Goal: Task Accomplishment & Management: Use online tool/utility

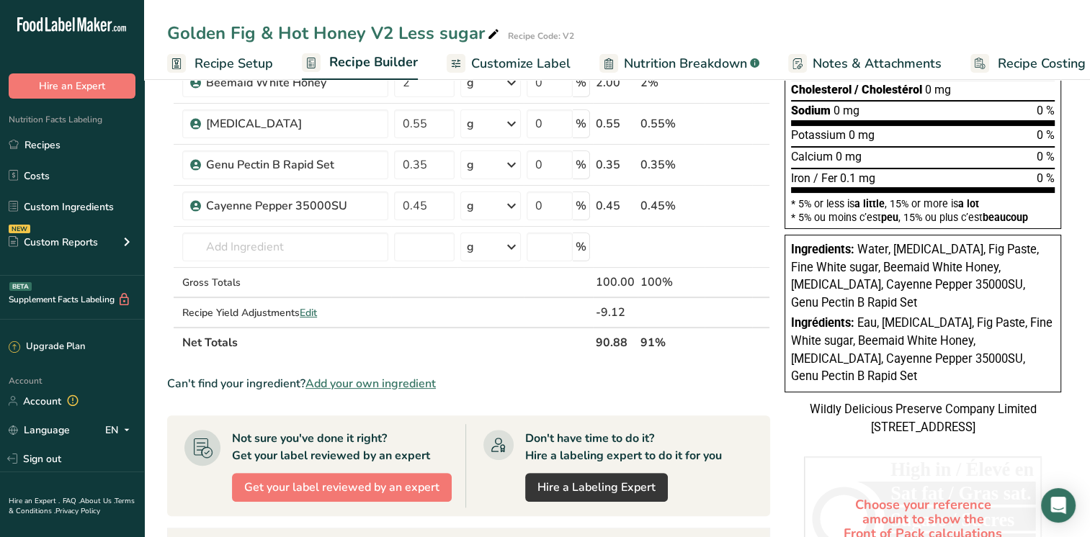
scroll to position [288, 0]
click at [53, 145] on link "Recipes" at bounding box center [72, 144] width 144 height 27
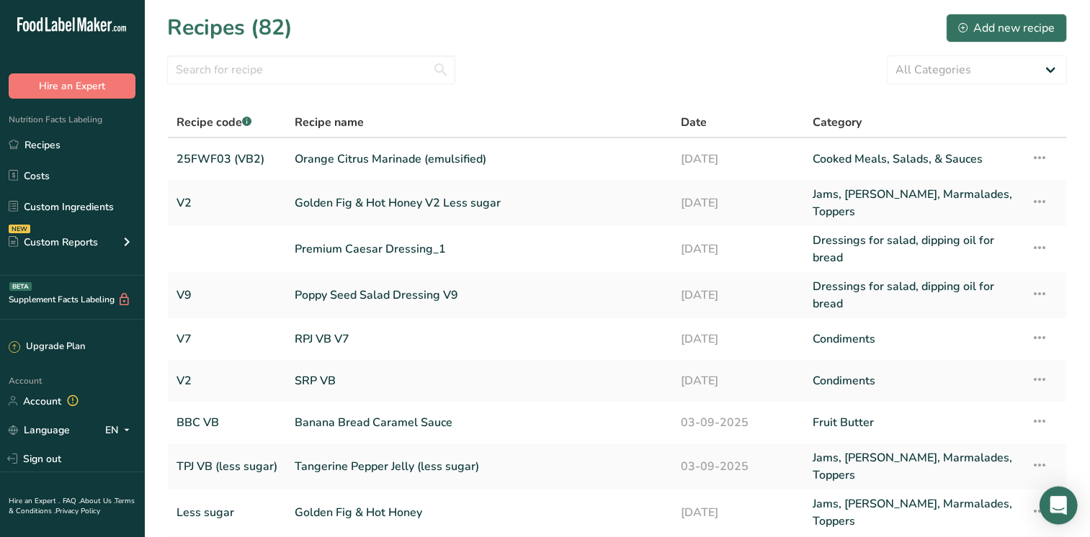
click at [1048, 507] on div "Open Intercom Messenger" at bounding box center [1058, 506] width 38 height 38
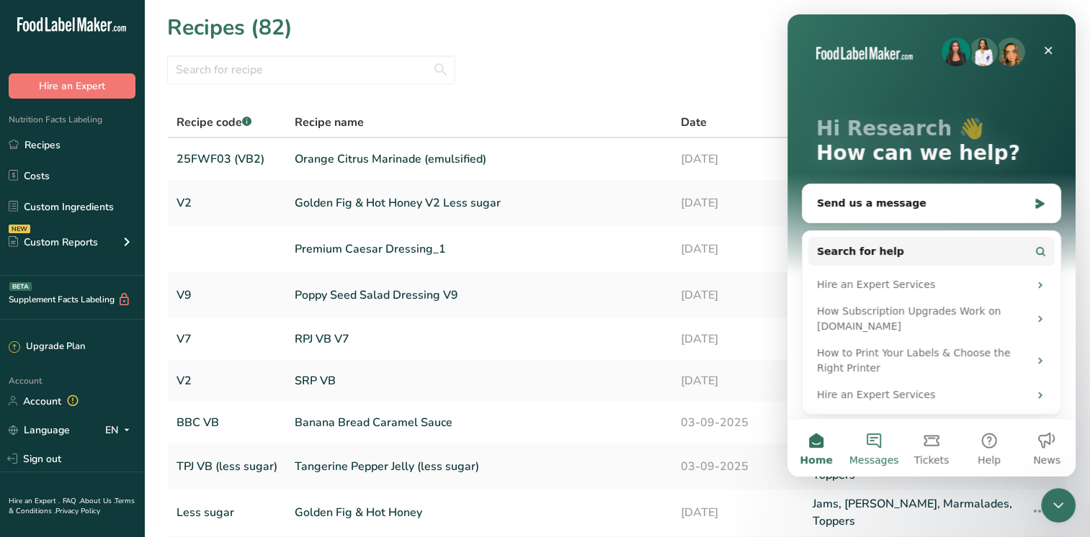
click at [876, 455] on span "Messages" at bounding box center [874, 460] width 50 height 10
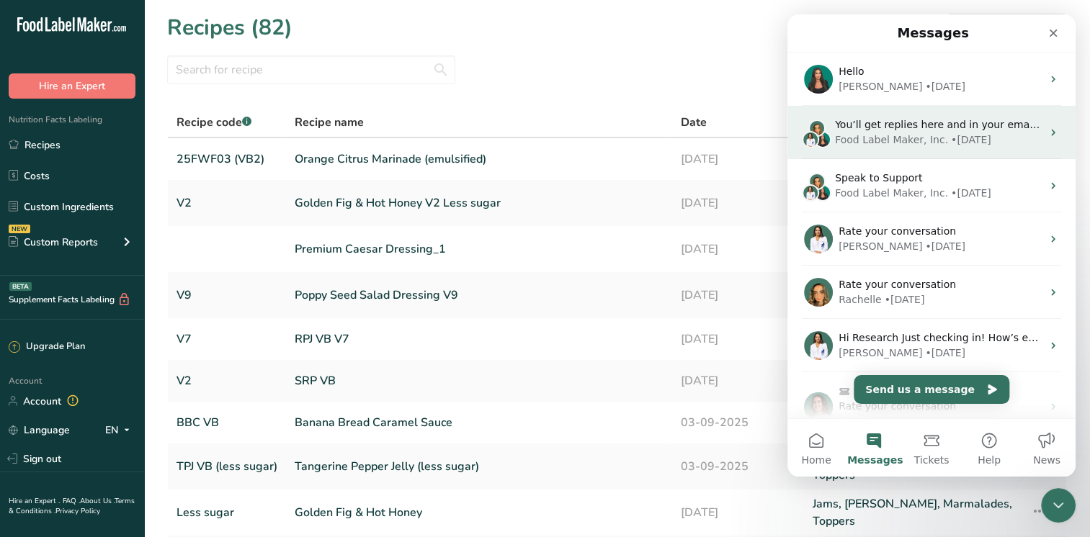
click at [932, 134] on div "Food Label Maker, Inc." at bounding box center [891, 140] width 113 height 15
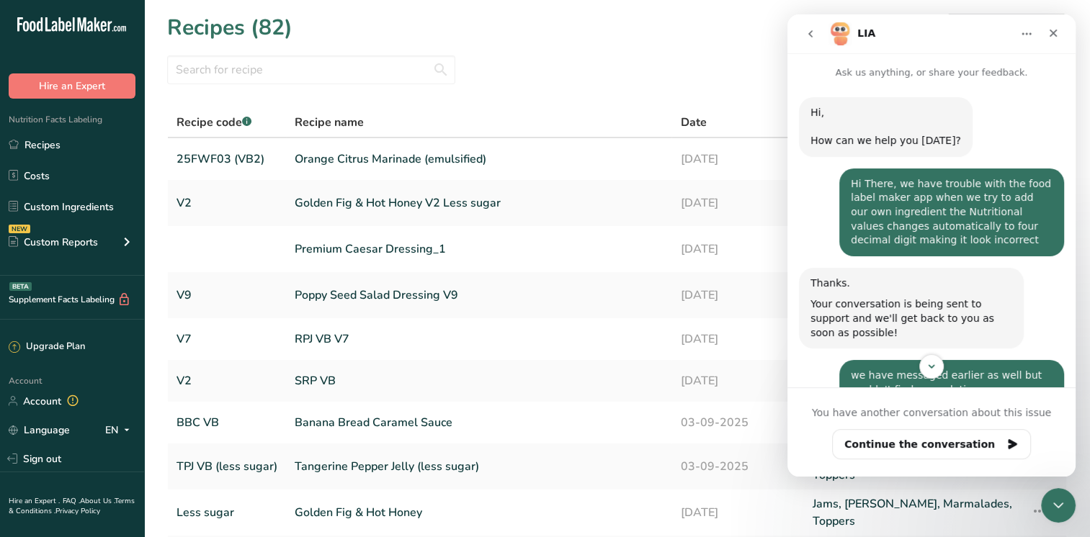
click at [810, 34] on icon "go back" at bounding box center [810, 34] width 12 height 12
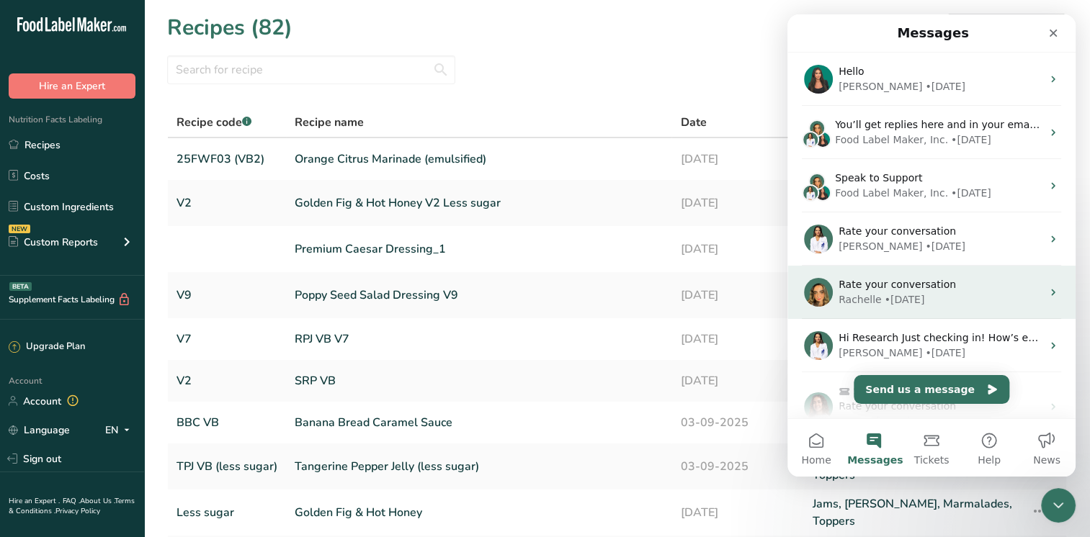
click at [946, 284] on div "Rate your conversation" at bounding box center [939, 284] width 203 height 15
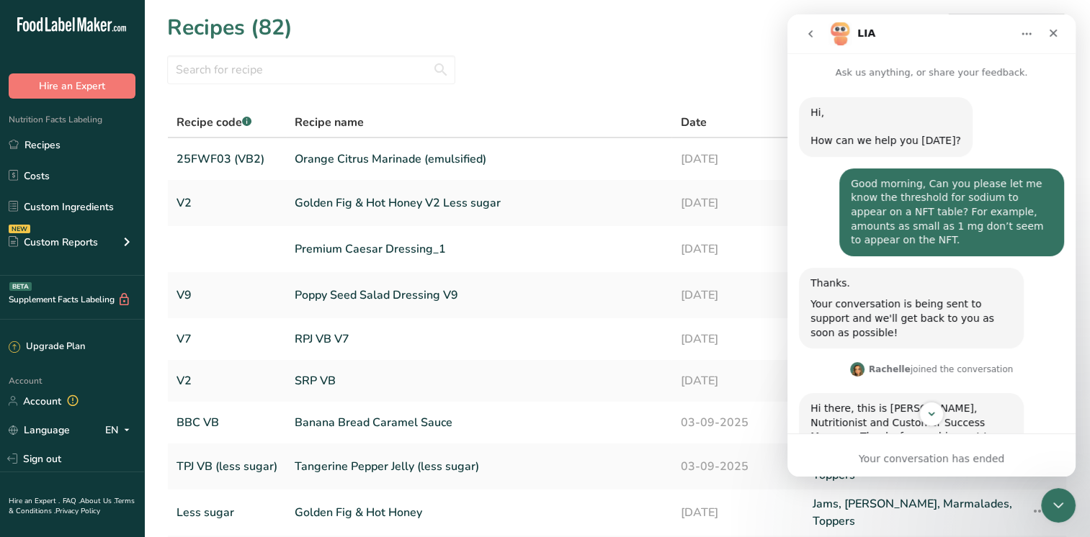
click at [807, 30] on icon "go back" at bounding box center [810, 34] width 12 height 12
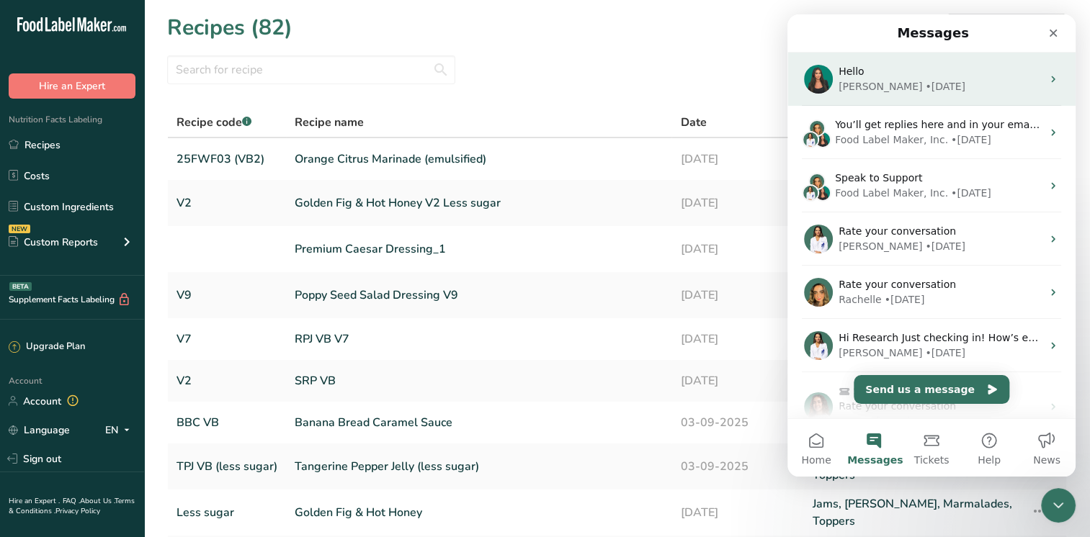
click at [925, 84] on div "• 6w ago" at bounding box center [945, 86] width 40 height 15
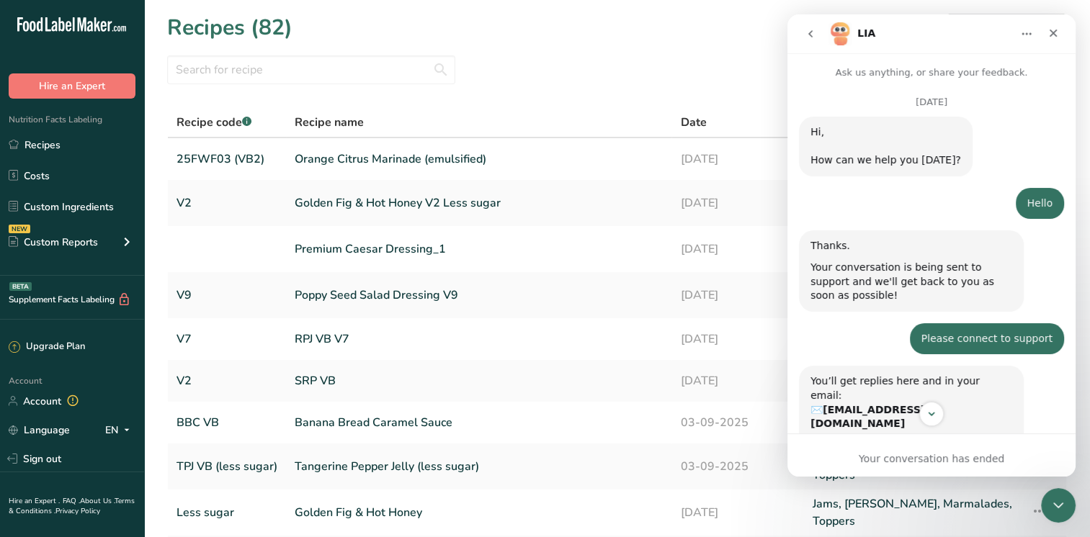
click at [815, 38] on icon "go back" at bounding box center [810, 34] width 12 height 12
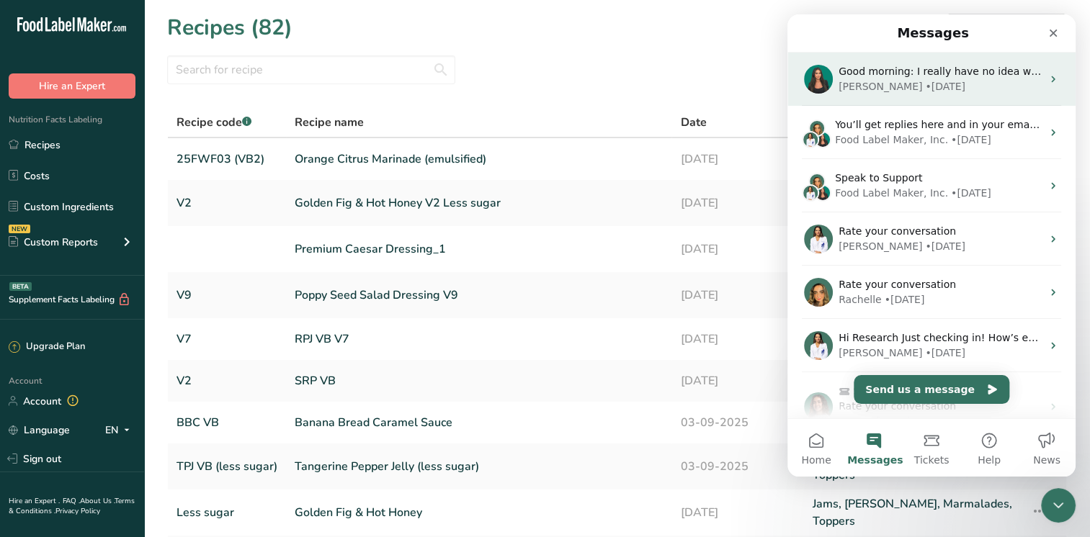
click at [925, 87] on div "• 6w ago" at bounding box center [945, 86] width 40 height 15
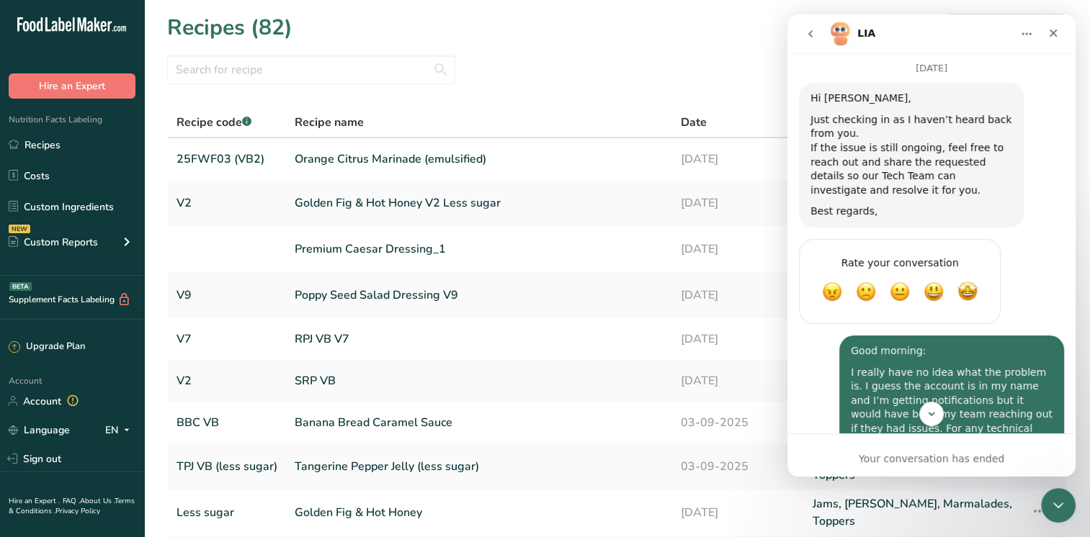
scroll to position [3252, 0]
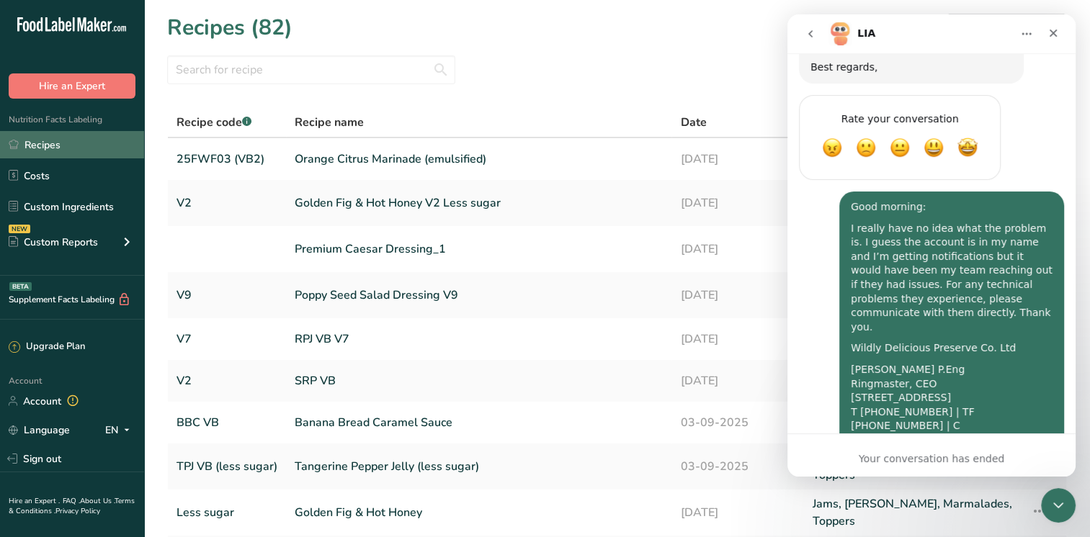
click at [43, 145] on link "Recipes" at bounding box center [72, 144] width 144 height 27
click at [349, 161] on link "Orange Citrus Marinade (emulsified)" at bounding box center [479, 159] width 368 height 30
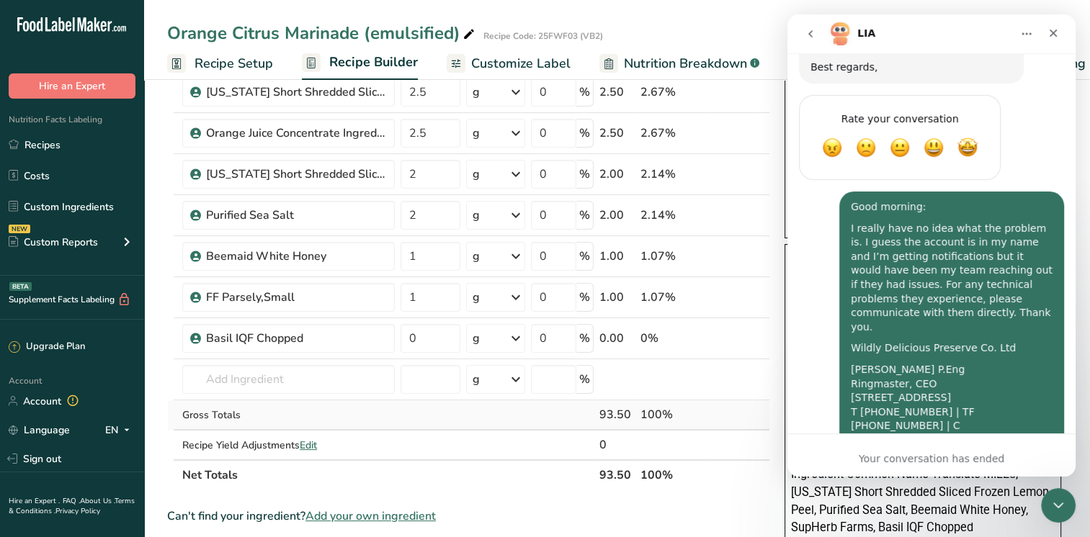
scroll to position [288, 0]
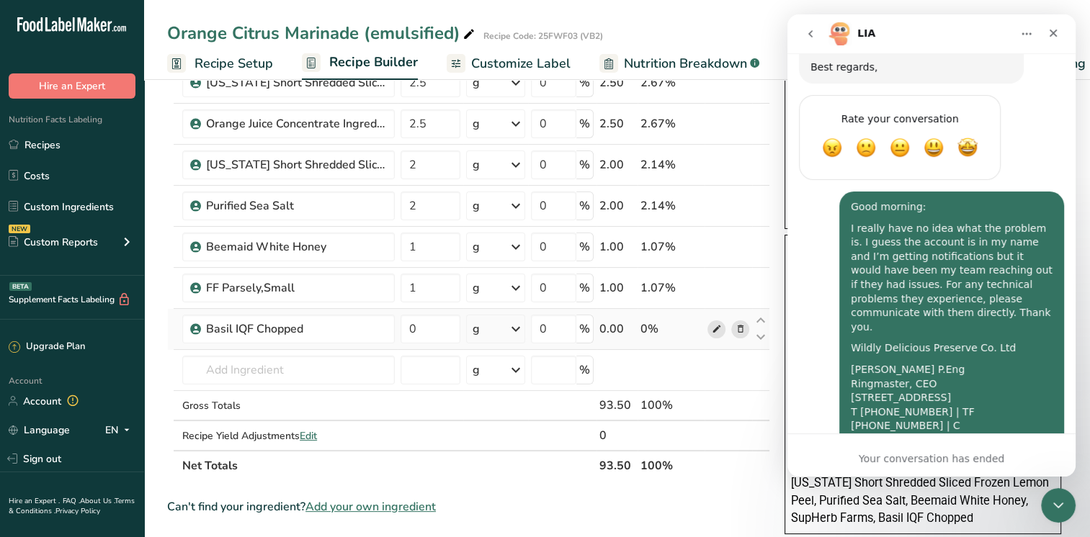
click at [716, 326] on icon at bounding box center [716, 329] width 10 height 15
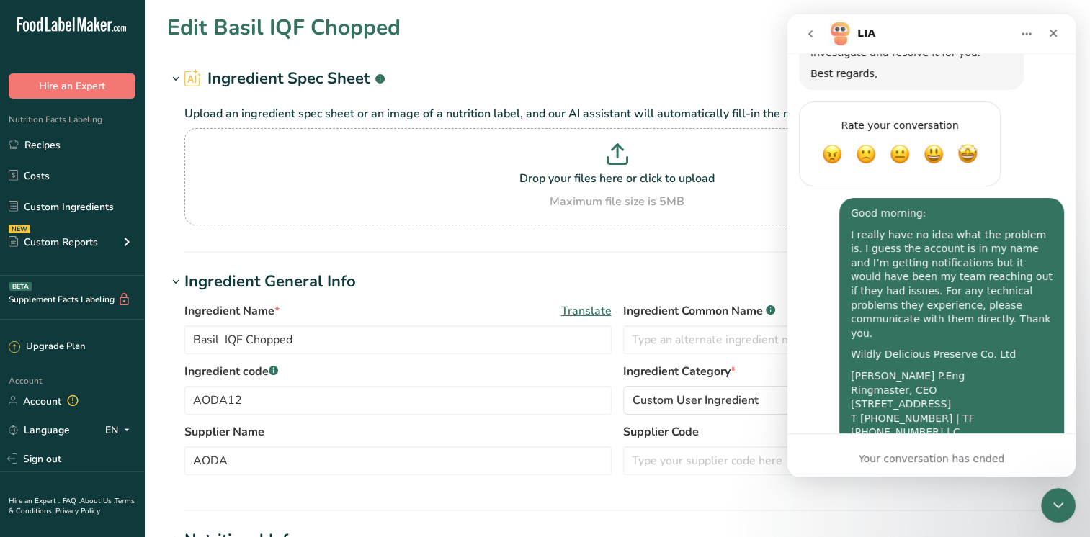
scroll to position [3252, 0]
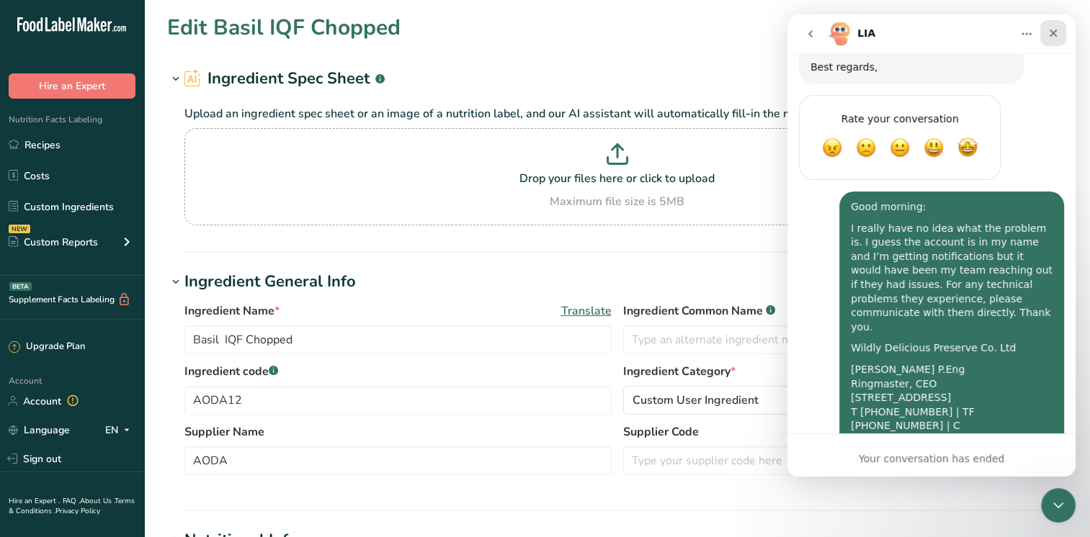
click at [1057, 30] on icon "Close" at bounding box center [1053, 33] width 12 height 12
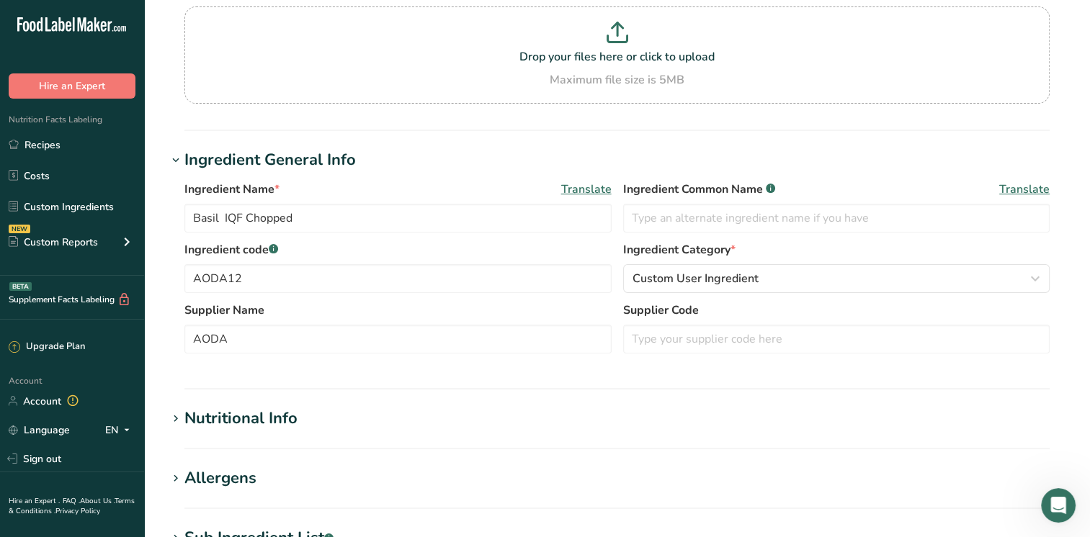
scroll to position [288, 0]
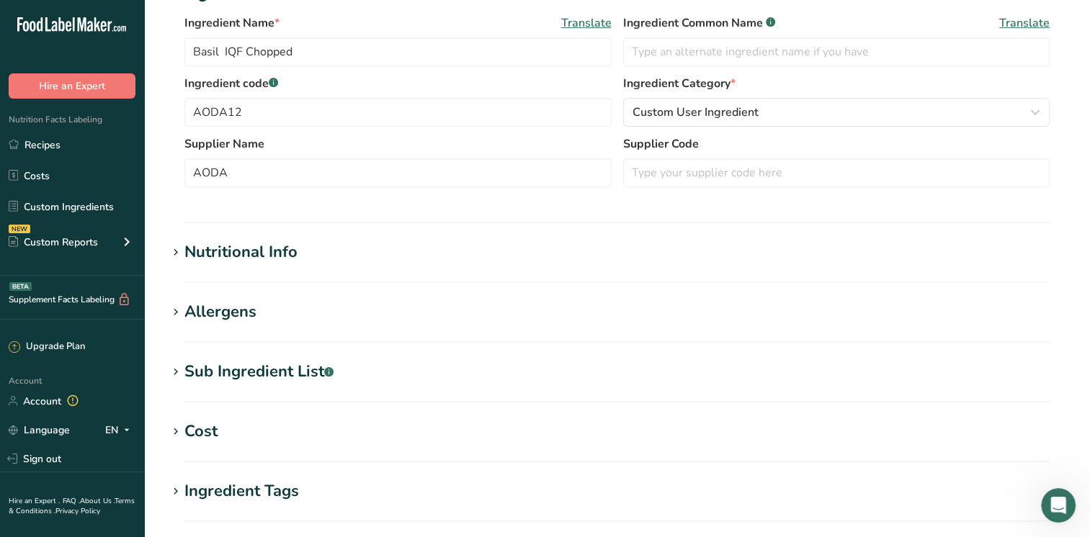
click at [198, 258] on div "Nutritional Info" at bounding box center [240, 253] width 113 height 24
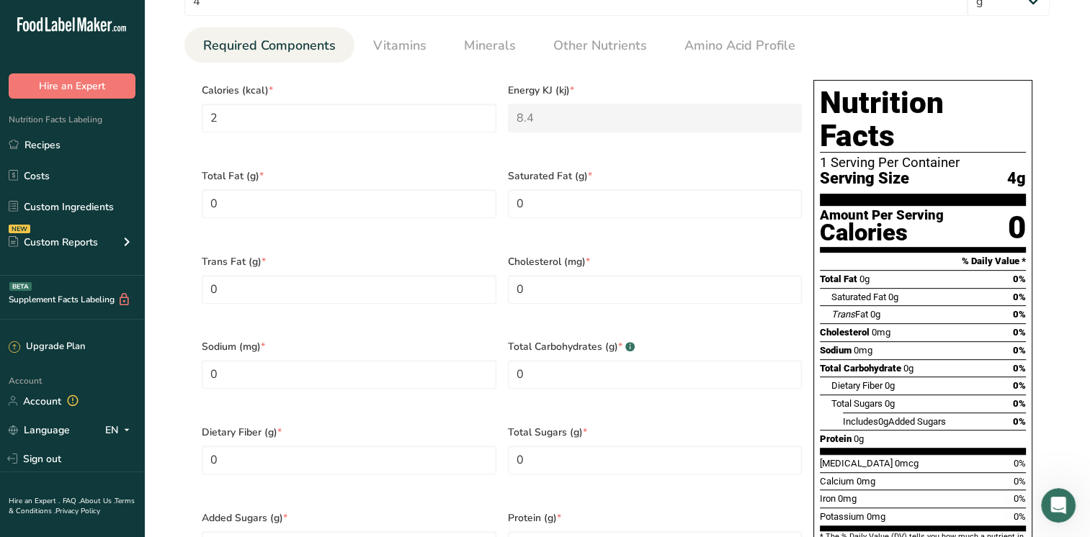
scroll to position [648, 0]
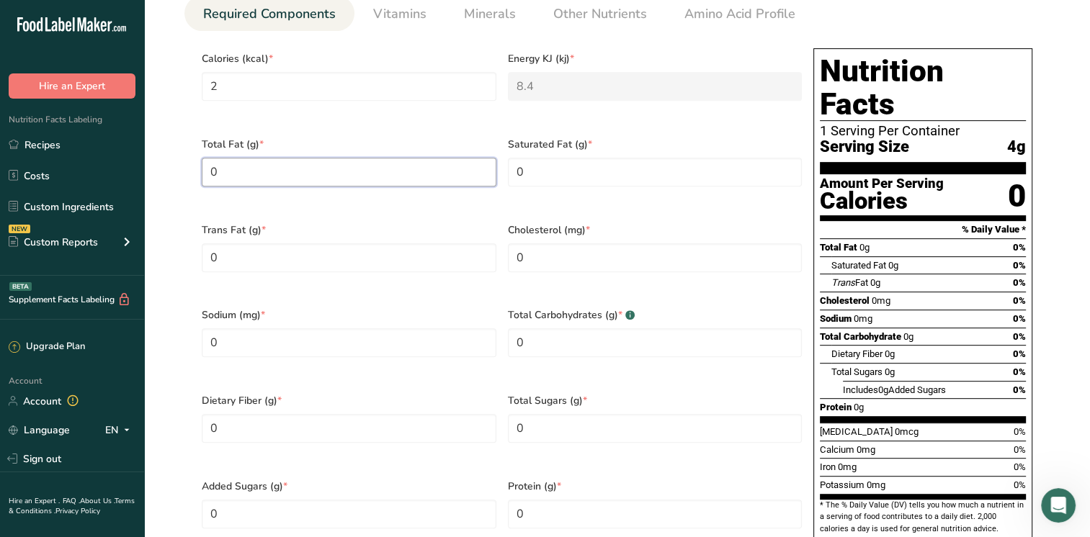
drag, startPoint x: 230, startPoint y: 167, endPoint x: 156, endPoint y: 161, distance: 74.4
click at [156, 161] on section "Edit Basil IQF Chopped Ingredient Spec Sheet .a-a{fill:#347362;}.b-a{fill:#fff;…" at bounding box center [617, 217] width 946 height 1730
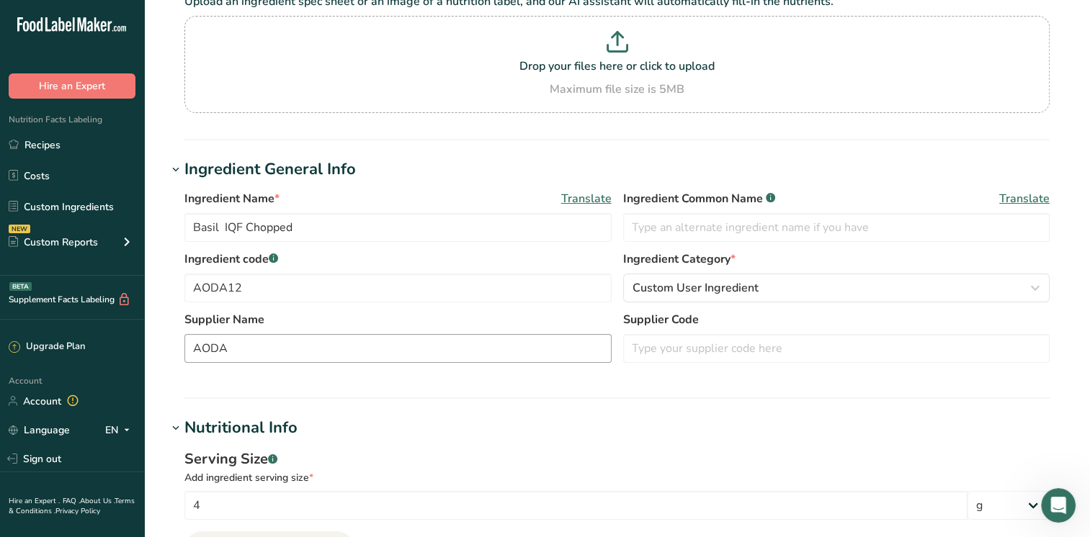
scroll to position [0, 0]
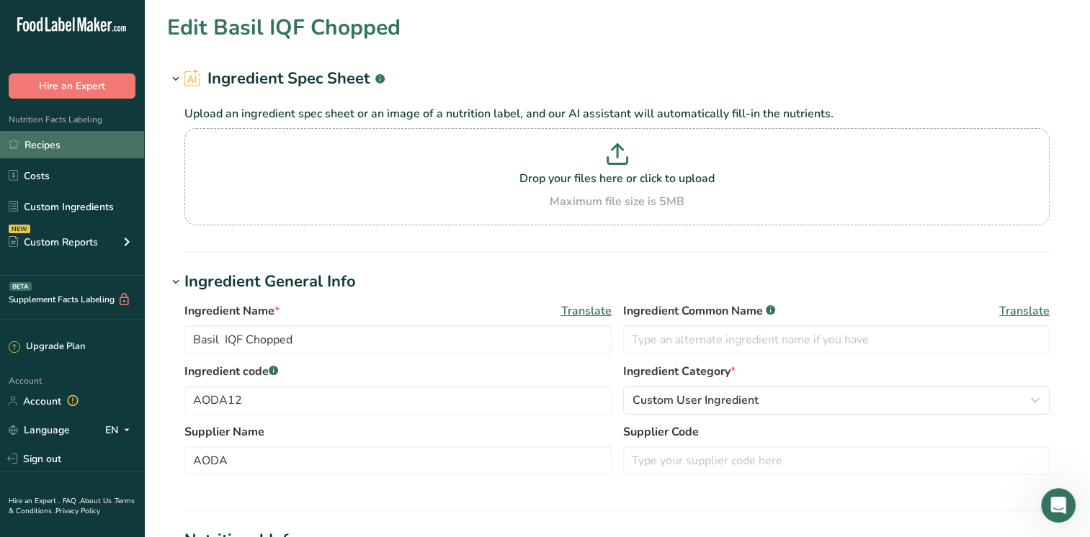
click at [26, 148] on link "Recipes" at bounding box center [72, 144] width 144 height 27
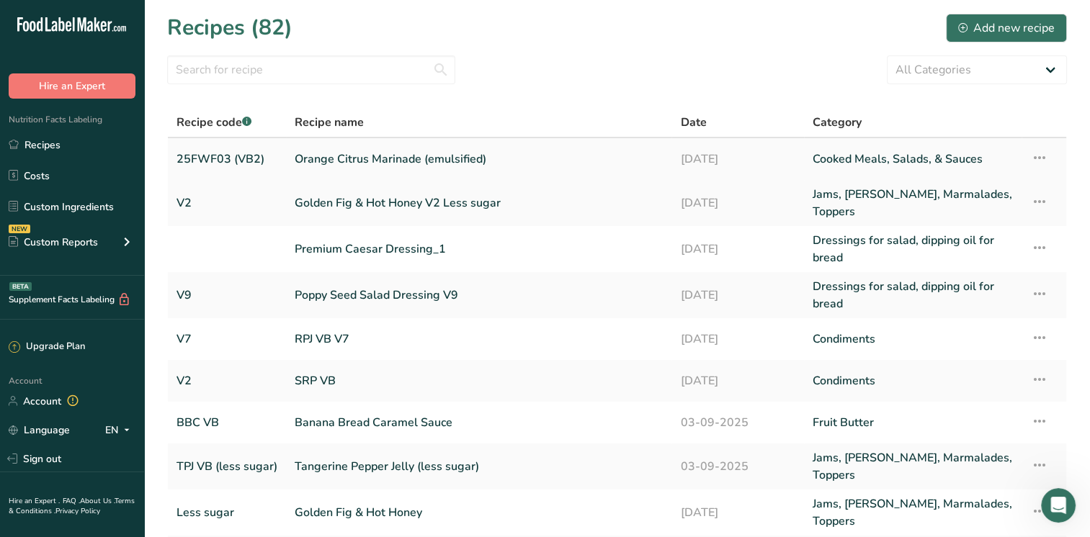
click at [378, 161] on link "Orange Citrus Marinade (emulsified)" at bounding box center [479, 159] width 368 height 30
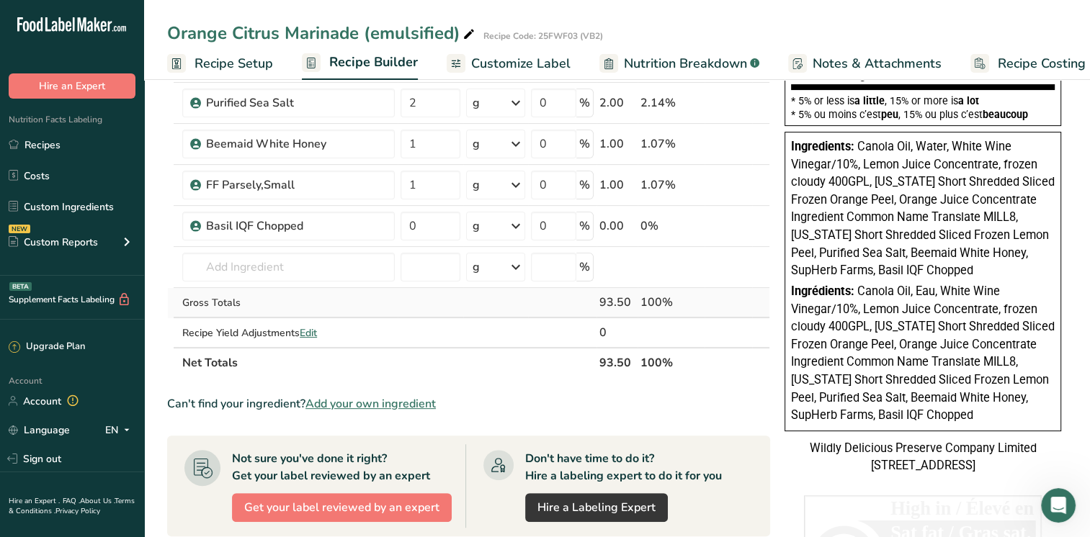
scroll to position [360, 0]
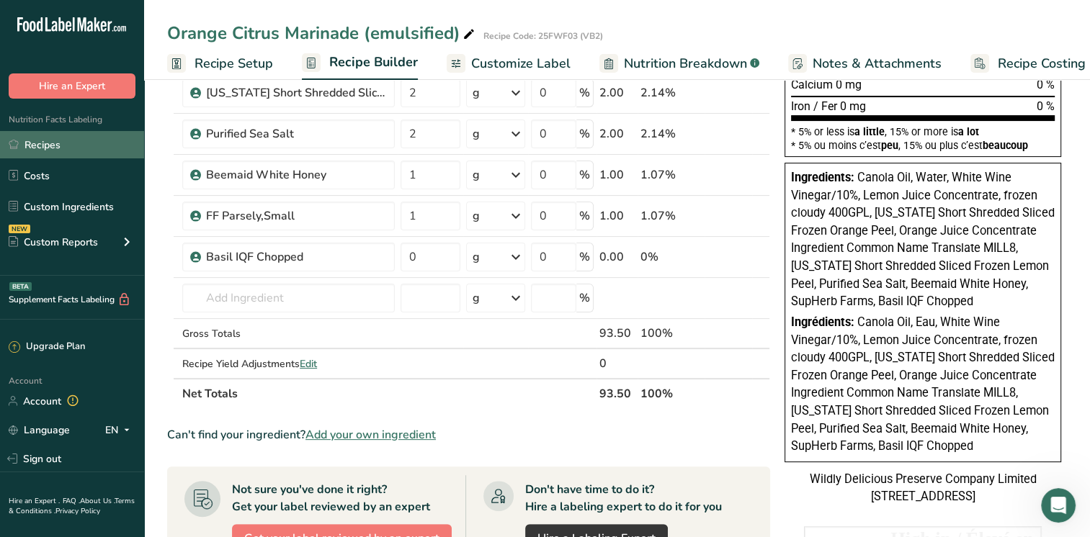
click at [55, 149] on link "Recipes" at bounding box center [72, 144] width 144 height 27
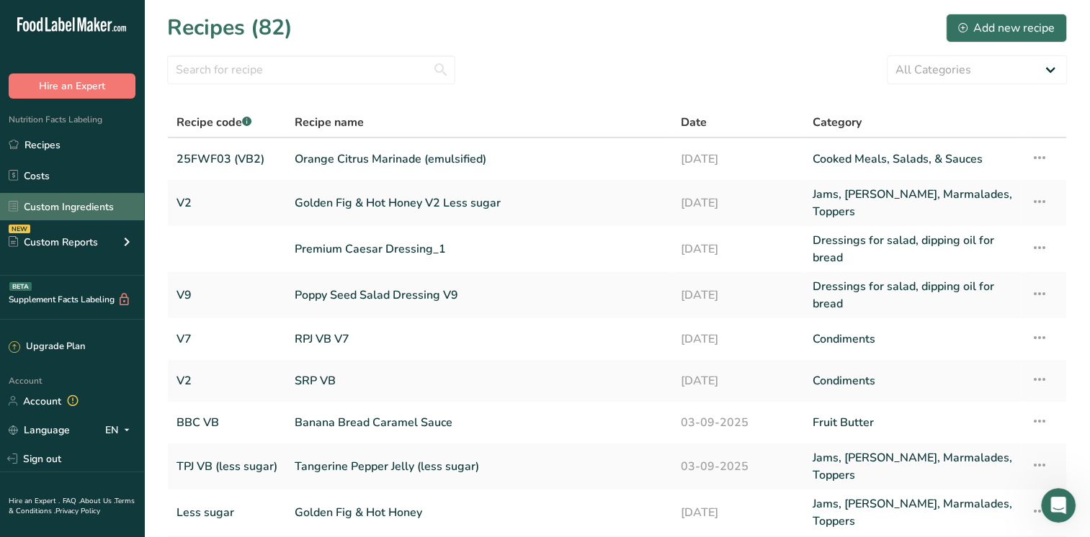
click at [42, 212] on link "Custom Ingredients" at bounding box center [72, 206] width 144 height 27
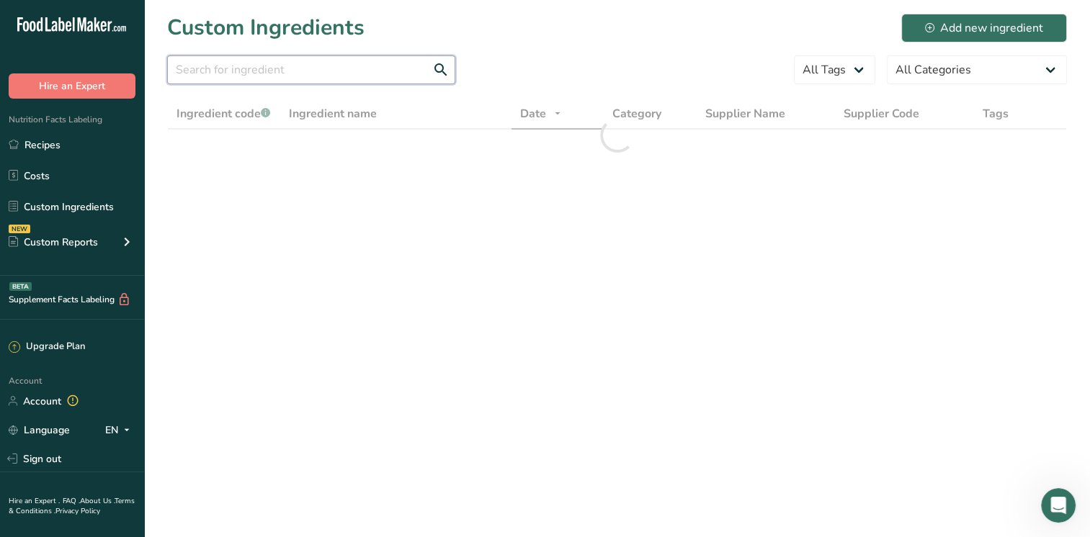
click at [227, 78] on input "text" at bounding box center [311, 69] width 288 height 29
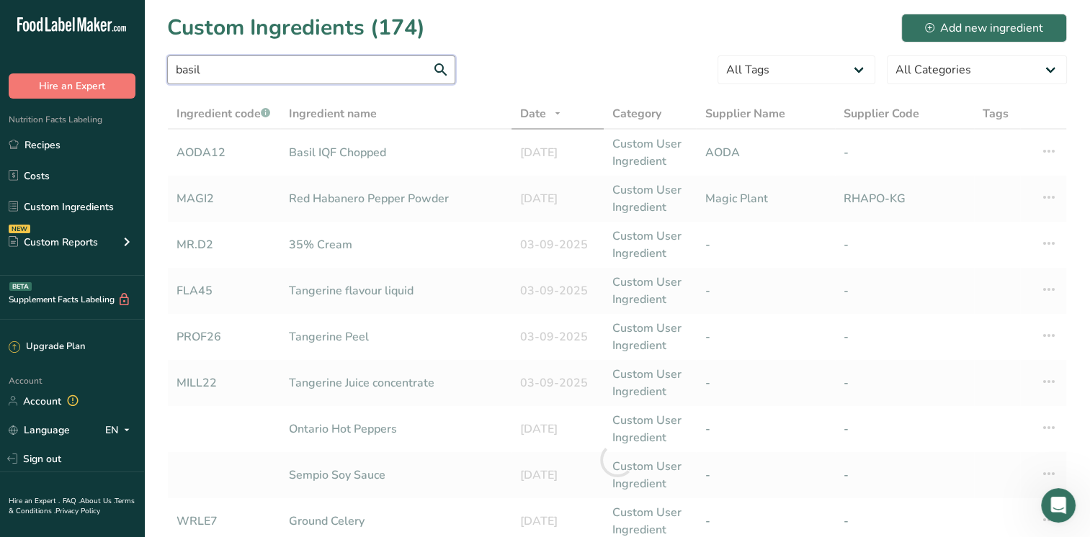
type input "basil"
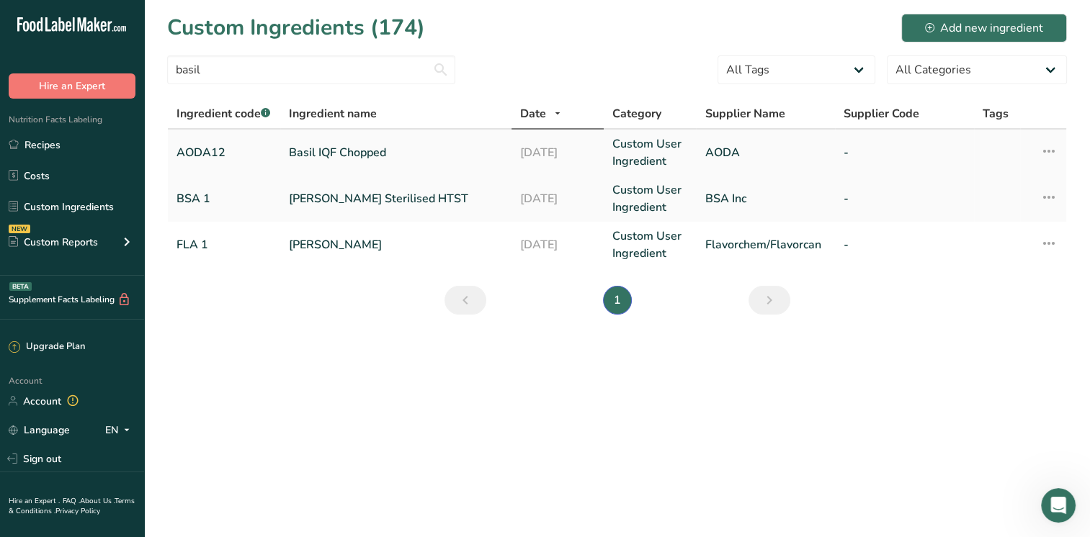
click at [359, 147] on link "Basil IQF Chopped" at bounding box center [396, 152] width 214 height 17
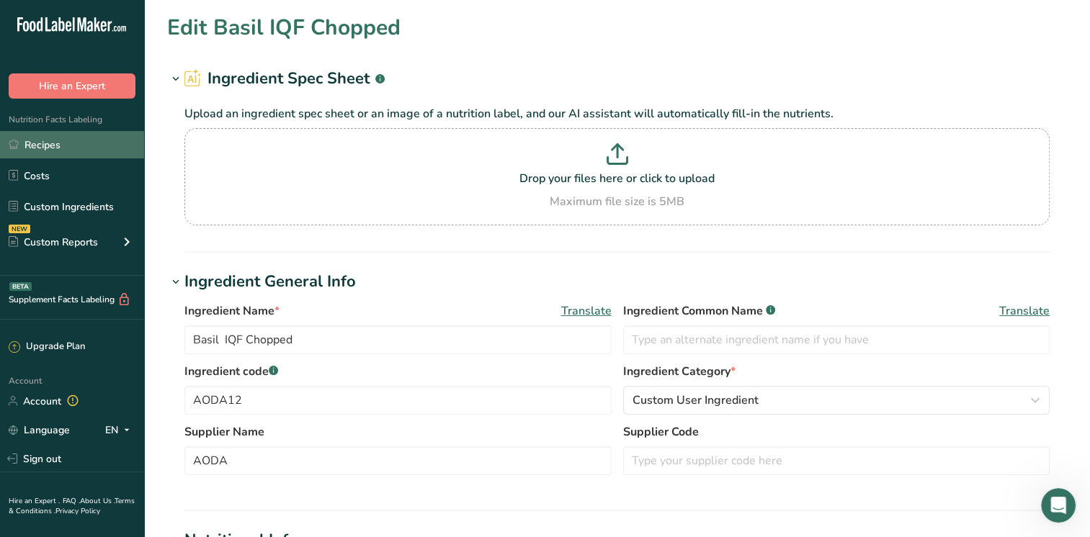
click at [54, 148] on link "Recipes" at bounding box center [72, 144] width 144 height 27
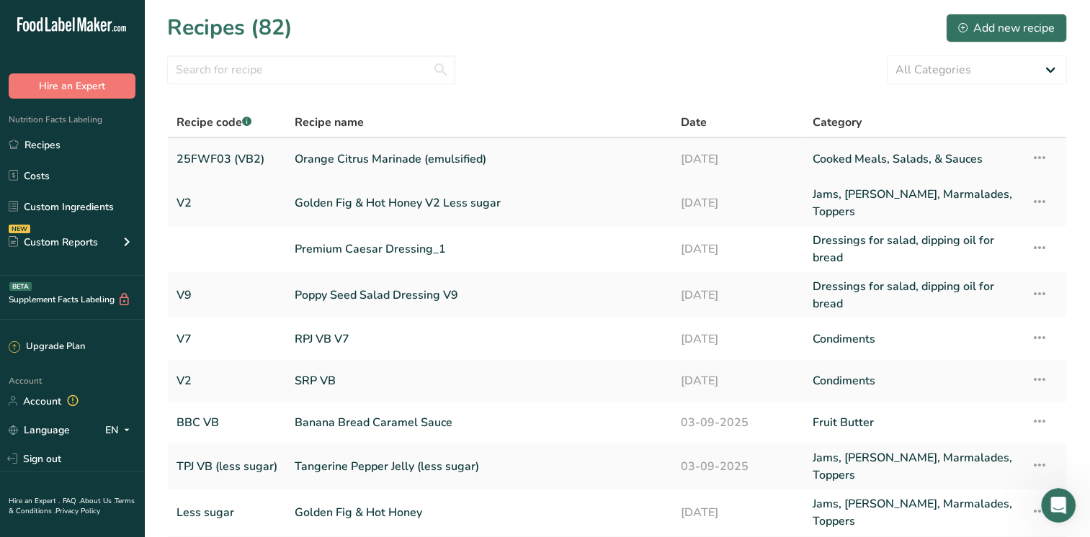
click at [351, 163] on link "Orange Citrus Marinade (emulsified)" at bounding box center [479, 159] width 368 height 30
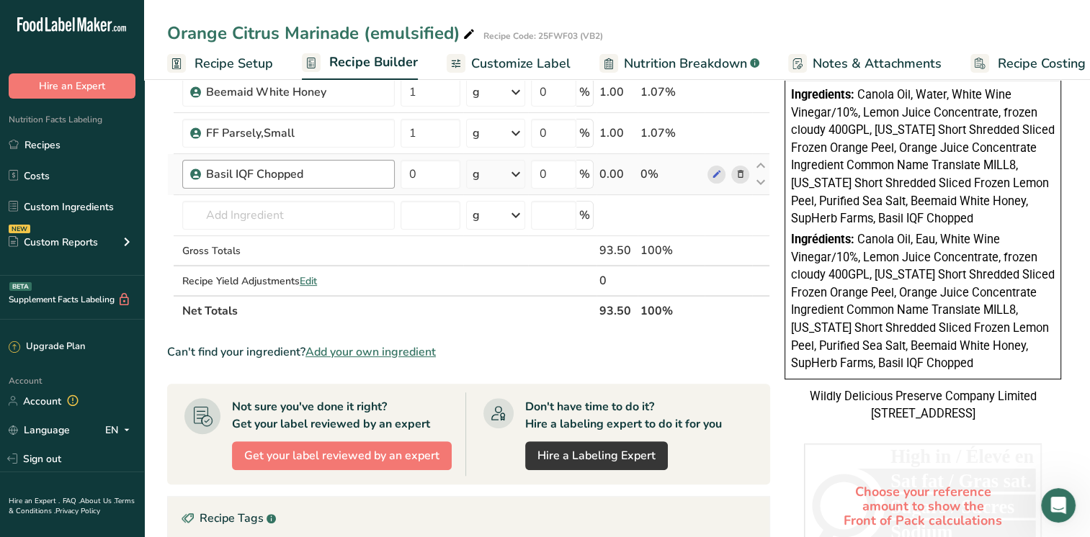
scroll to position [360, 0]
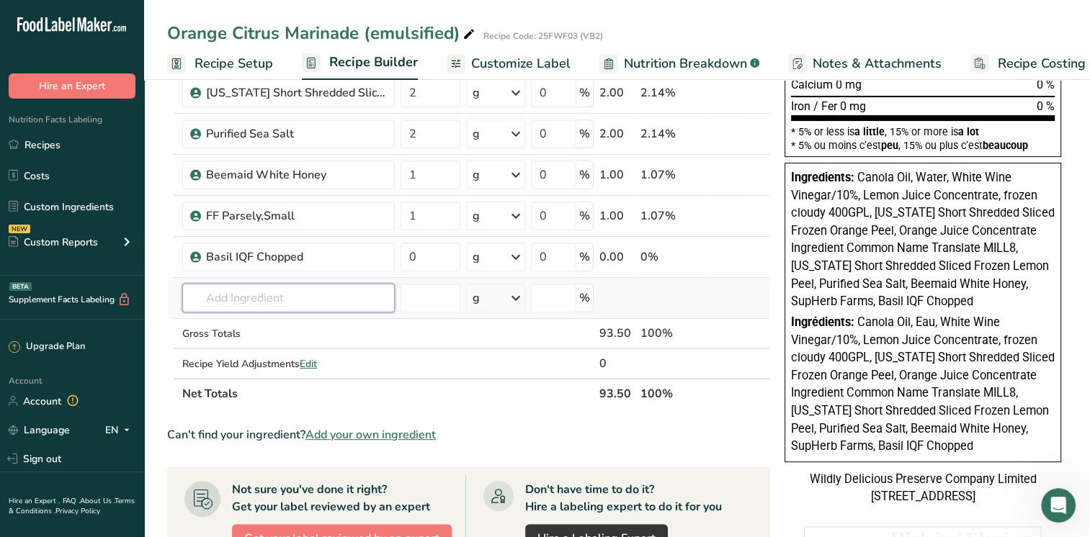
click at [230, 289] on input "text" at bounding box center [288, 298] width 212 height 29
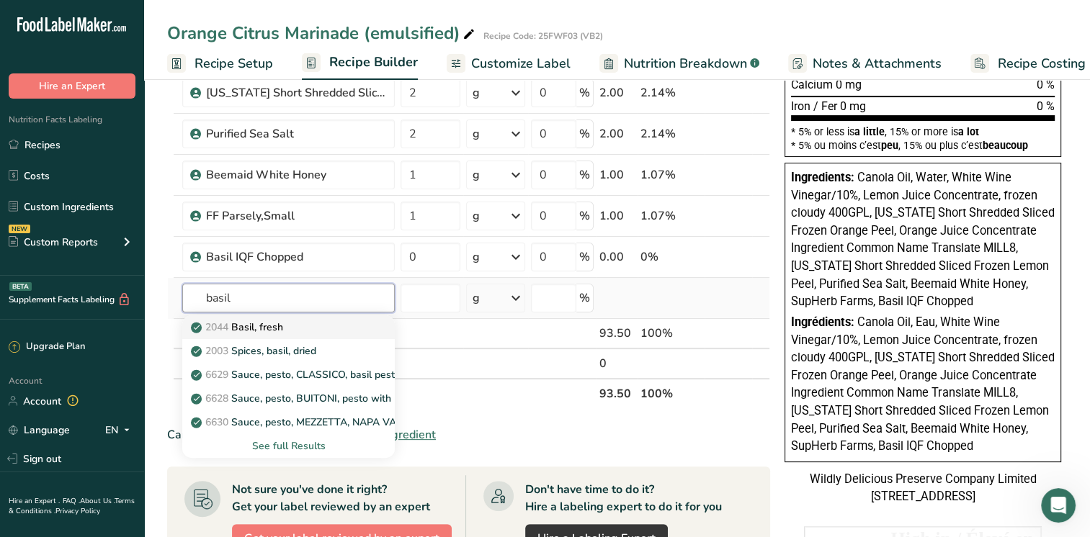
type input "basil"
click at [268, 326] on p "2044 Basil, fresh" at bounding box center [238, 327] width 89 height 15
type input "Basil, fresh"
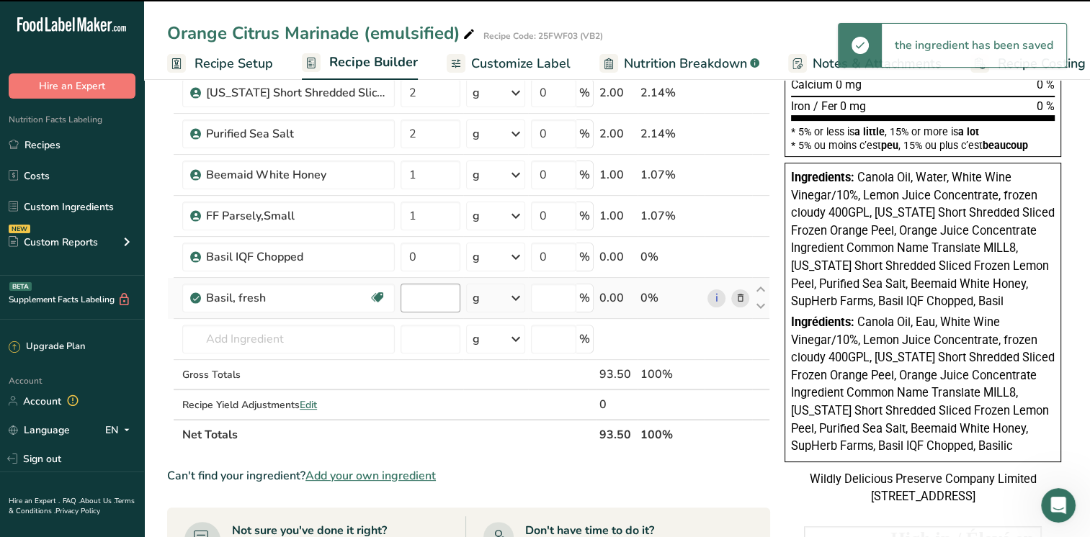
type input "0"
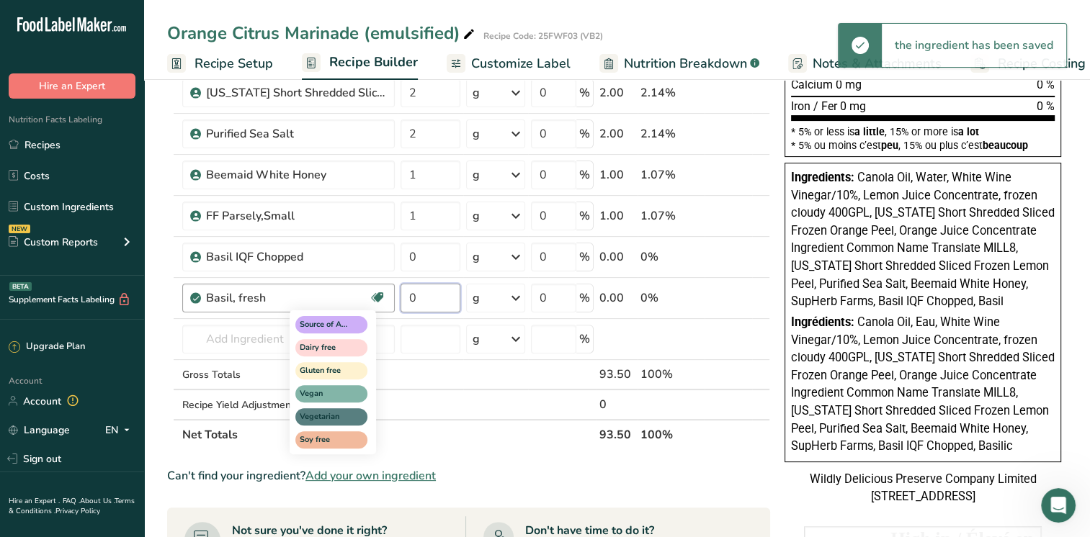
drag, startPoint x: 430, startPoint y: 298, endPoint x: 382, endPoint y: 295, distance: 48.4
click at [382, 295] on tr "Basil, fresh Source of Antioxidants Dairy free Gluten free Vegan Vegetarian Soy…" at bounding box center [468, 298] width 601 height 41
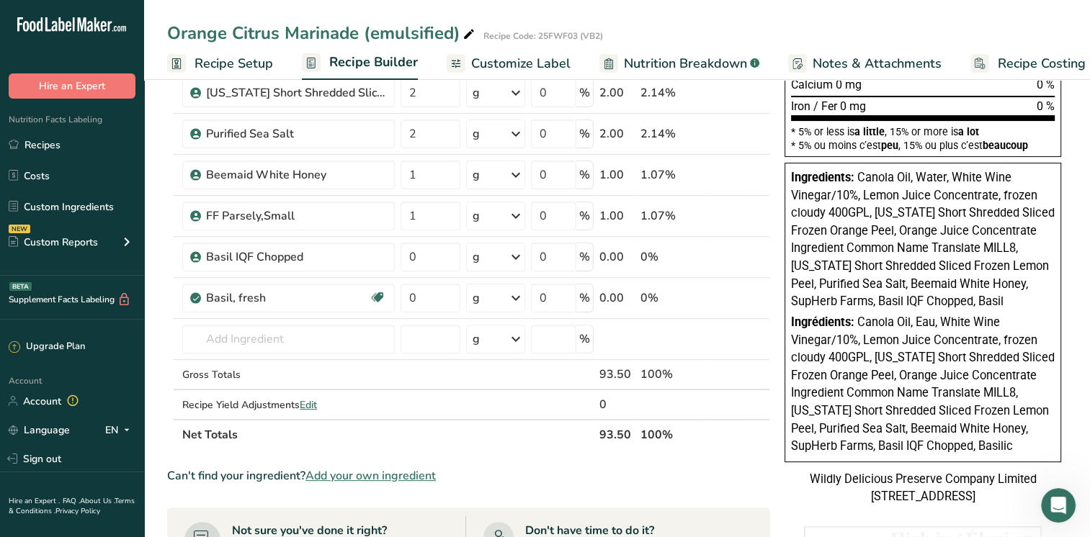
click at [716, 292] on div "Ingredient * Amount * Unit * Waste * .a-a{fill:#347362;}.b-a{fill:#fff;} Grams …" at bounding box center [468, 122] width 603 height 655
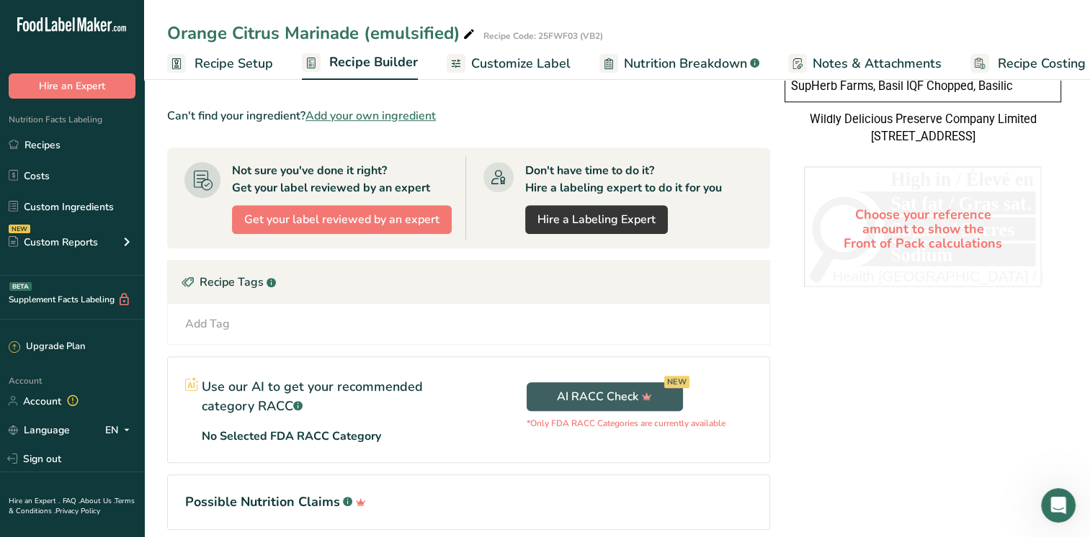
scroll to position [216, 0]
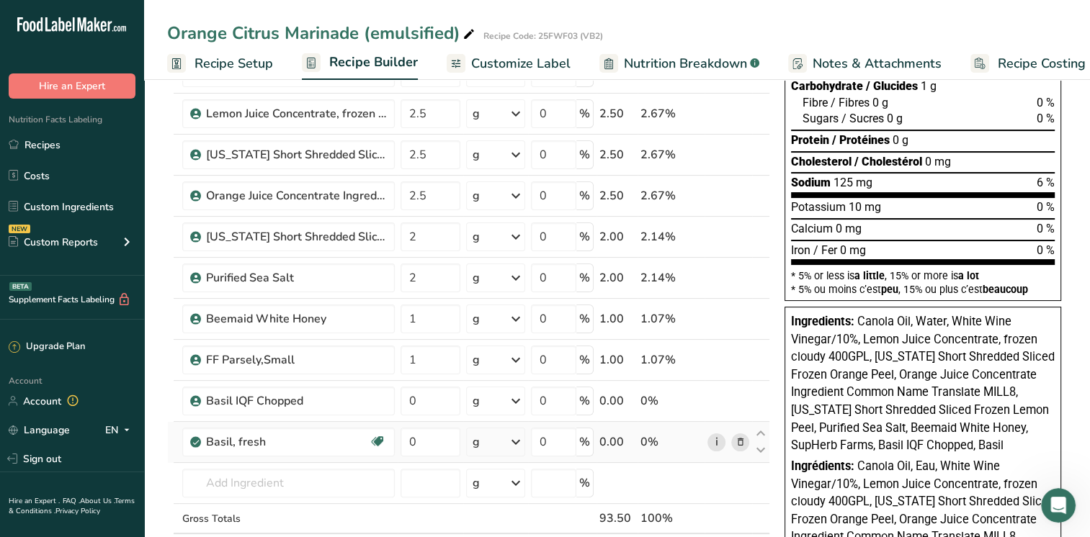
click at [714, 439] on link "i" at bounding box center [716, 443] width 18 height 18
click at [63, 206] on link "Custom Ingredients" at bounding box center [72, 206] width 144 height 27
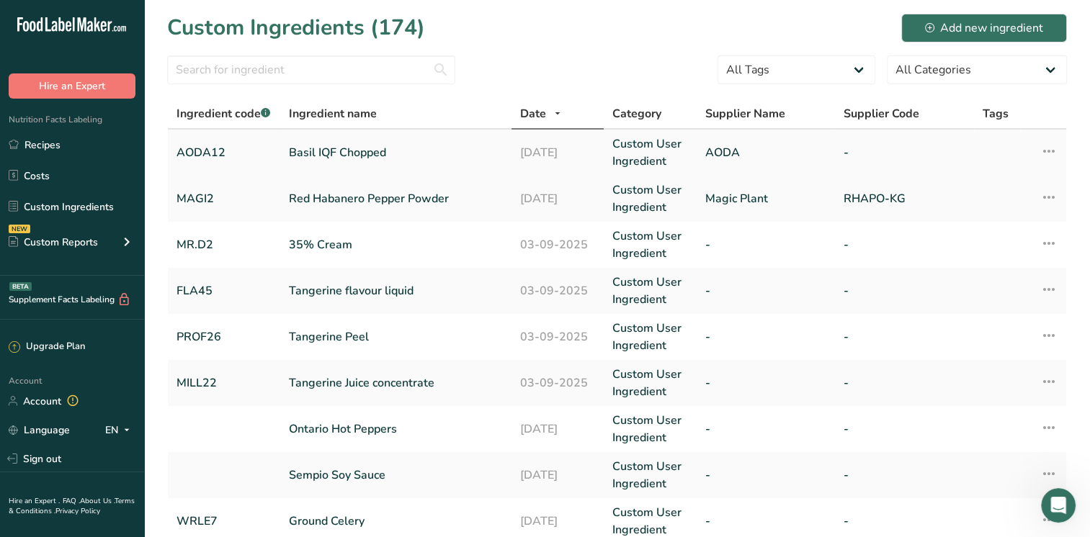
click at [1051, 157] on icon at bounding box center [1048, 151] width 17 height 26
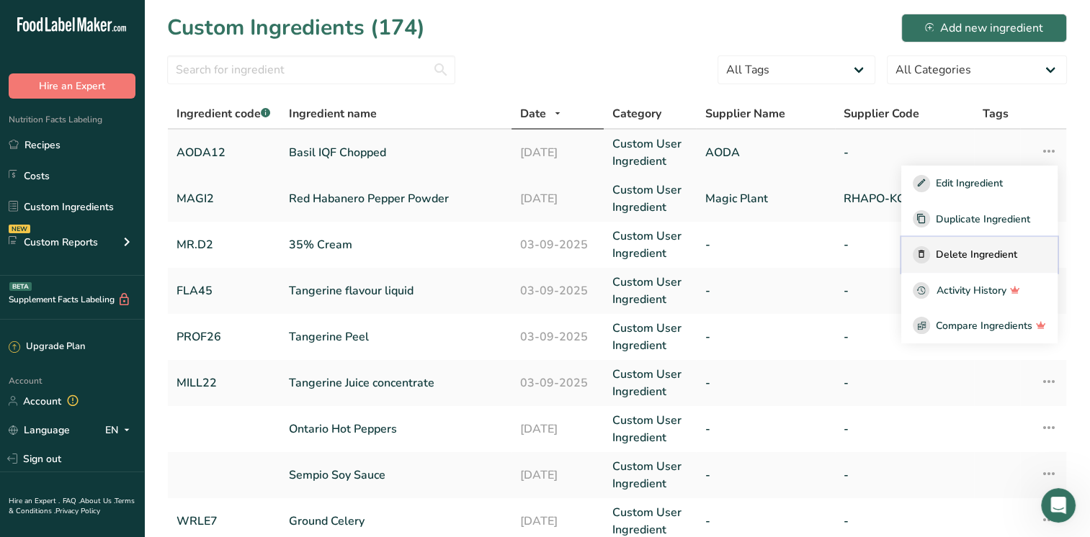
click at [979, 255] on span "Delete Ingredient" at bounding box center [975, 254] width 81 height 15
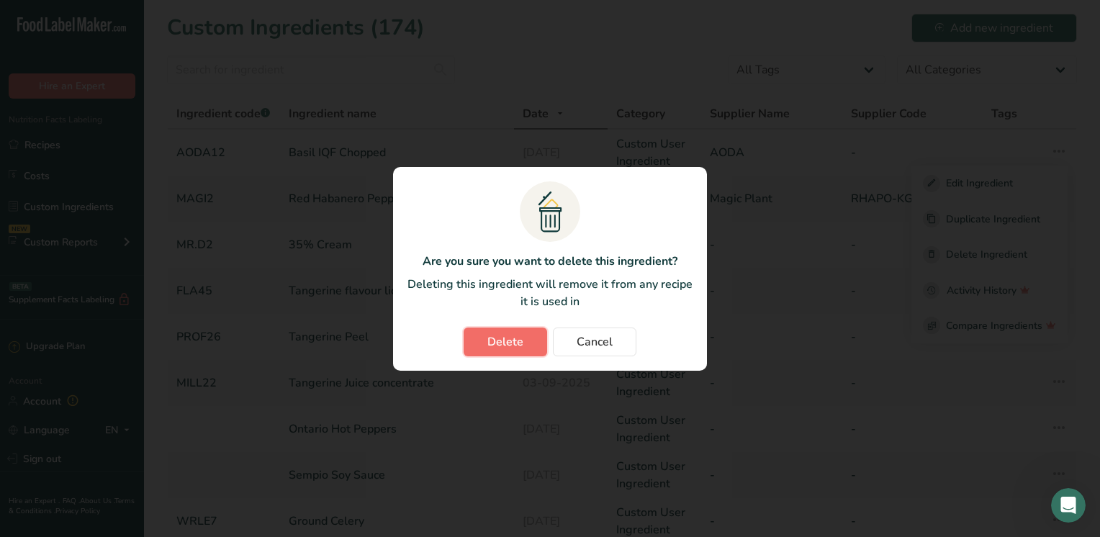
click at [479, 344] on button "Delete" at bounding box center [506, 342] width 84 height 29
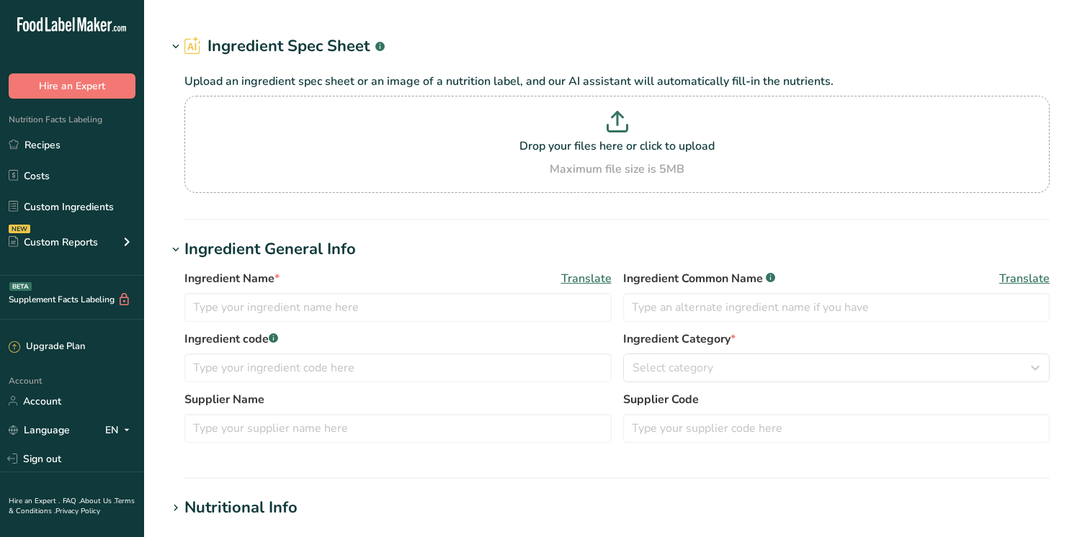
type input "Basil, fresh"
type input "Basil"
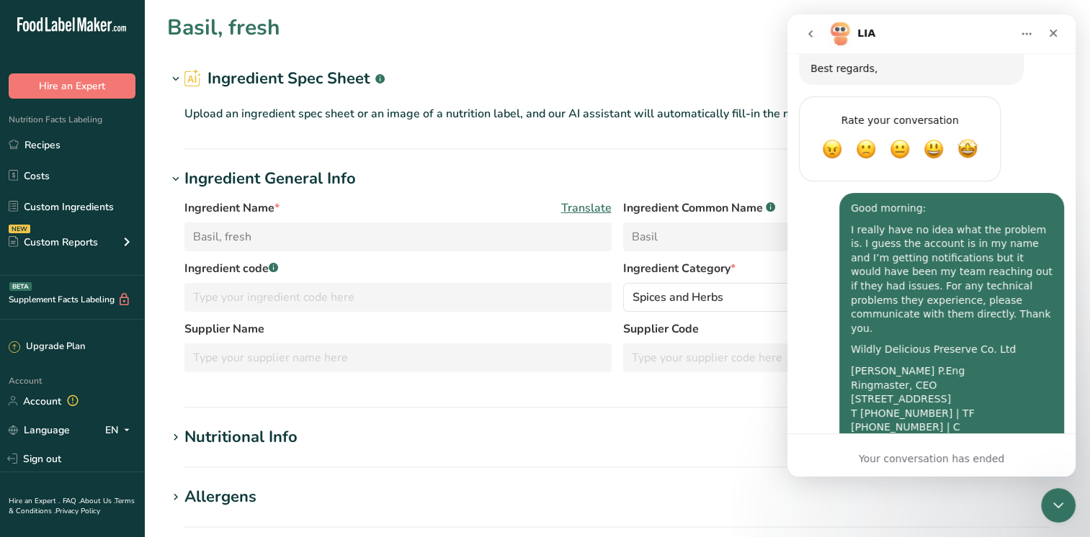
scroll to position [3252, 0]
click at [468, 503] on h1 "Allergens" at bounding box center [616, 497] width 899 height 24
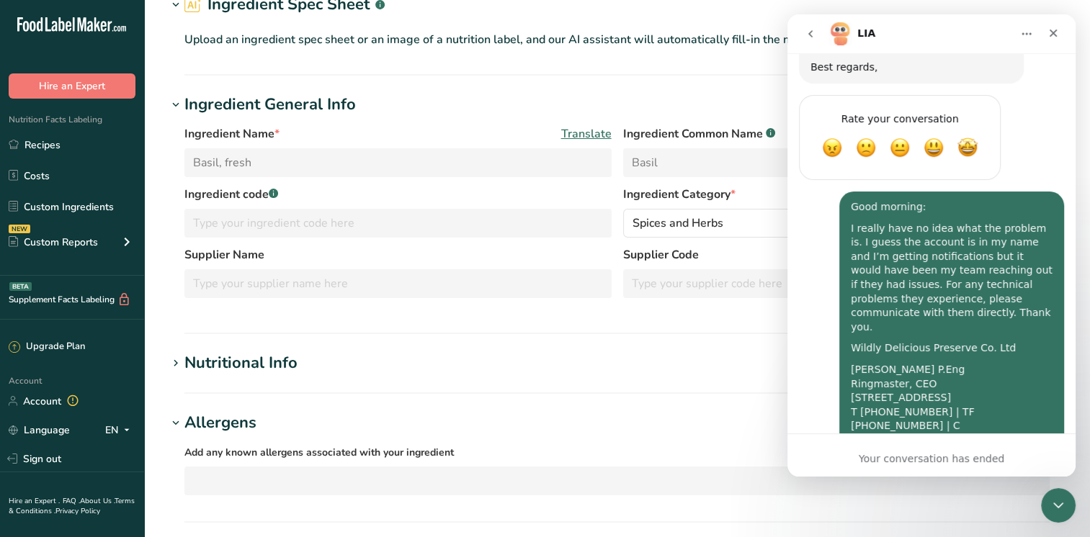
scroll to position [288, 0]
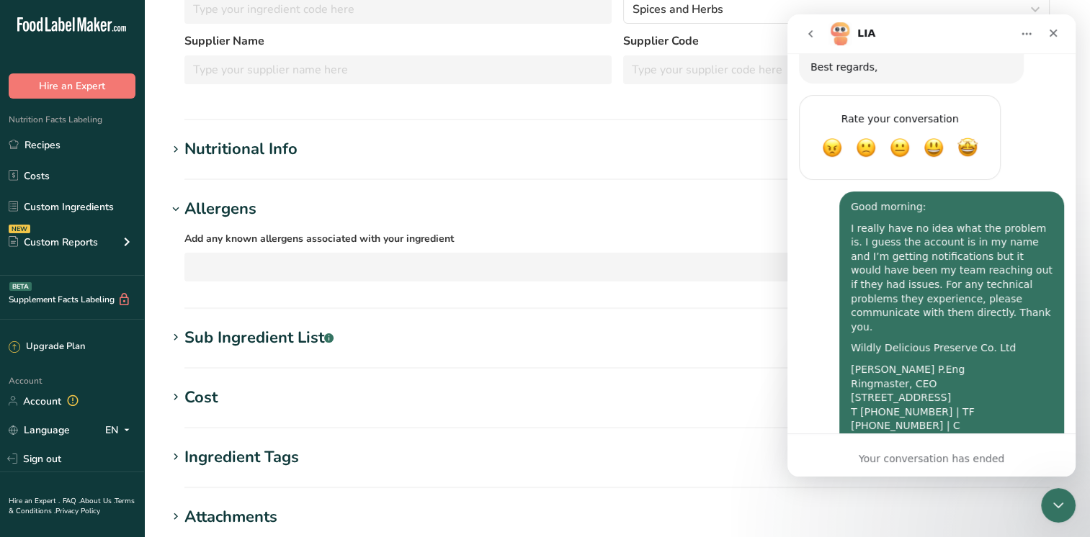
click at [173, 148] on icon at bounding box center [175, 150] width 13 height 20
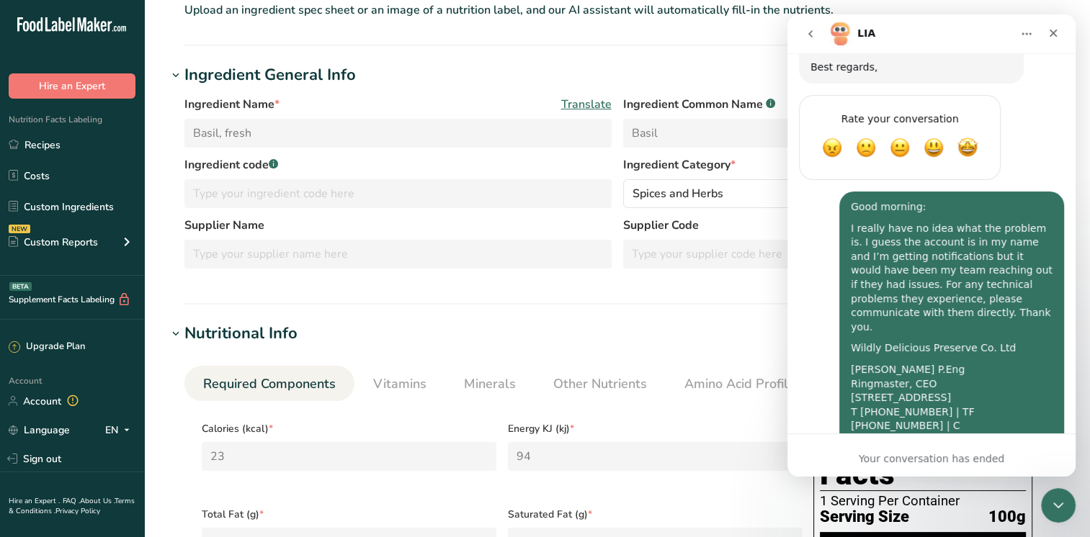
scroll to position [0, 0]
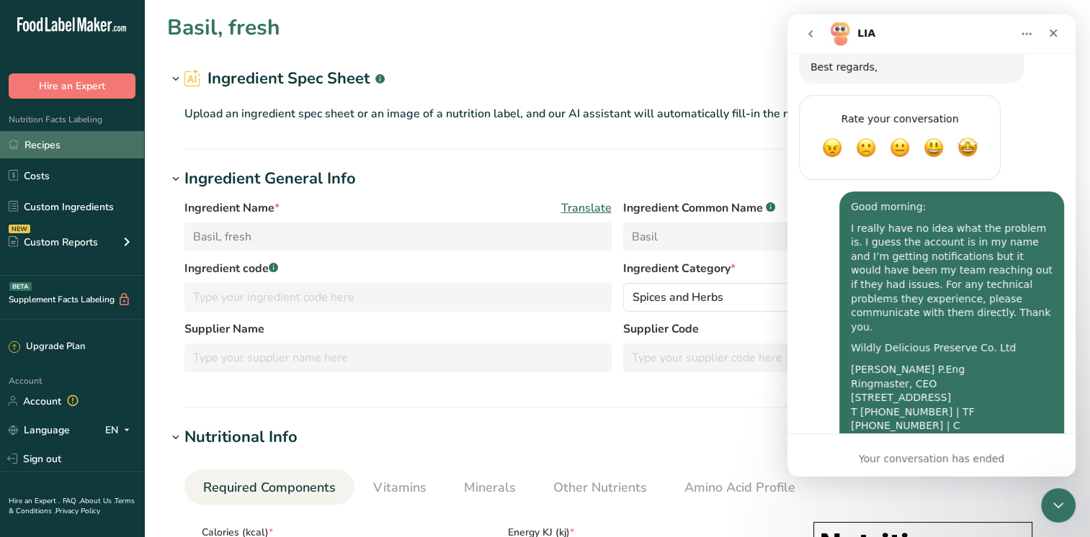
click at [58, 148] on link "Recipes" at bounding box center [72, 144] width 144 height 27
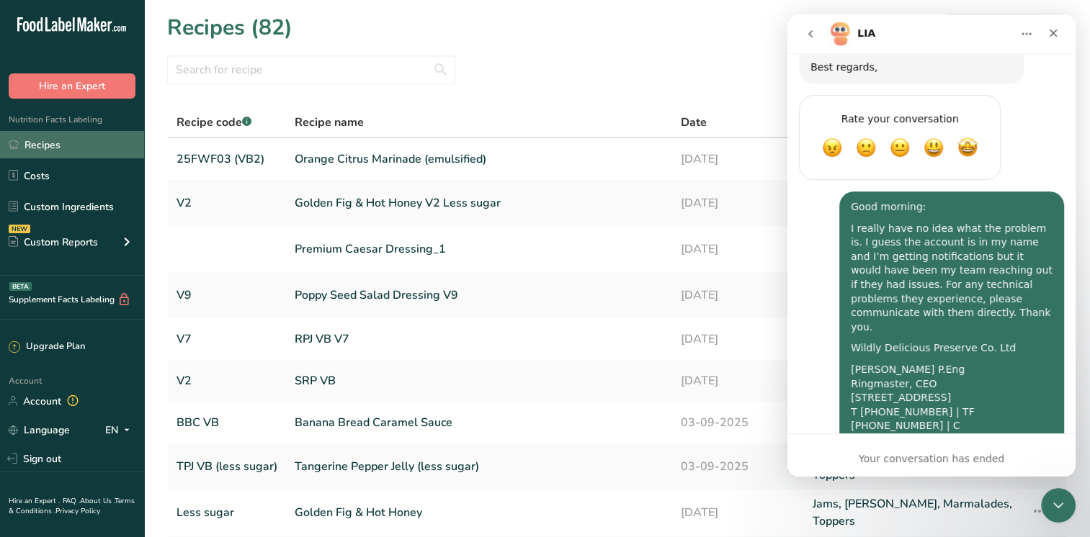
click at [37, 148] on link "Recipes" at bounding box center [72, 144] width 144 height 27
click at [403, 151] on link "Orange Citrus Marinade (emulsified)" at bounding box center [479, 159] width 368 height 30
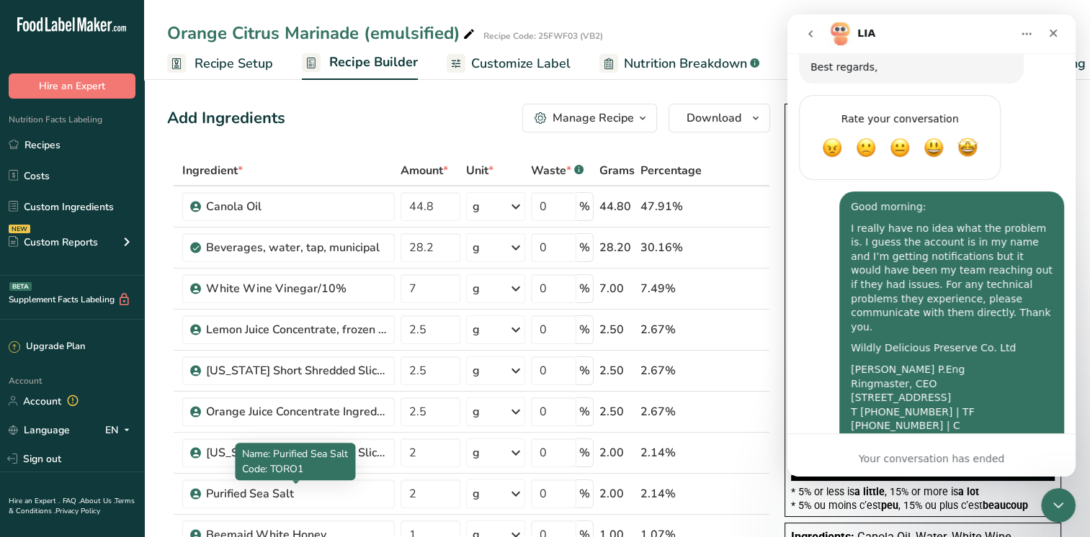
scroll to position [432, 0]
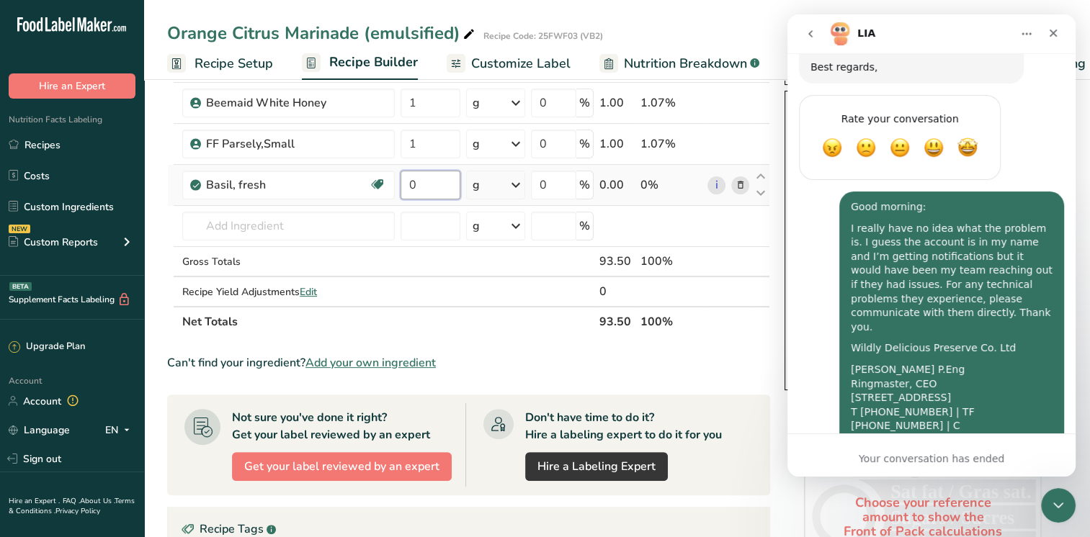
drag, startPoint x: 426, startPoint y: 189, endPoint x: 405, endPoint y: 186, distance: 21.1
click at [405, 186] on input "0" at bounding box center [430, 185] width 60 height 29
type input "1"
click at [237, 225] on div "Ingredient * Amount * Unit * Waste * .a-a{fill:#347362;}.b-a{fill:#fff;} Grams …" at bounding box center [468, 30] width 603 height 614
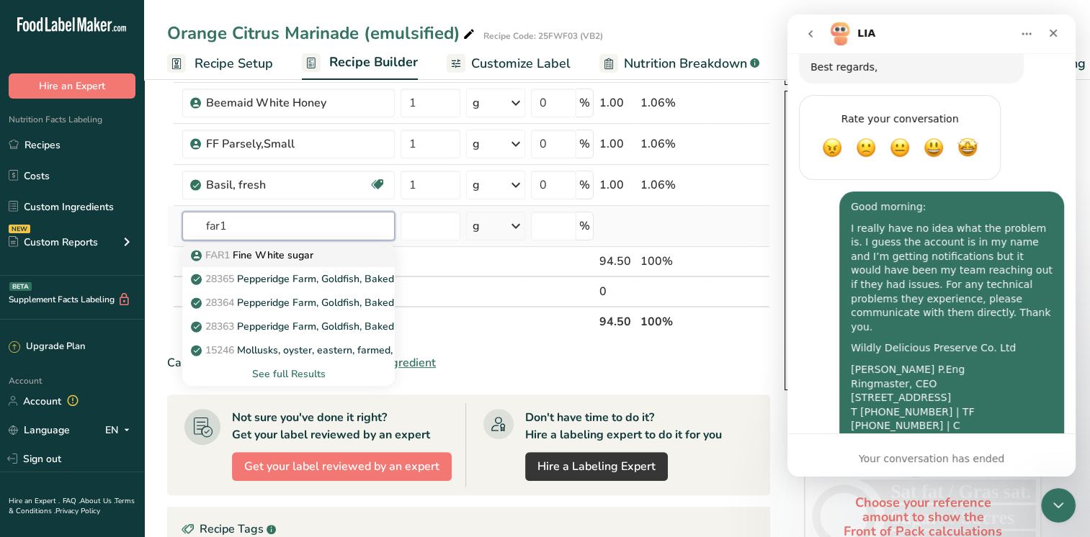
type input "far1"
click at [271, 259] on p "FAR1 Fine White sugar" at bounding box center [254, 255] width 120 height 15
type input "Fine White sugar"
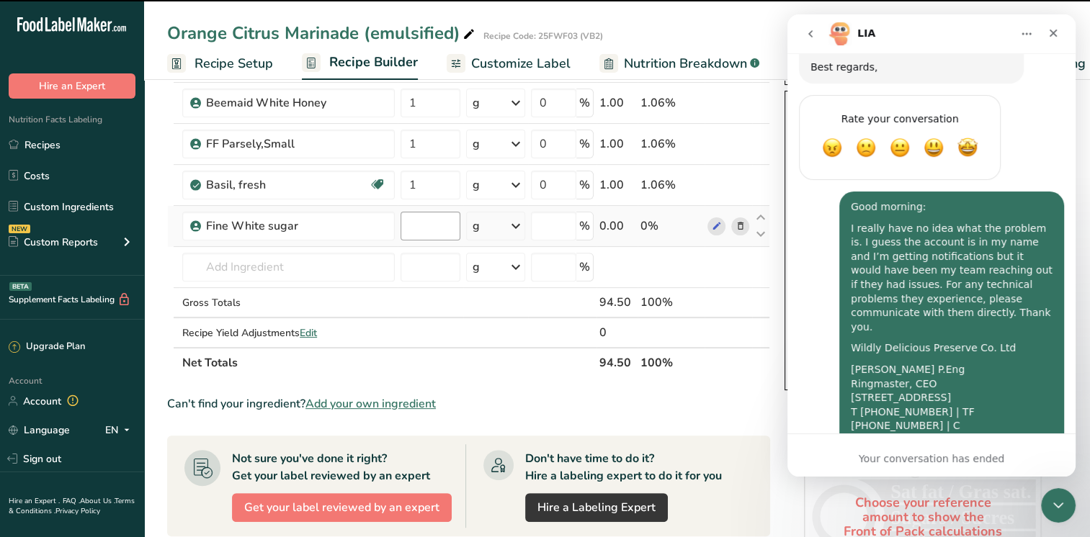
type input "0"
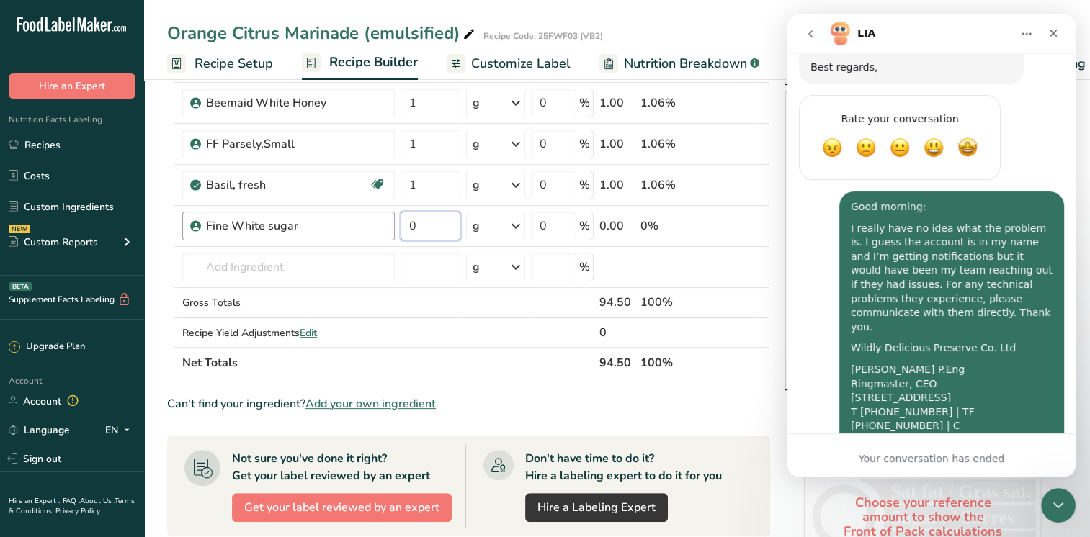
drag, startPoint x: 430, startPoint y: 228, endPoint x: 390, endPoint y: 233, distance: 40.7
click at [390, 233] on tr "Fine White sugar 0 g Weight Units g kg mg See more Volume Units l Volume units …" at bounding box center [468, 226] width 601 height 41
type input "1"
click at [270, 266] on div "Ingredient * Amount * Unit * Waste * .a-a{fill:#347362;}.b-a{fill:#fff;} Grams …" at bounding box center [468, 50] width 603 height 655
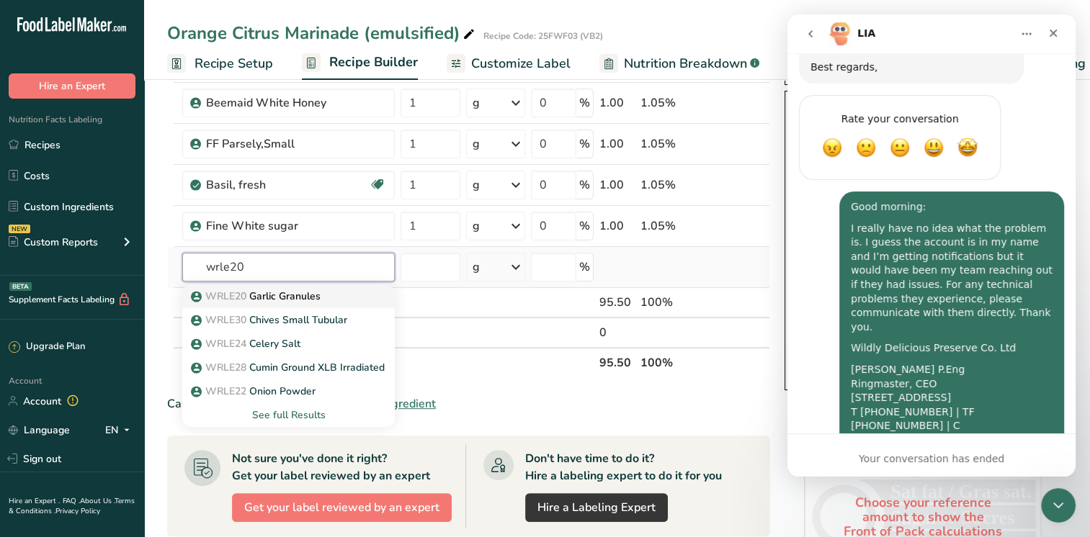
type input "wrle20"
click at [253, 305] on link "WRLE20 Garlic Granules" at bounding box center [288, 296] width 212 height 24
type input "Garlic Granules"
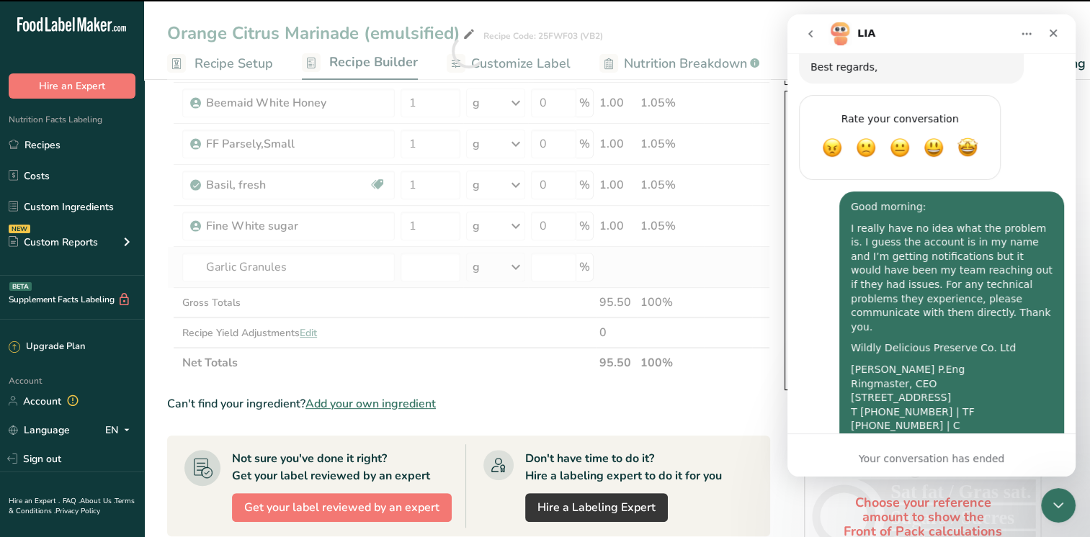
type input "0"
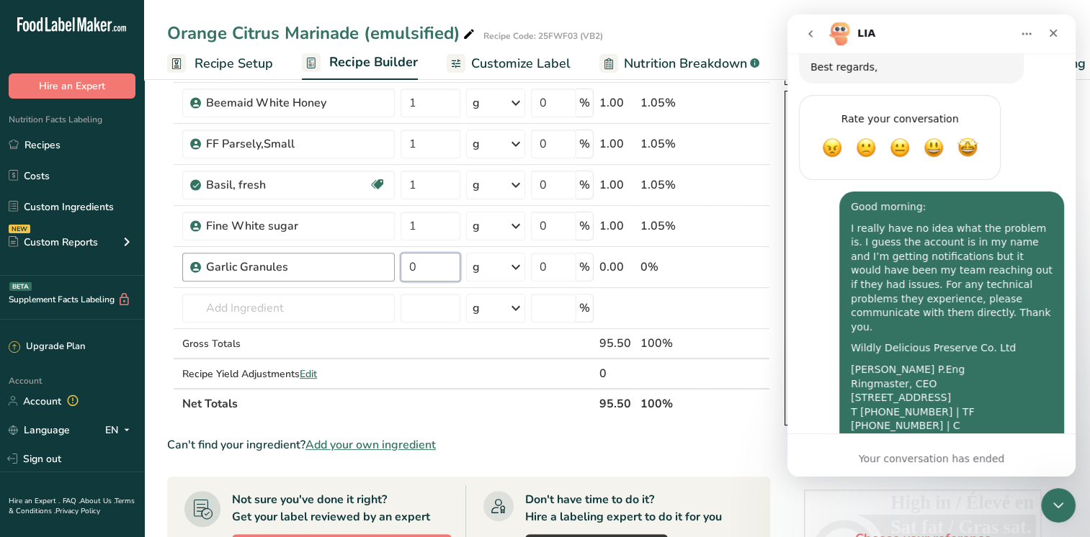
drag, startPoint x: 425, startPoint y: 261, endPoint x: 394, endPoint y: 261, distance: 31.0
click at [394, 261] on tr "Garlic Granules 0 g Weight Units g kg mg See more Volume Units l Volume units r…" at bounding box center [468, 267] width 601 height 41
type input "0.7"
click at [314, 304] on div "Ingredient * Amount * Unit * Waste * .a-a{fill:#347362;}.b-a{fill:#fff;} Grams …" at bounding box center [468, 71] width 603 height 696
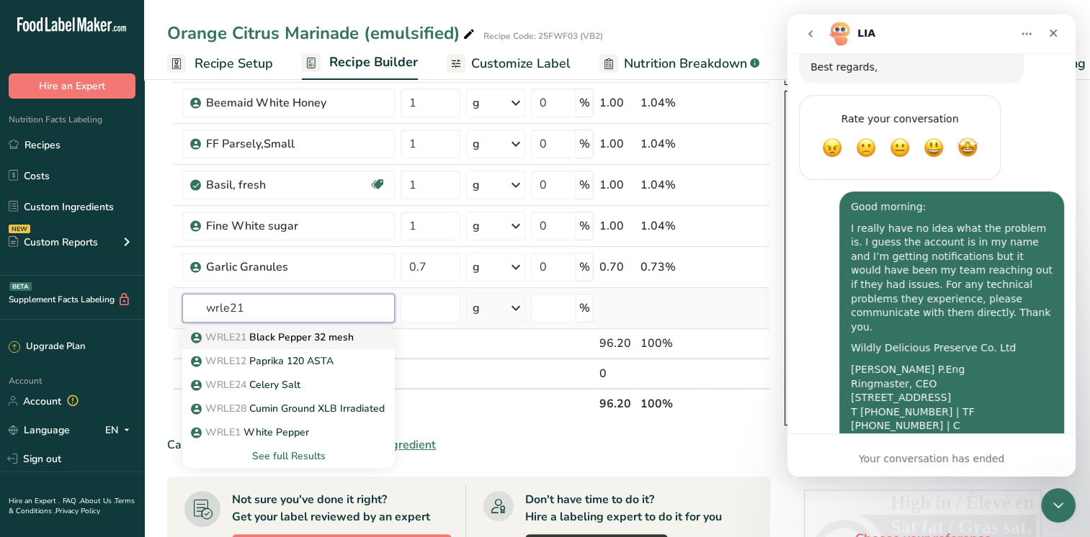
type input "wrle21"
click at [338, 338] on p "WRLE21 Black Pepper 32 mesh" at bounding box center [274, 337] width 160 height 15
type input "Black Pepper 32 mesh"
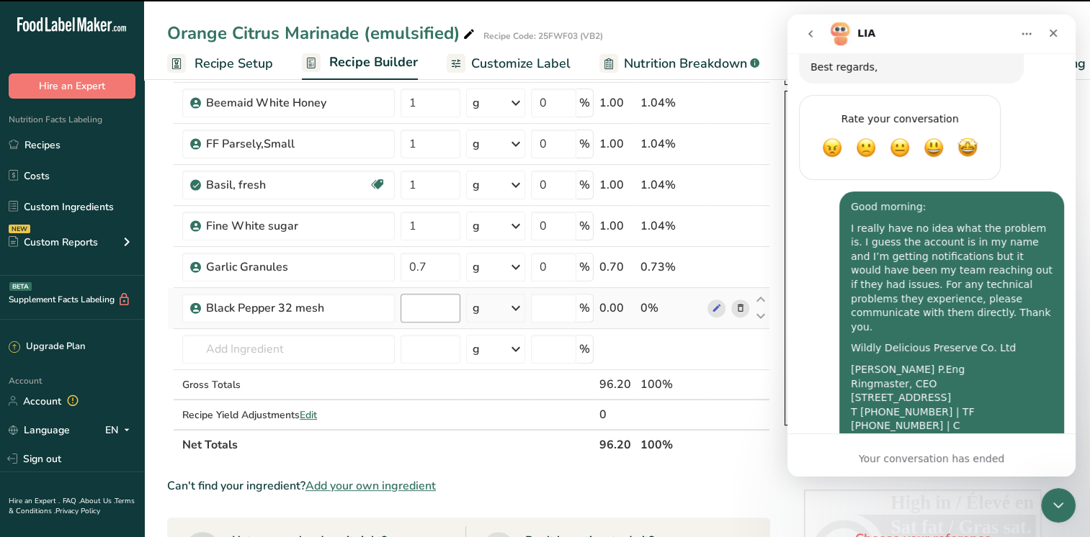
type input "0"
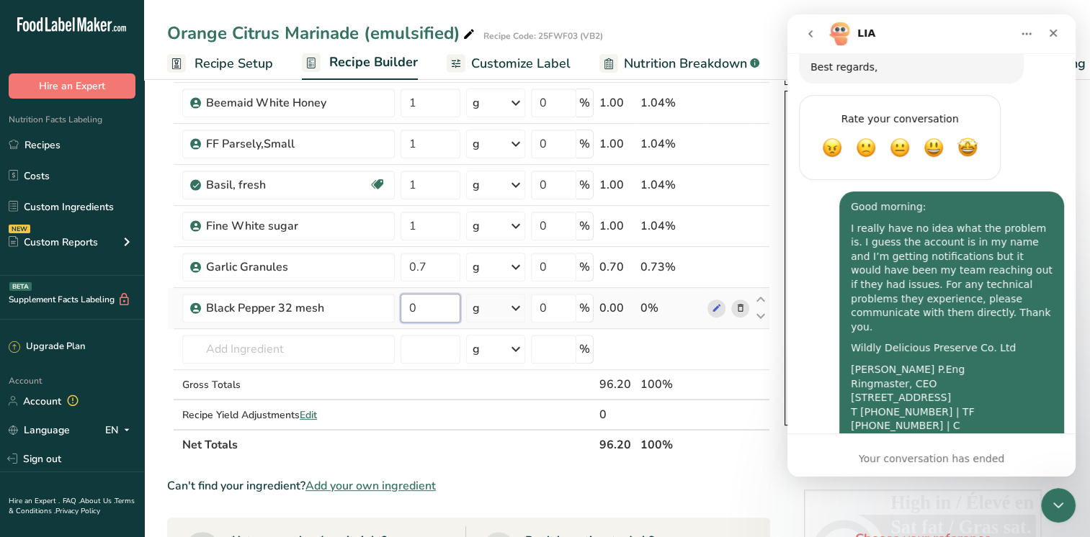
drag, startPoint x: 423, startPoint y: 307, endPoint x: 407, endPoint y: 307, distance: 16.6
click at [407, 307] on input "0" at bounding box center [430, 308] width 60 height 29
type input "0.7"
click at [297, 347] on div "Ingredient * Amount * Unit * Waste * .a-a{fill:#347362;}.b-a{fill:#fff;} Grams …" at bounding box center [468, 91] width 603 height 737
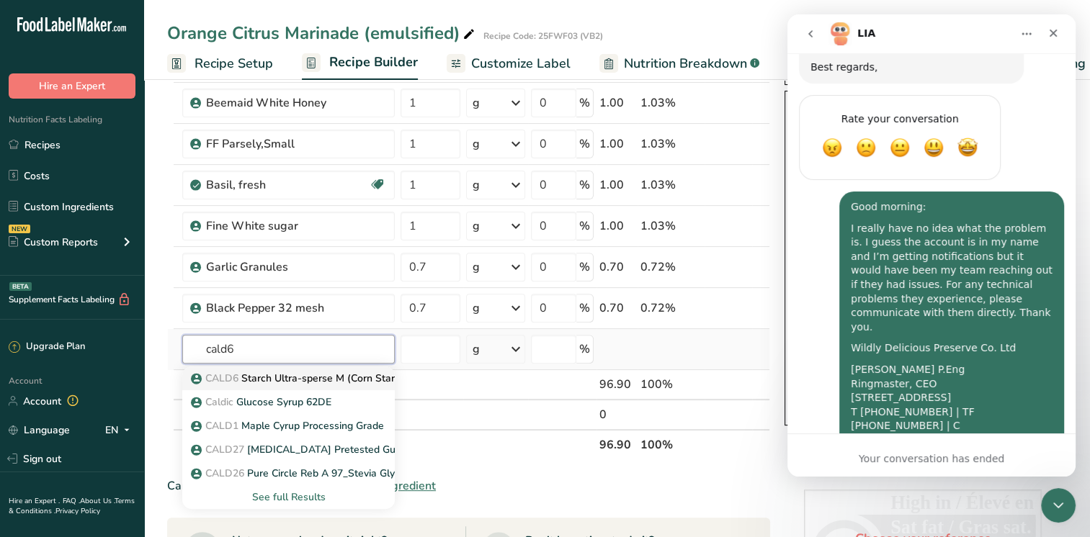
type input "cald6"
click at [321, 374] on p "CALD6 Starch Ultra-sperse M (Corn Starch)" at bounding box center [301, 378] width 215 height 15
type input "Starch Ultra-sperse M (Corn Starch)"
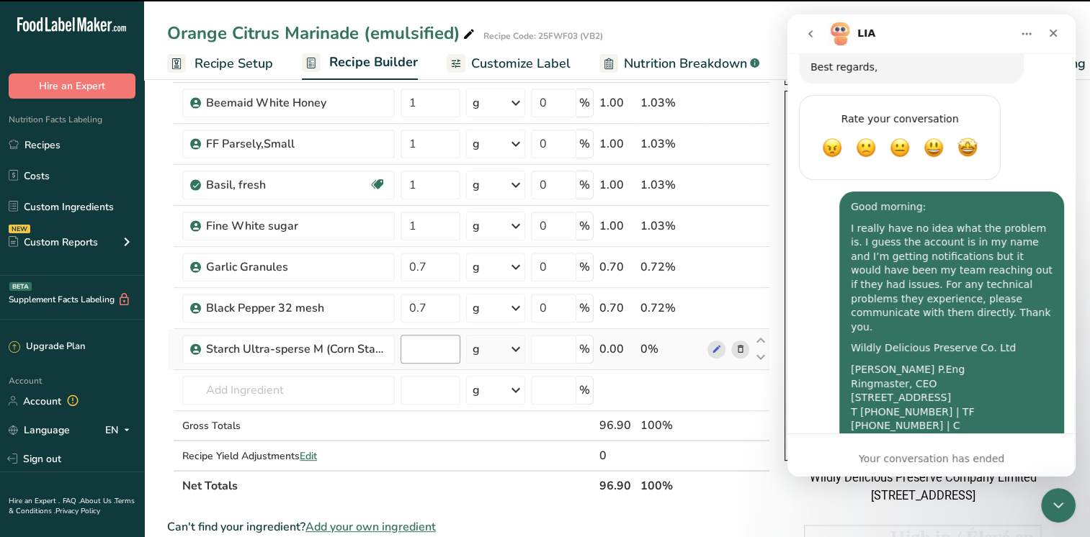
type input "0"
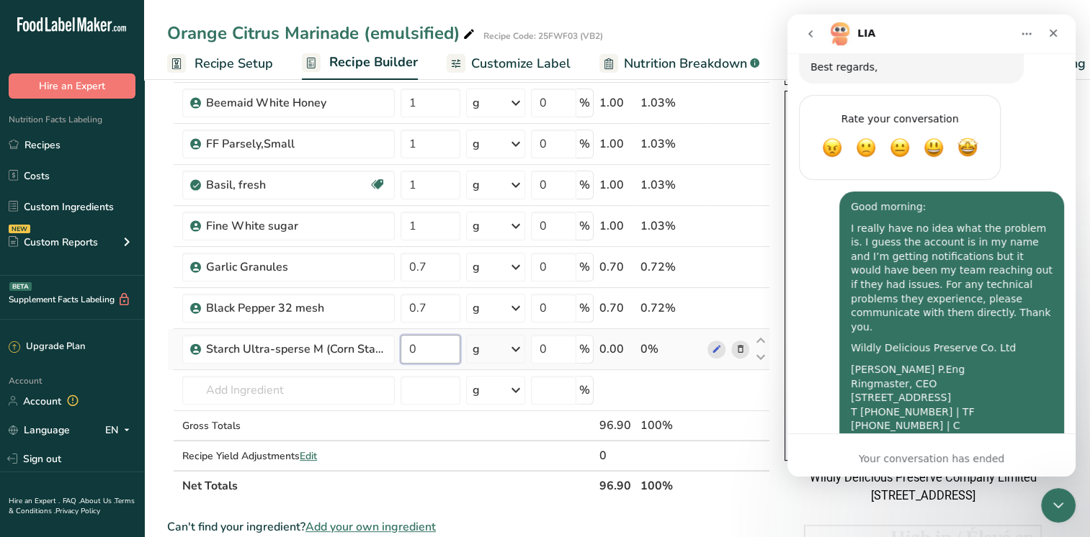
click at [431, 349] on input "0" at bounding box center [430, 349] width 60 height 29
type input "0.6"
click at [286, 390] on div "Ingredient * Amount * Unit * Waste * .a-a{fill:#347362;}.b-a{fill:#fff;} Grams …" at bounding box center [468, 112] width 603 height 778
click at [286, 390] on input "text" at bounding box center [288, 390] width 212 height 29
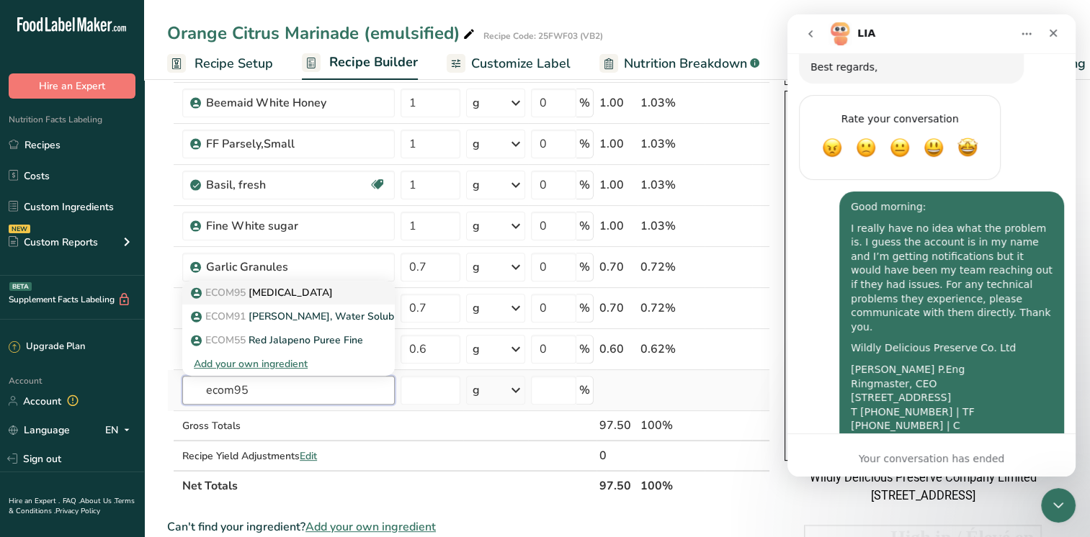
type input "ecom95"
click at [277, 292] on p "ECOM95 Orange Oil" at bounding box center [263, 292] width 139 height 15
type input "Orange Oil"
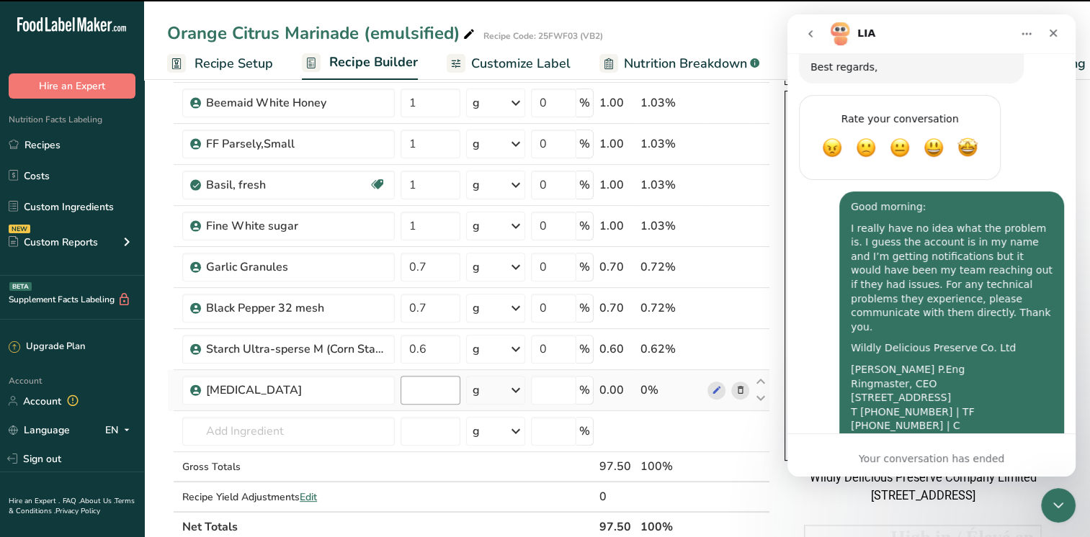
type input "0"
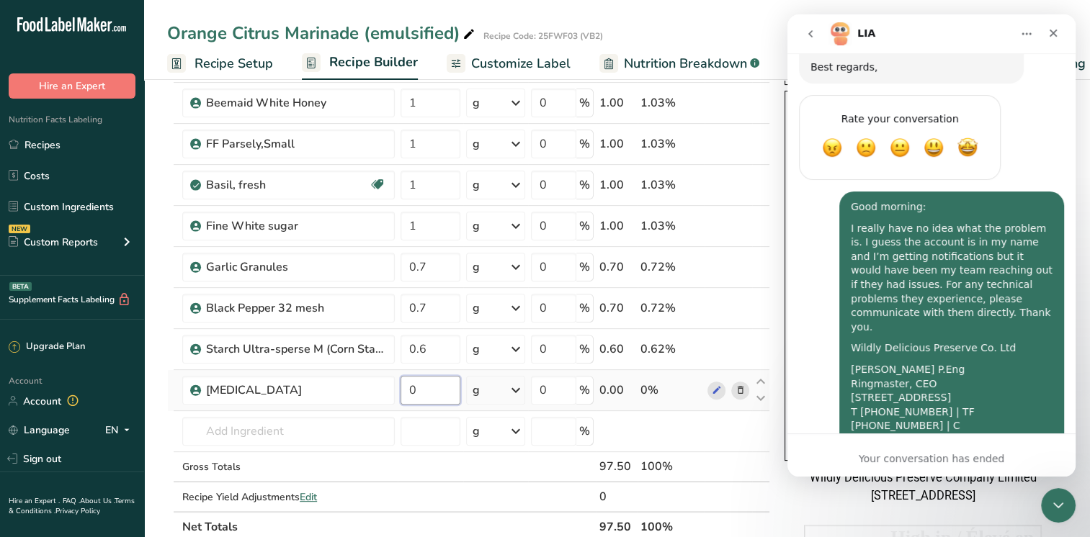
drag, startPoint x: 434, startPoint y: 387, endPoint x: 409, endPoint y: 385, distance: 25.3
click at [409, 385] on input "0" at bounding box center [430, 390] width 60 height 29
click at [436, 387] on input "0" at bounding box center [430, 390] width 60 height 29
type input "0.6"
click at [305, 423] on div "Ingredient * Amount * Unit * Waste * .a-a{fill:#347362;}.b-a{fill:#fff;} Grams …" at bounding box center [468, 132] width 603 height 819
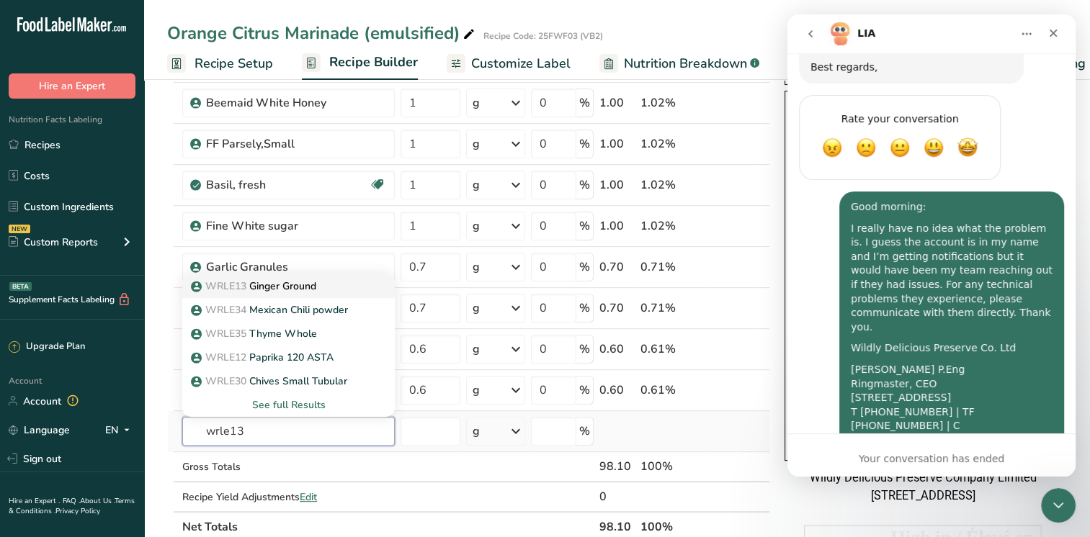
type input "wrle13"
click at [328, 284] on div "WRLE13 Ginger Ground" at bounding box center [277, 286] width 166 height 15
type input "Ginger Ground"
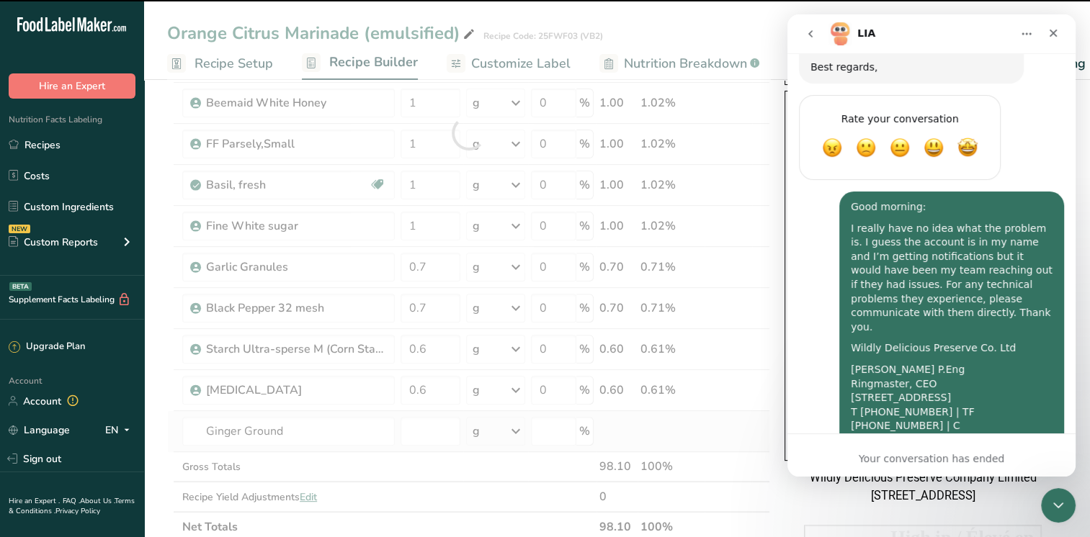
type input "0"
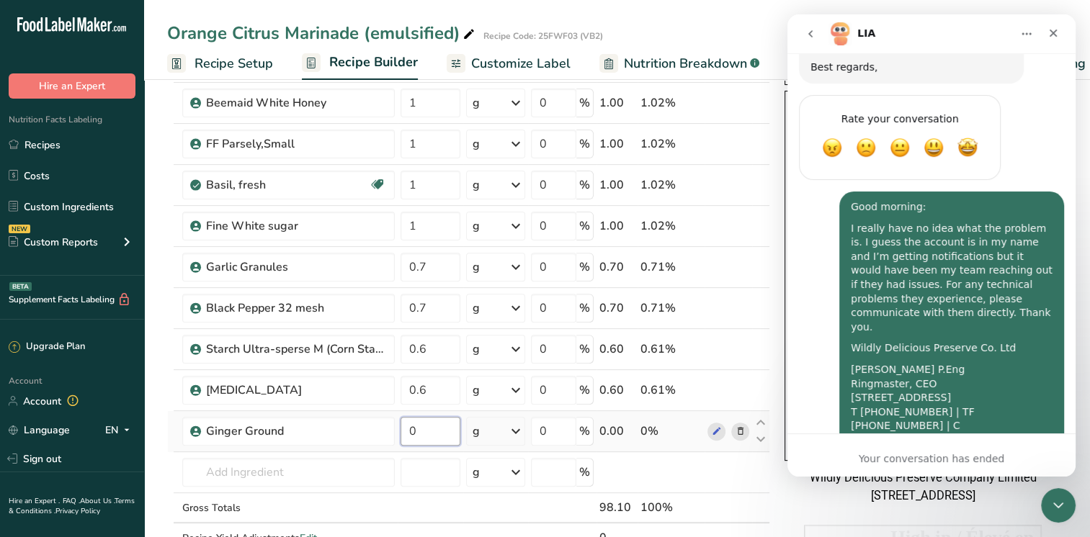
drag, startPoint x: 418, startPoint y: 429, endPoint x: 398, endPoint y: 425, distance: 21.3
click at [398, 425] on td "0" at bounding box center [431, 431] width 66 height 41
type input "0.5"
click at [232, 473] on div "Ingredient * Amount * Unit * Waste * .a-a{fill:#347362;}.b-a{fill:#fff;} Grams …" at bounding box center [468, 153] width 603 height 860
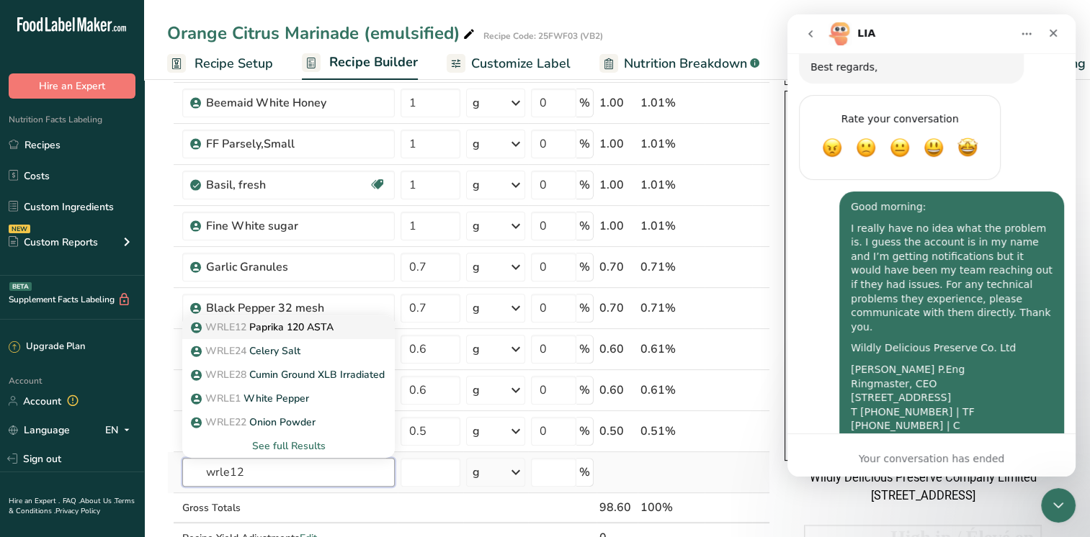
type input "wrle12"
click at [331, 332] on link "WRLE12 Paprika 120 ASTA" at bounding box center [288, 327] width 212 height 24
type input "Paprika 120 ASTA"
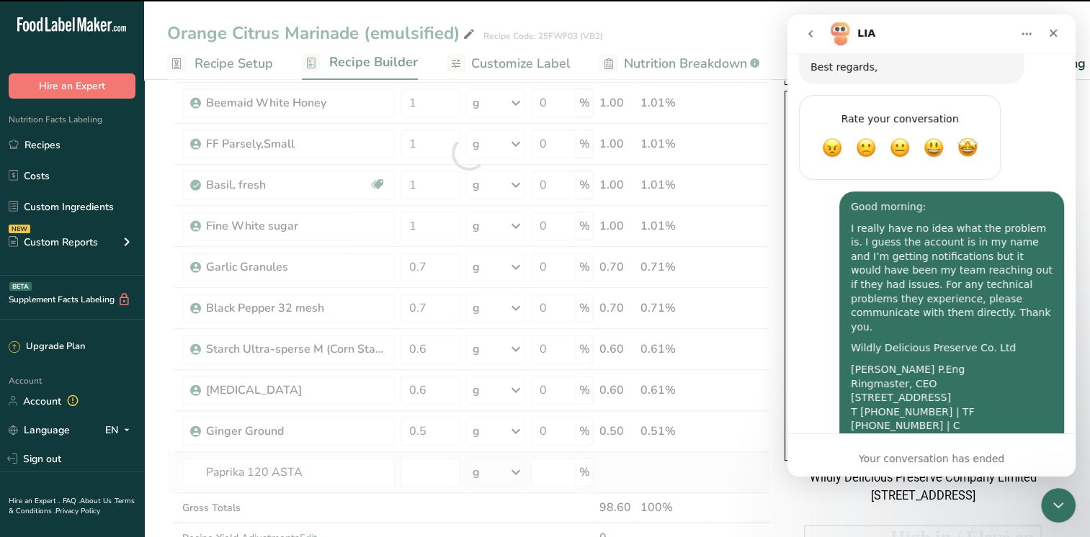
type input "0"
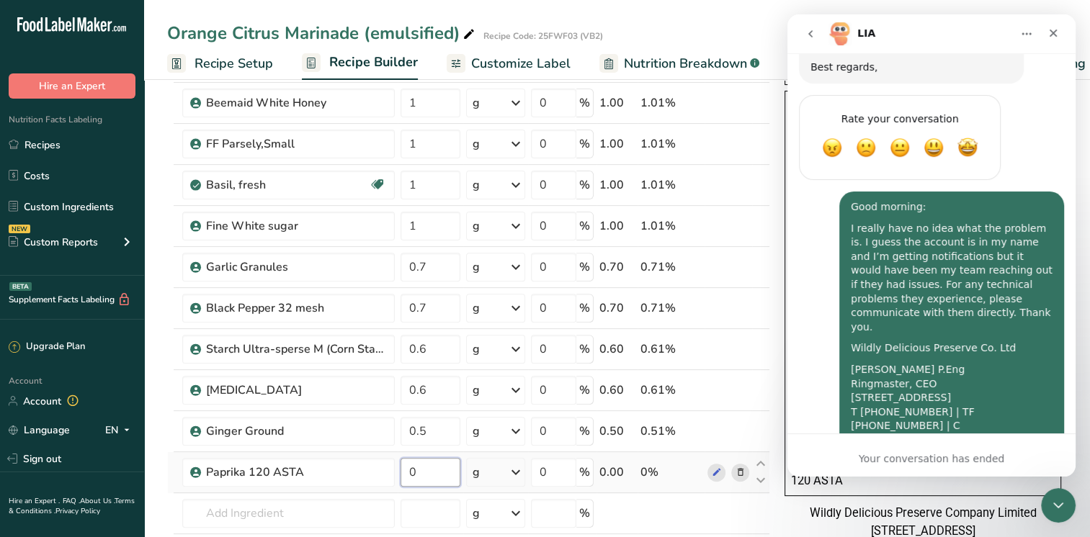
drag, startPoint x: 427, startPoint y: 468, endPoint x: 398, endPoint y: 467, distance: 29.6
click at [398, 467] on td "0" at bounding box center [431, 472] width 66 height 41
type input "0.45"
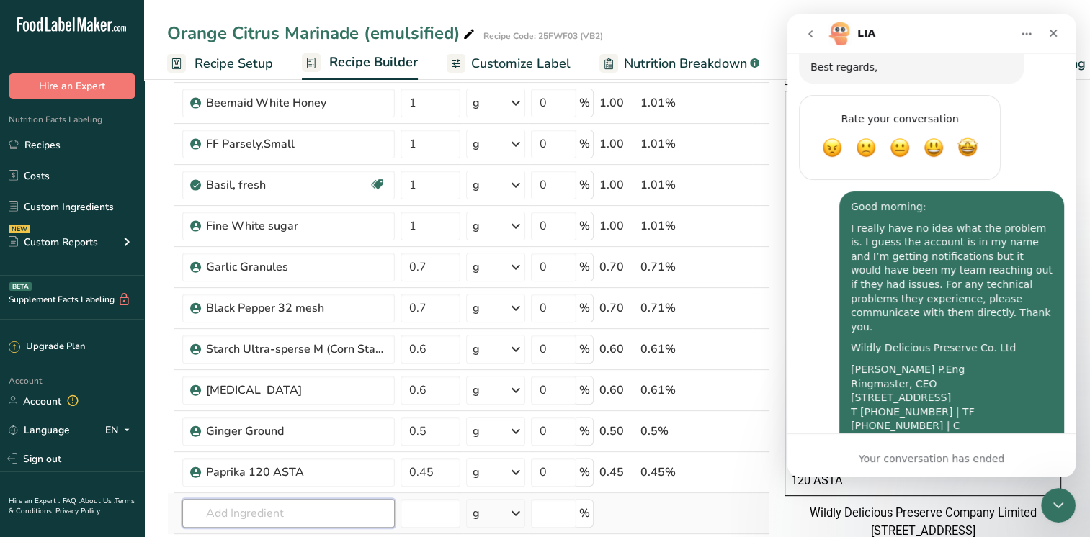
click at [289, 505] on div "Ingredient * Amount * Unit * Waste * .a-a{fill:#347362;}.b-a{fill:#fff;} Grams …" at bounding box center [468, 173] width 603 height 901
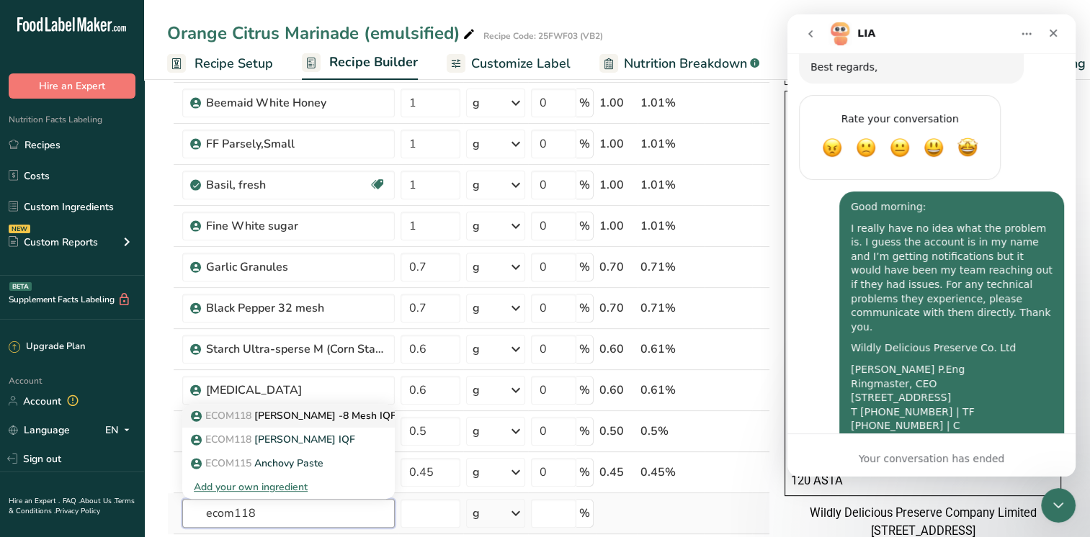
type input "ecom118"
click at [323, 413] on p "ECOM118 Rosemary -8 Mesh IQF" at bounding box center [295, 415] width 202 height 15
type input "Rosemary -8 Mesh IQF"
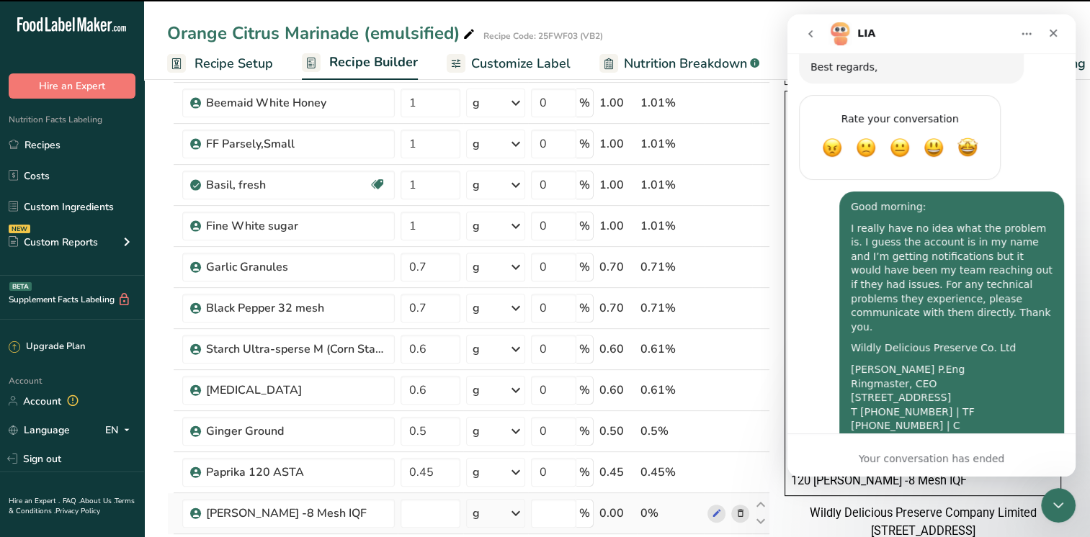
type input "0"
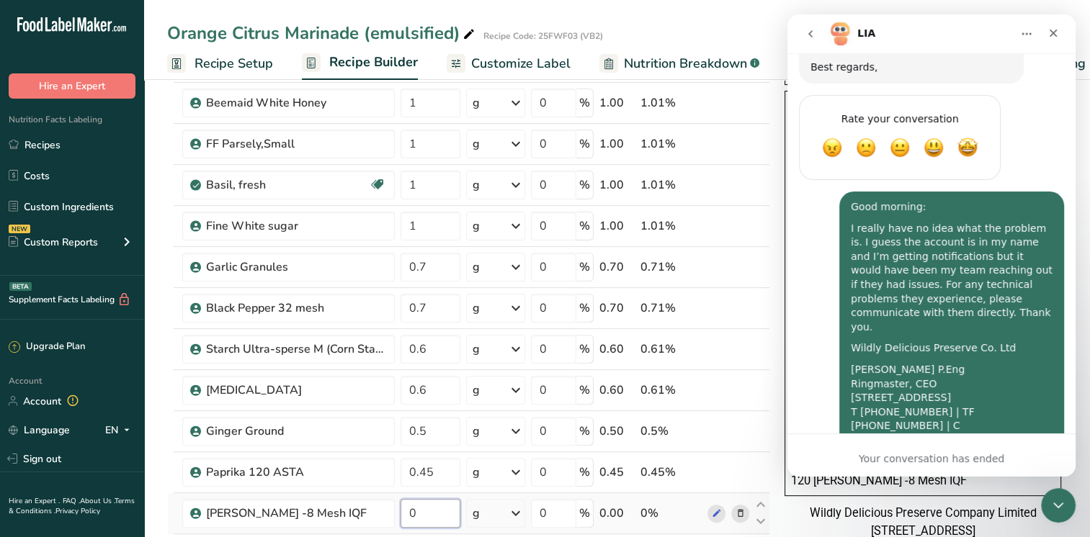
click at [434, 515] on input "0" at bounding box center [430, 513] width 60 height 29
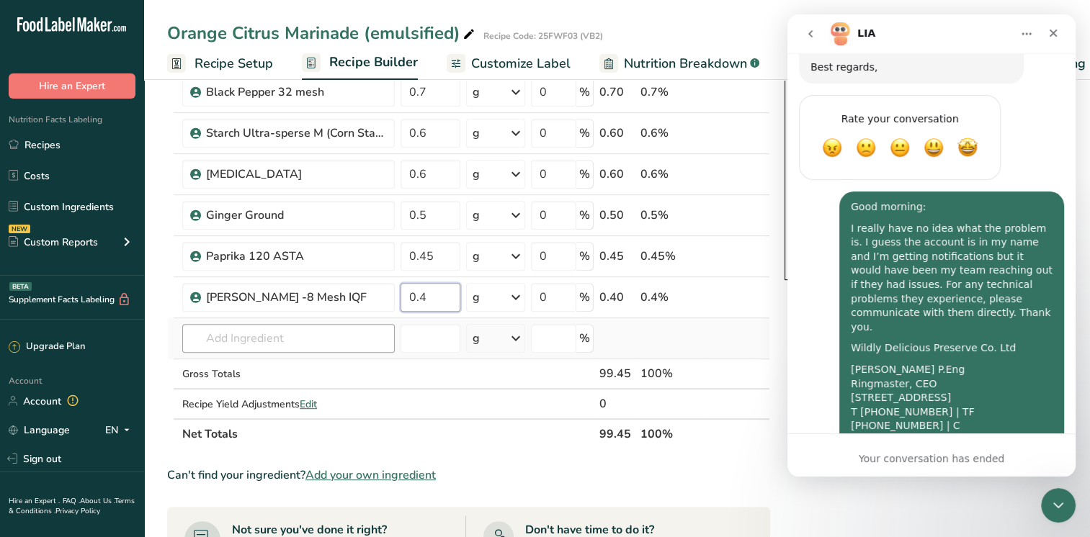
type input "0.4"
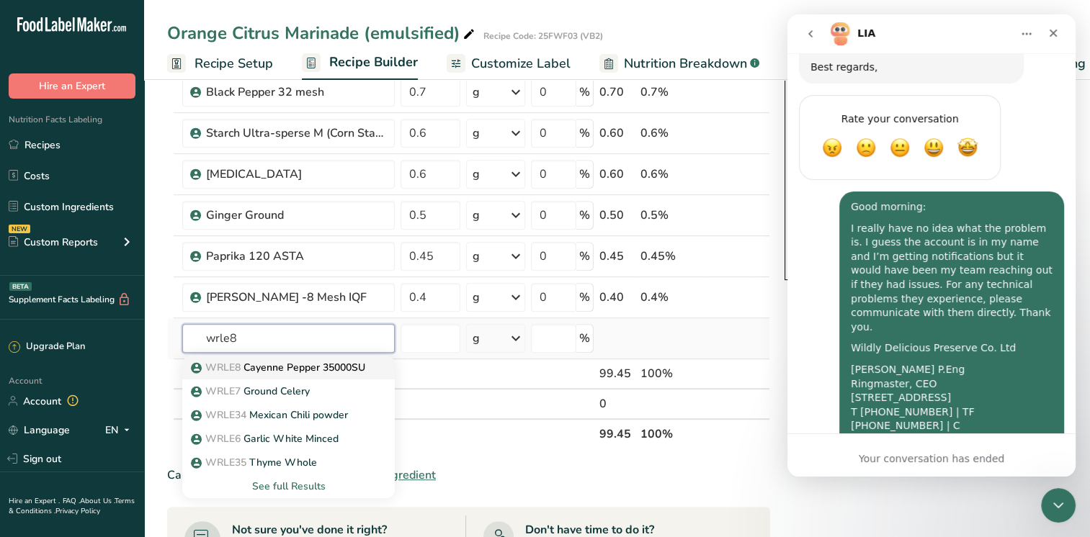
type input "wrle8"
click at [284, 360] on p "WRLE8 Cayenne Pepper 35000SU" at bounding box center [279, 367] width 171 height 15
type input "Cayenne Pepper 35000SU"
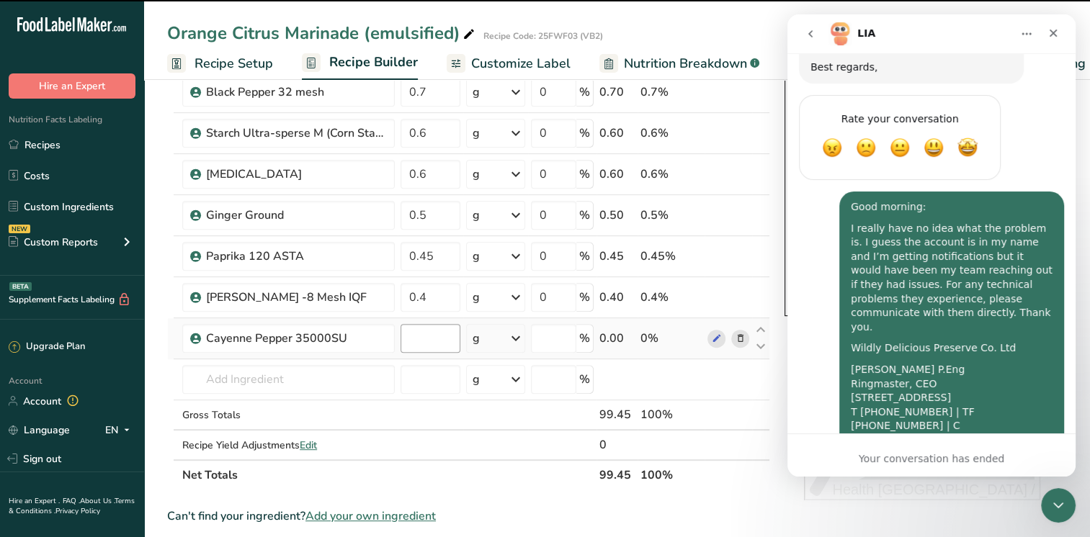
type input "0"
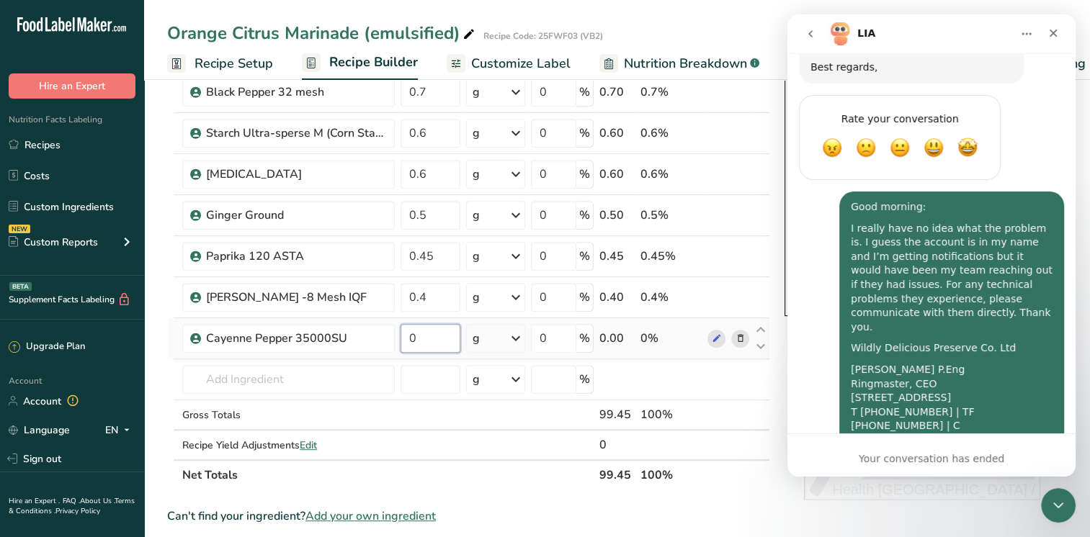
click at [423, 341] on input "0" at bounding box center [430, 338] width 60 height 29
type input "0.2"
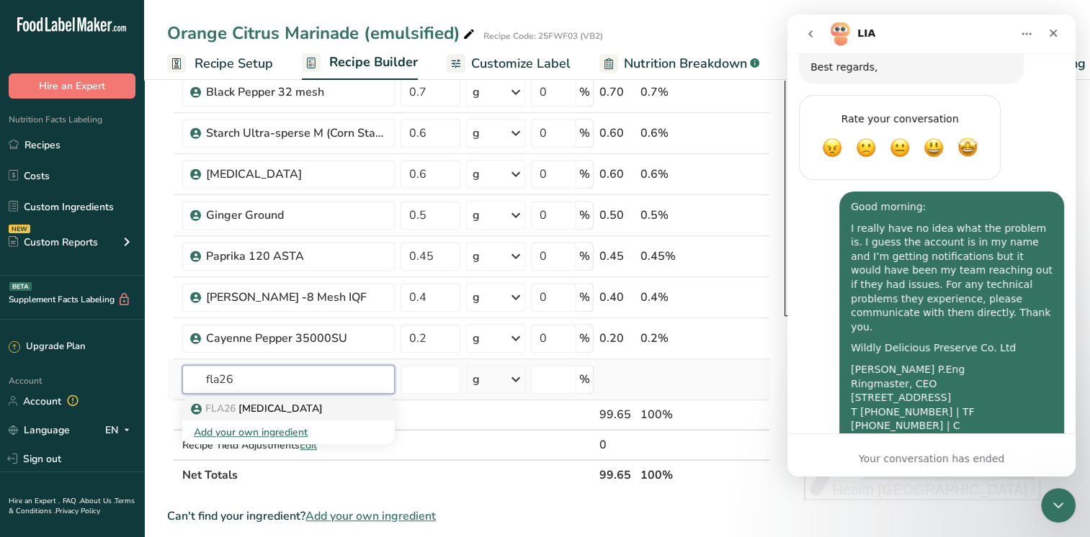
type input "fla26"
click at [296, 401] on div "FLA26 Citric Acid" at bounding box center [277, 408] width 166 height 15
type input "Citric Acid"
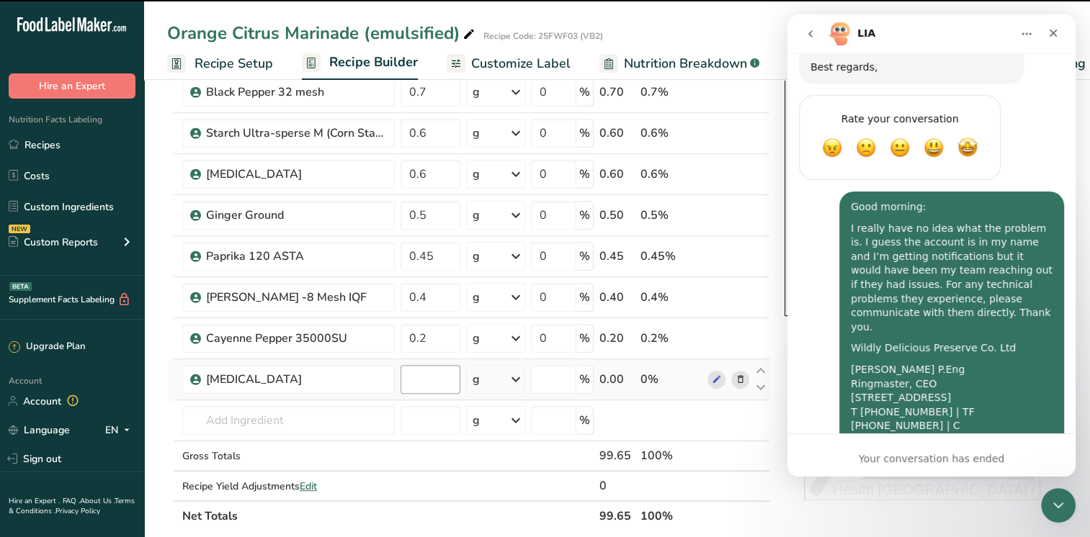
type input "0"
click at [435, 376] on input "0" at bounding box center [430, 379] width 60 height 29
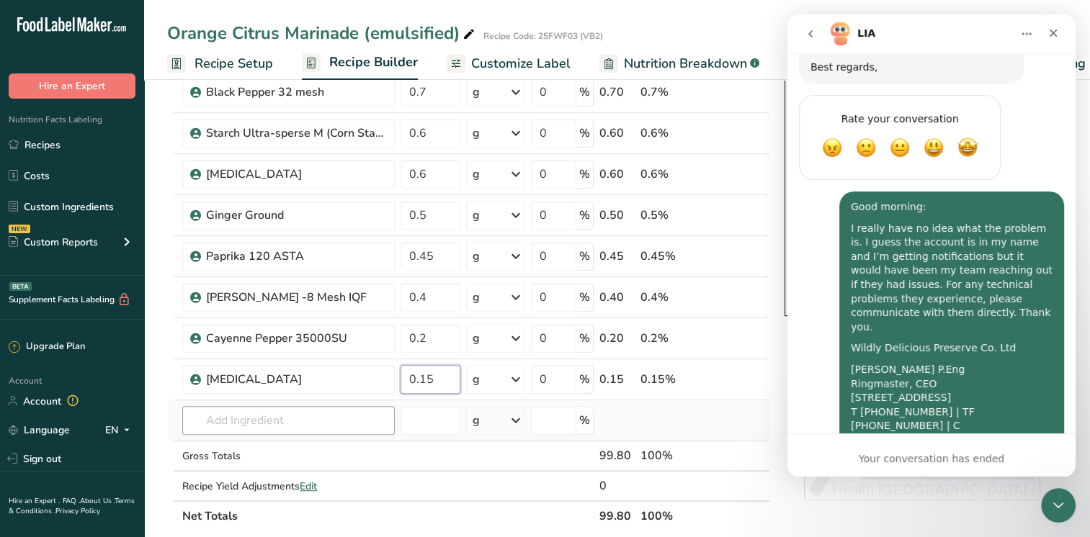
type input "0.15"
click at [217, 413] on div "Ingredient * Amount * Unit * Waste * .a-a{fill:#347362;}.b-a{fill:#fff;} Grams …" at bounding box center [468, 19] width 603 height 1024
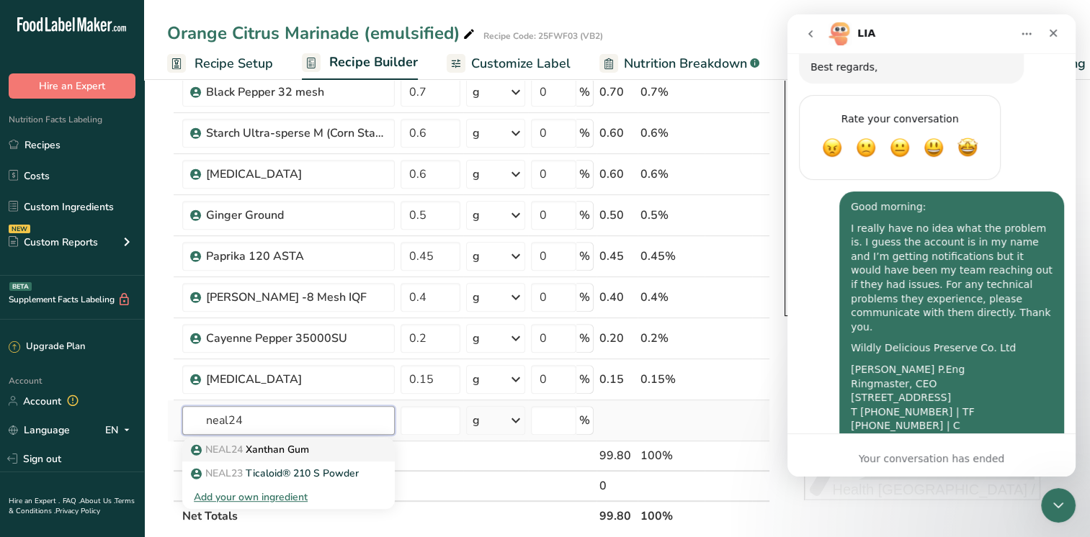
type input "neal24"
click at [253, 444] on p "NEAL24 Xanthan Gum" at bounding box center [251, 449] width 115 height 15
type input "Xanthan Gum"
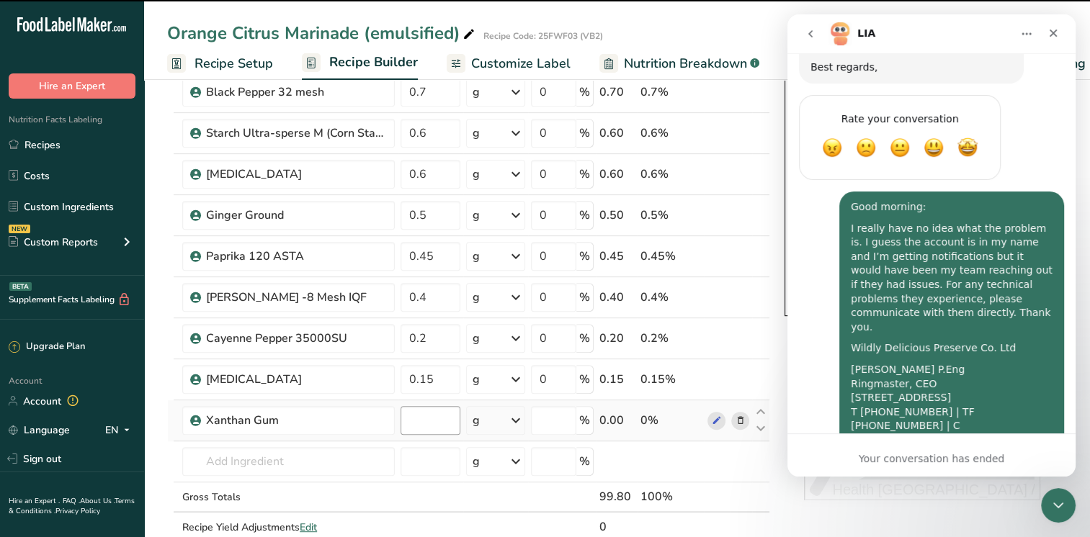
type input "0"
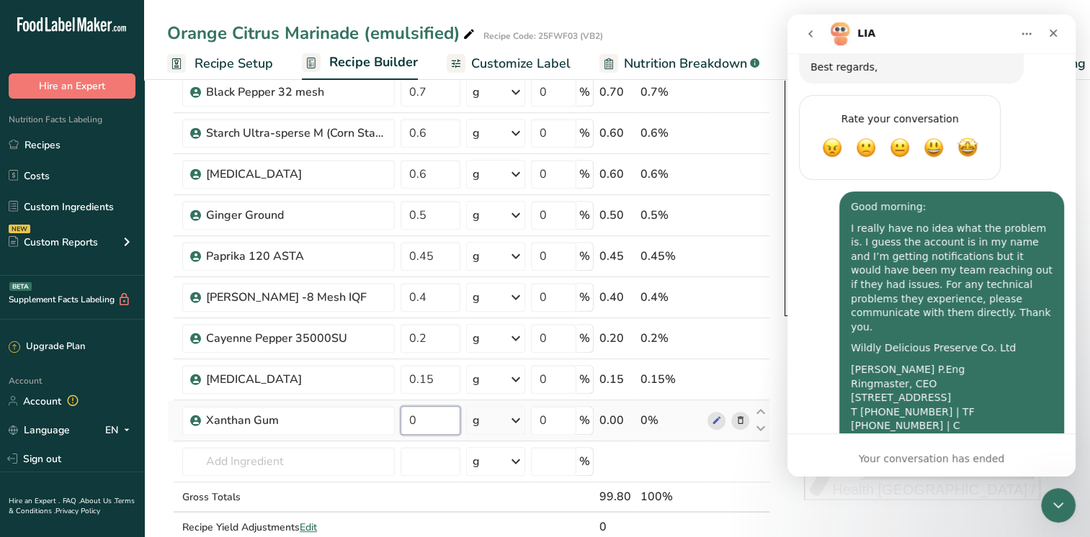
click at [432, 423] on input "0" at bounding box center [430, 420] width 60 height 29
type input "0.1"
click at [250, 458] on div "Ingredient * Amount * Unit * Waste * .a-a{fill:#347362;}.b-a{fill:#fff;} Grams …" at bounding box center [468, 39] width 603 height 1065
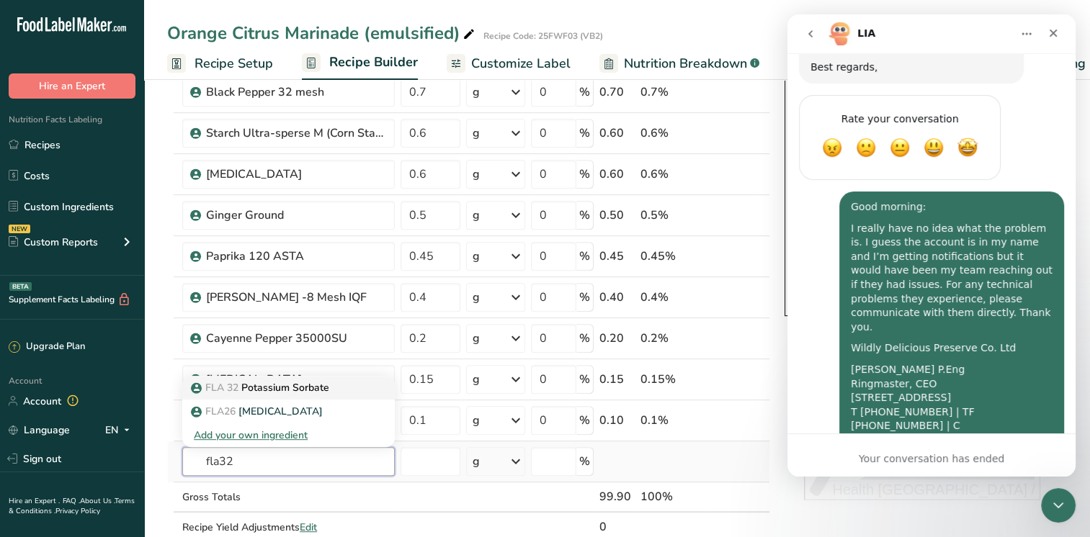
type input "fla32"
click at [317, 385] on p "FLA 32 Potassium Sorbate" at bounding box center [261, 387] width 135 height 15
type input "Potassium Sorbate"
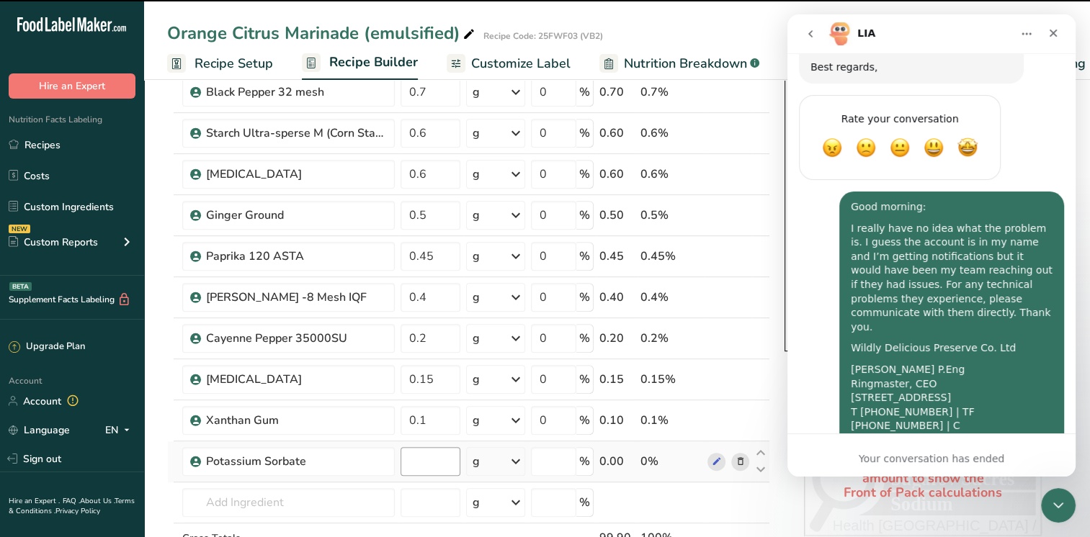
type input "0"
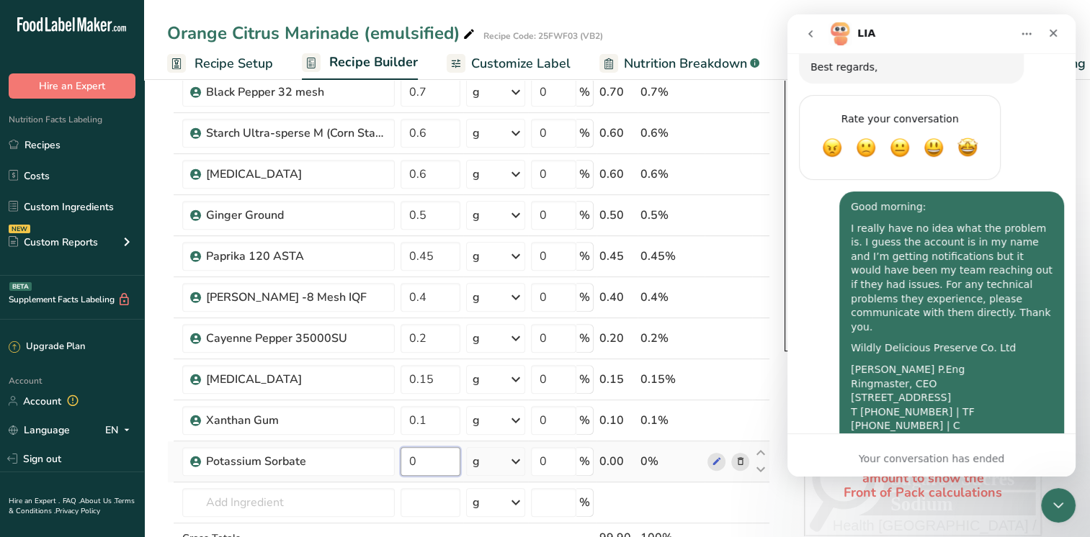
click at [423, 459] on input "0" at bounding box center [430, 461] width 60 height 29
type input "0.1"
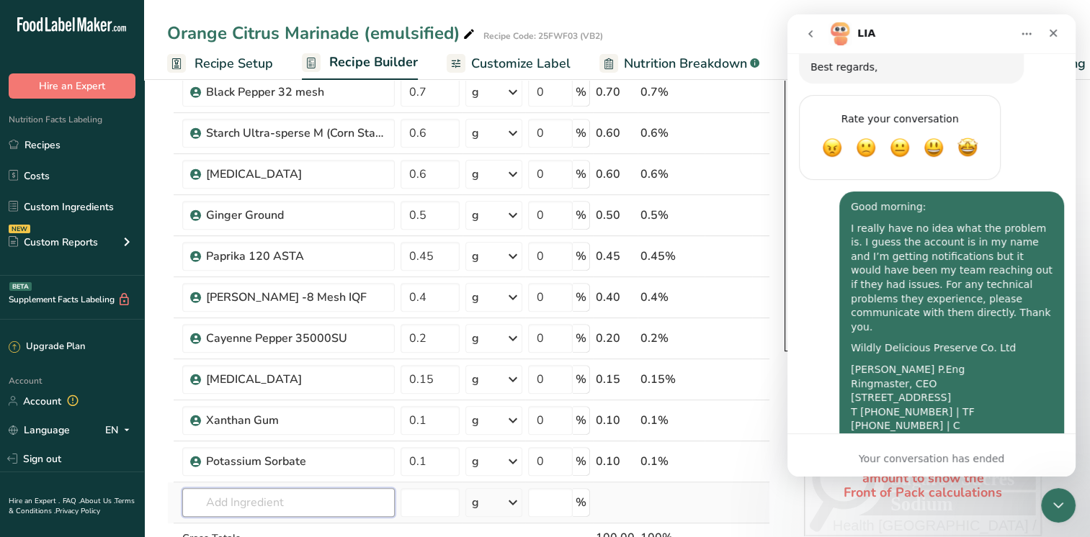
click at [271, 504] on div "Ingredient * Amount * Unit * Waste * .a-a{fill:#347362;}.b-a{fill:#fff;} Grams …" at bounding box center [468, 60] width 603 height 1106
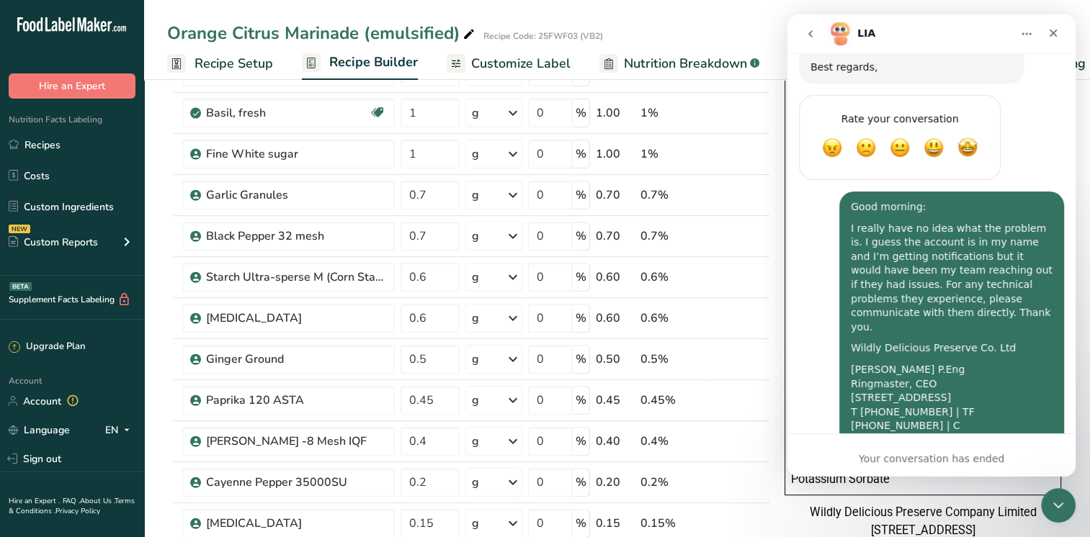
scroll to position [72, 0]
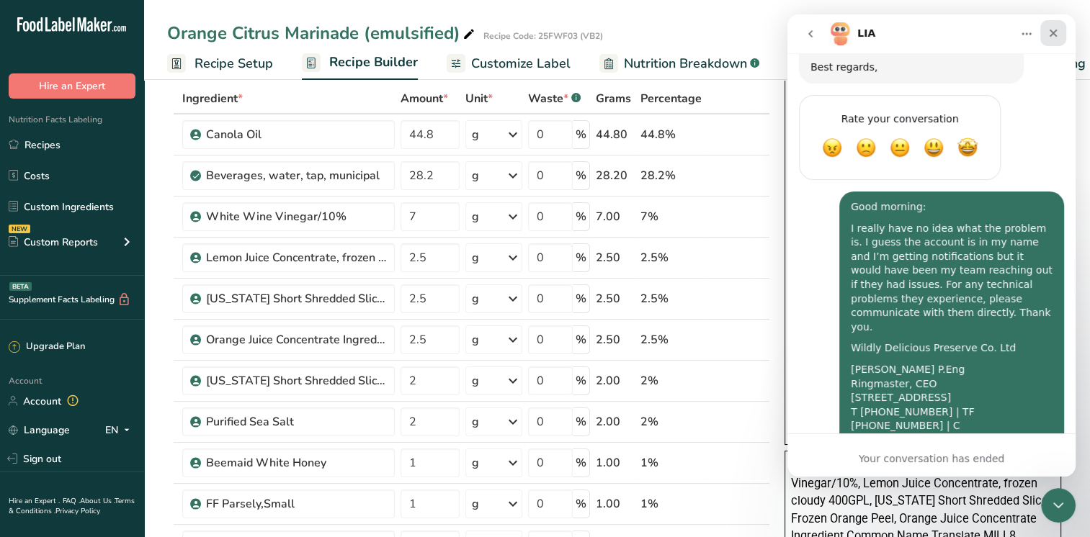
click at [1058, 36] on icon "Close" at bounding box center [1053, 33] width 12 height 12
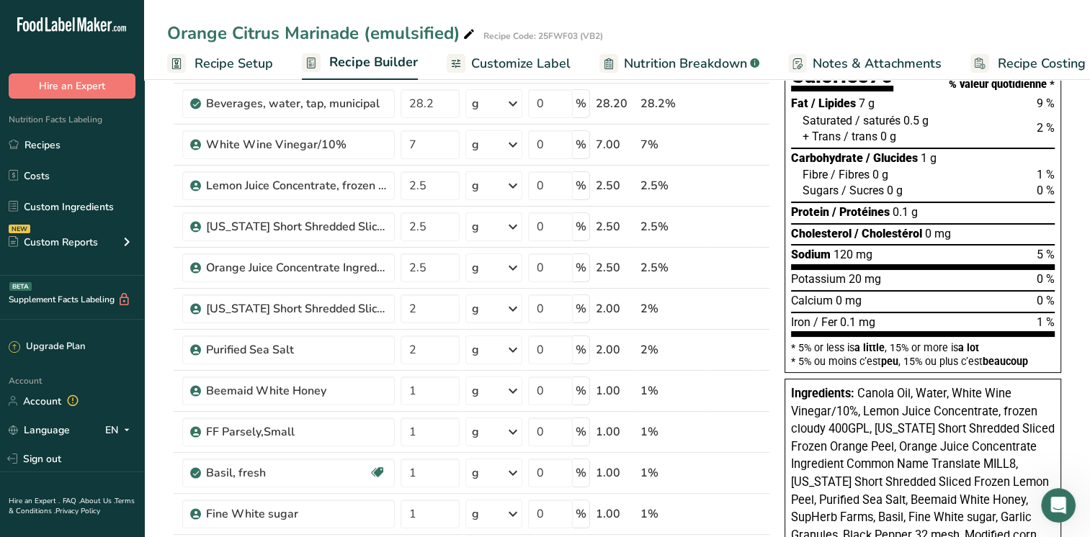
scroll to position [0, 0]
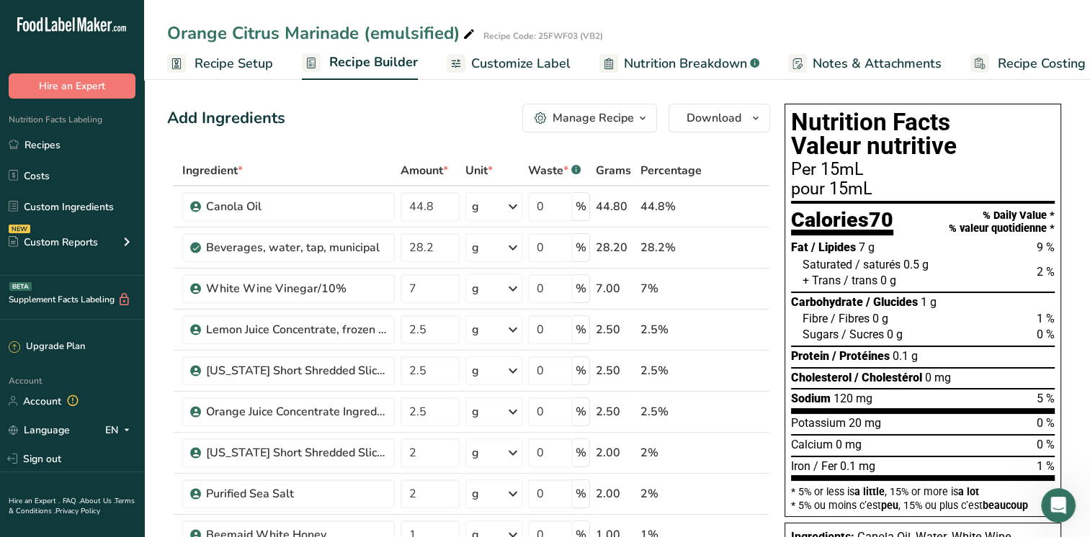
click at [542, 68] on span "Customize Label" at bounding box center [520, 63] width 99 height 19
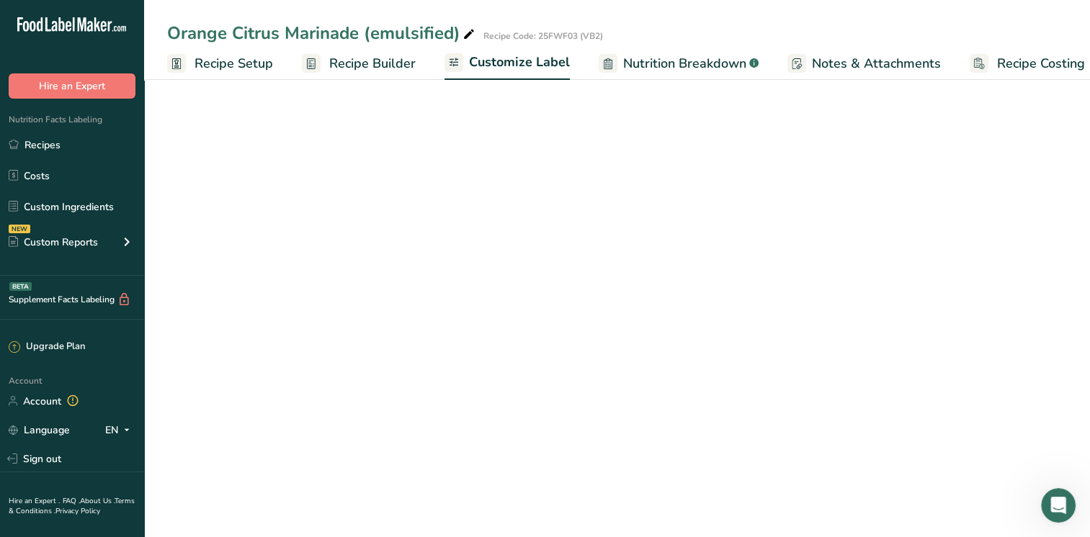
scroll to position [0, 18]
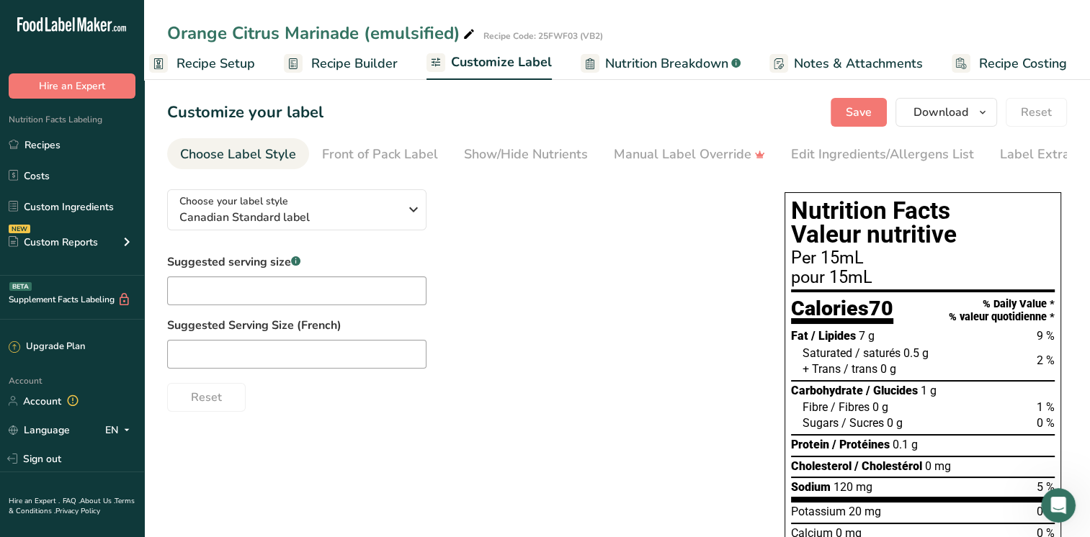
click at [511, 249] on div "Choose your label style Canadian Standard label USA (FDA) Standard FDA label Ta…" at bounding box center [461, 295] width 588 height 234
click at [378, 212] on span "Canadian Standard label" at bounding box center [289, 217] width 220 height 17
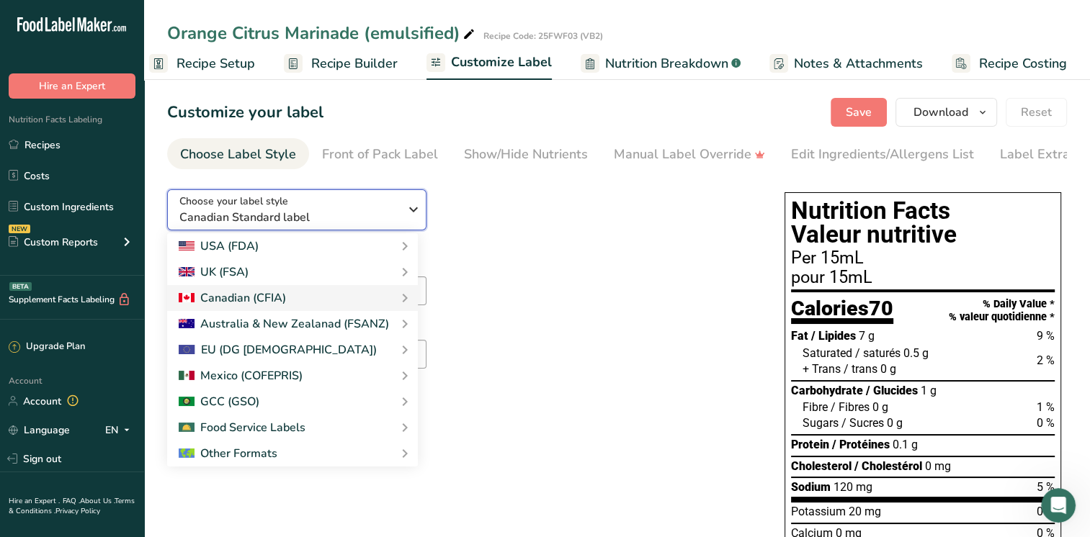
click at [378, 212] on span "Canadian Standard label" at bounding box center [289, 217] width 220 height 17
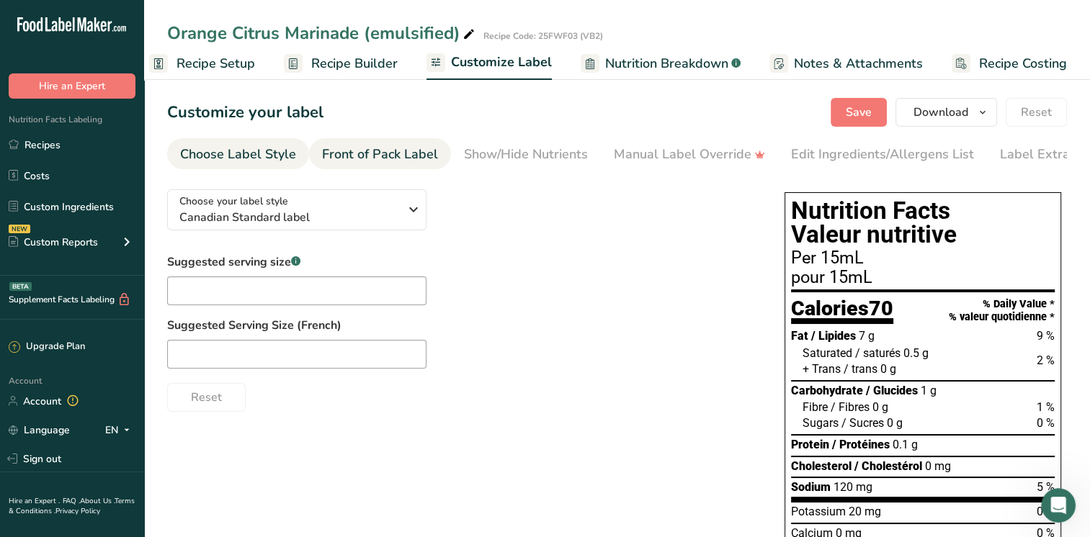
click at [422, 166] on link "Front of Pack Label" at bounding box center [380, 154] width 116 height 32
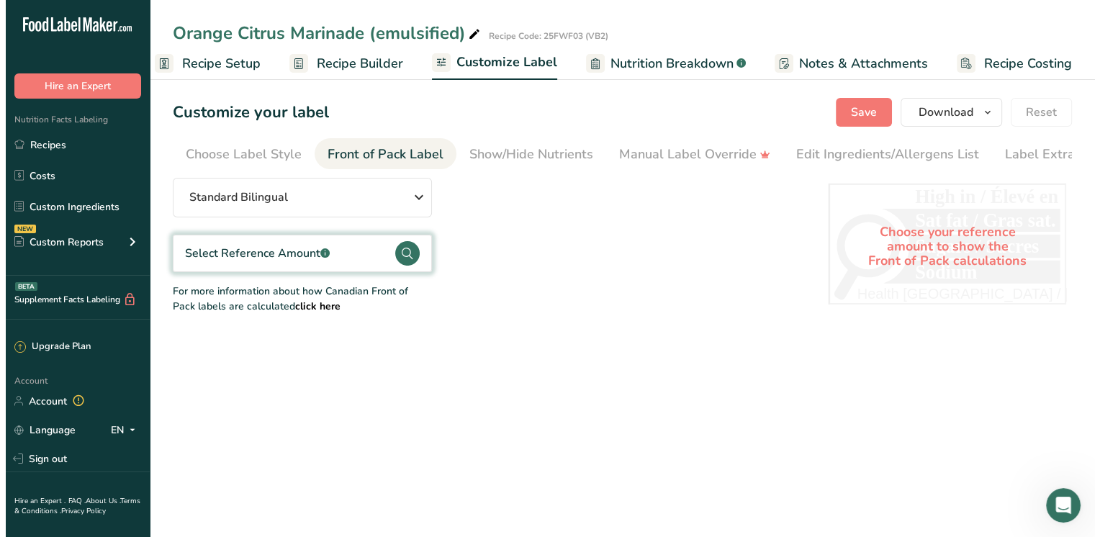
scroll to position [0, 31]
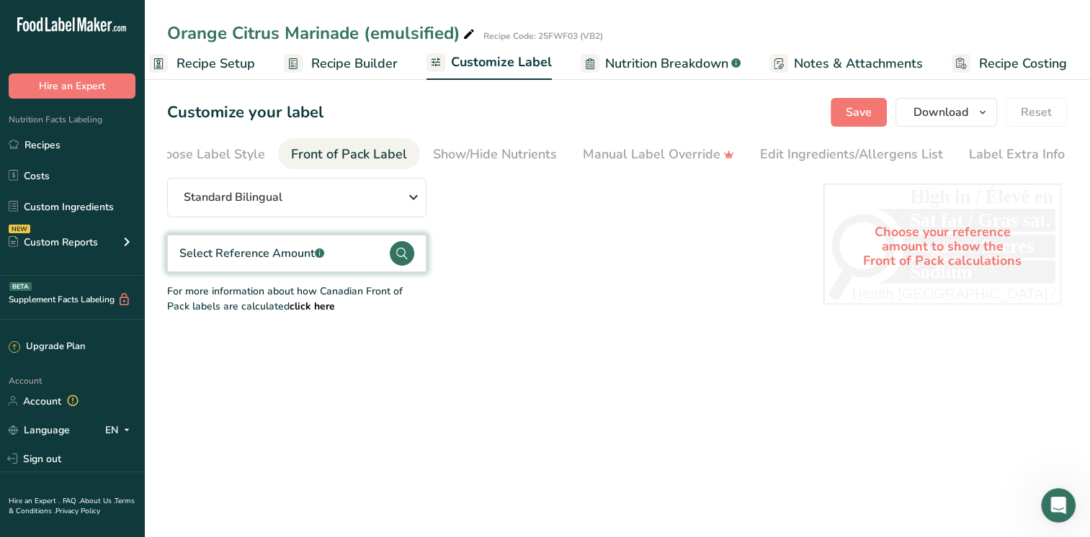
click at [334, 536] on html ".a-20{fill:#fff;} Hire an Expert Nutrition Facts Labeling Recipes Costs Custom …" at bounding box center [545, 268] width 1090 height 537
click at [500, 163] on div "Show/Hide Nutrients" at bounding box center [495, 154] width 124 height 19
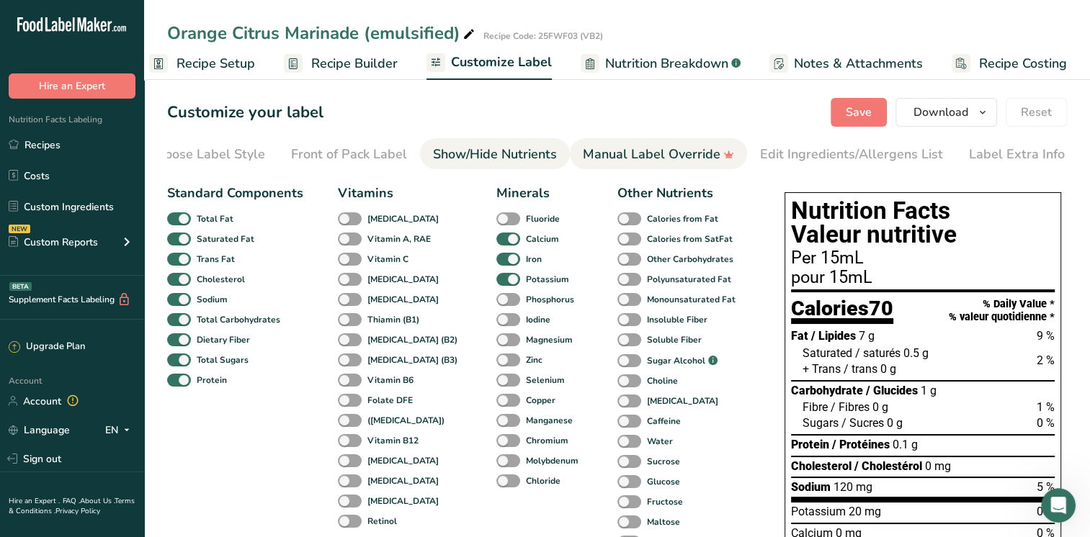
click at [654, 156] on div "Manual Label Override" at bounding box center [658, 154] width 151 height 19
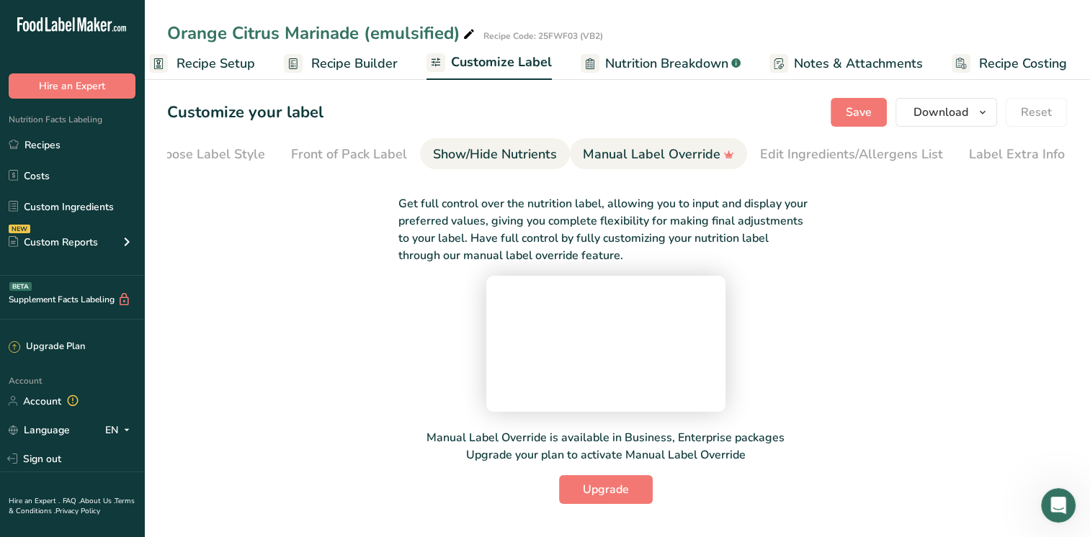
click at [480, 143] on link "Show/Hide Nutrients" at bounding box center [495, 154] width 124 height 32
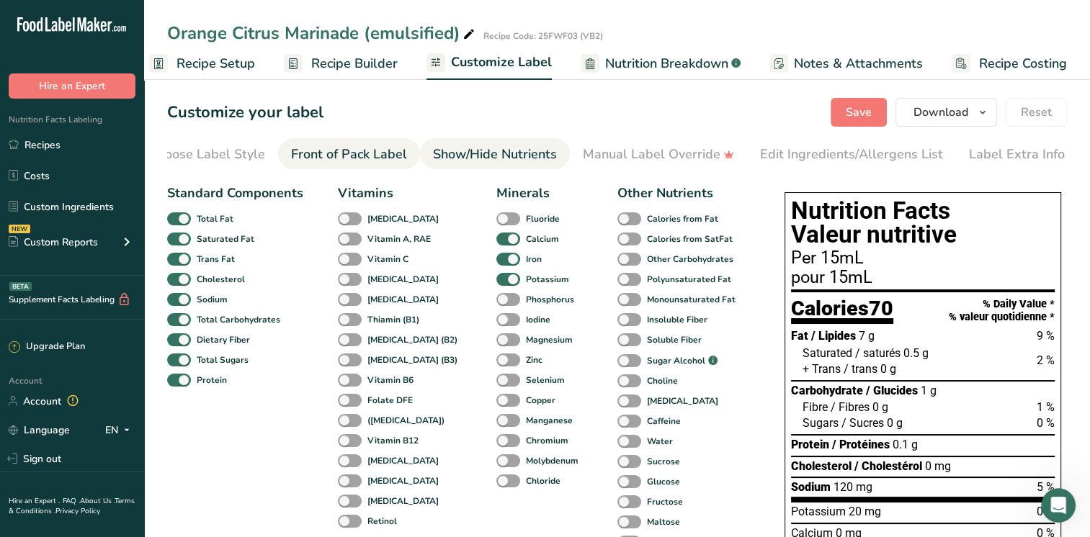
click at [361, 151] on div "Front of Pack Label" at bounding box center [349, 154] width 116 height 19
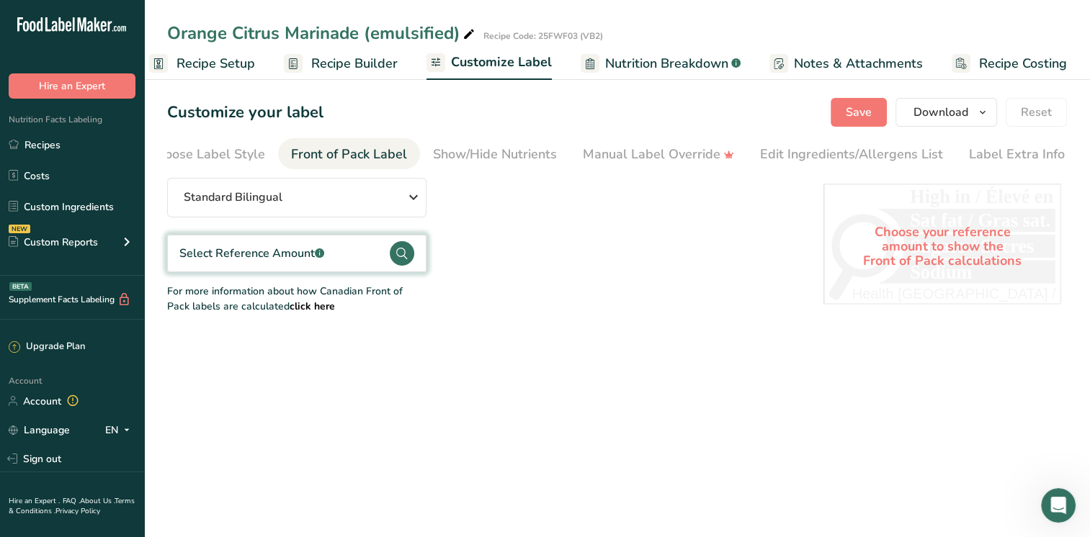
click at [299, 266] on div "Select Reference Amount .a-a{fill:#347362;}.b-a{fill:#fff;}" at bounding box center [251, 253] width 145 height 24
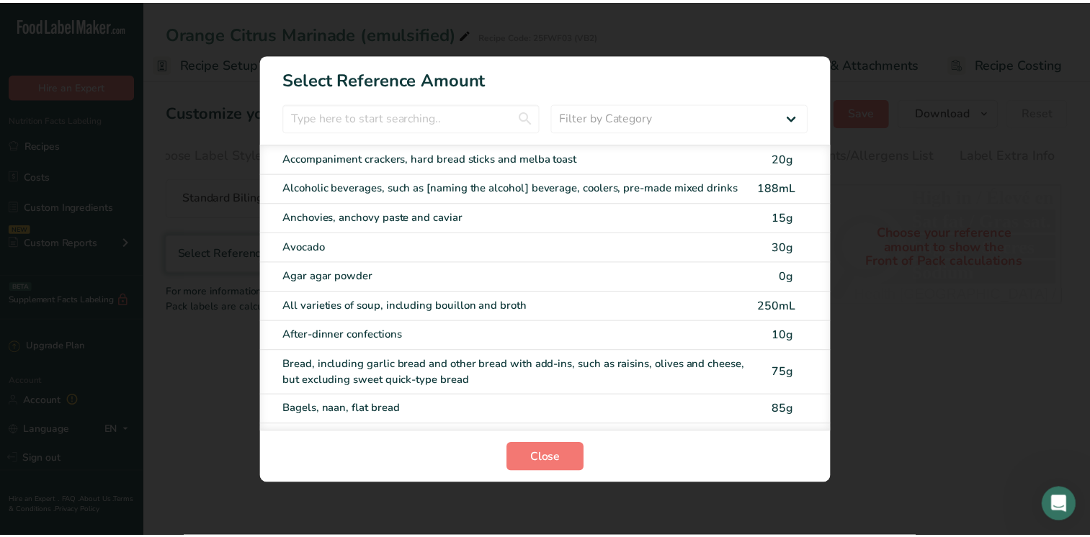
scroll to position [0, 7]
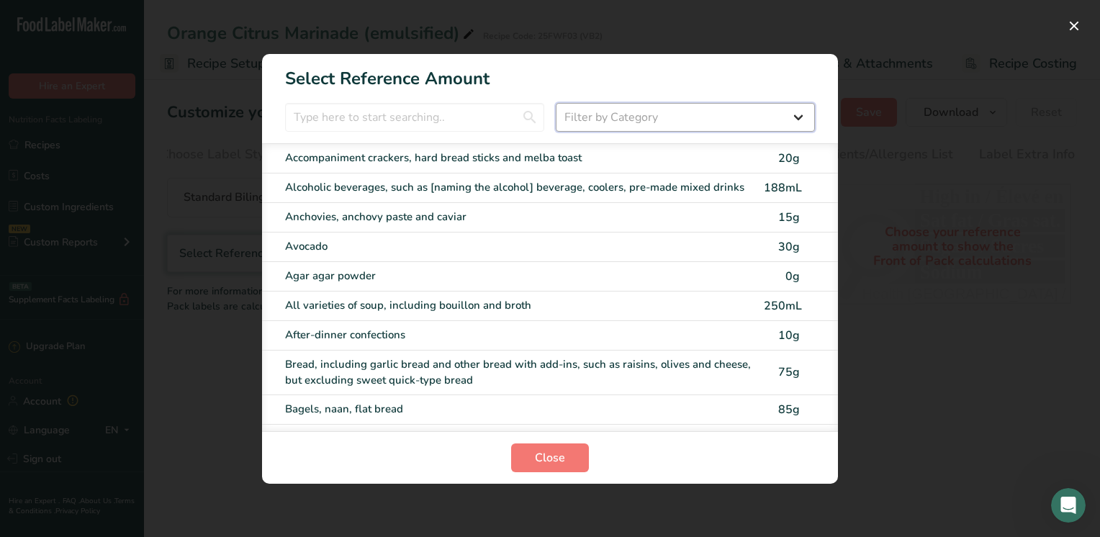
click at [625, 124] on select "Filter by Category All Bakery products and substitutes Beverages Cereals, other…" at bounding box center [685, 117] width 259 height 29
click at [409, 110] on input "FOP Category Selection Modal" at bounding box center [414, 117] width 259 height 29
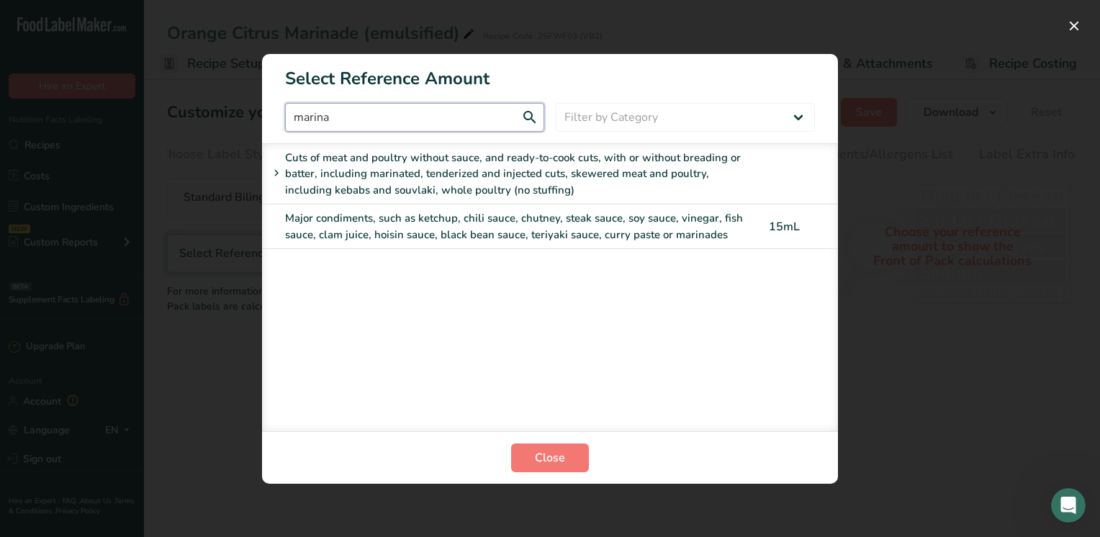
type input "marina"
click at [503, 220] on div "Major condiments, such as ketchup, chili sauce, chutney, steak sauce, soy sauce…" at bounding box center [520, 226] width 470 height 32
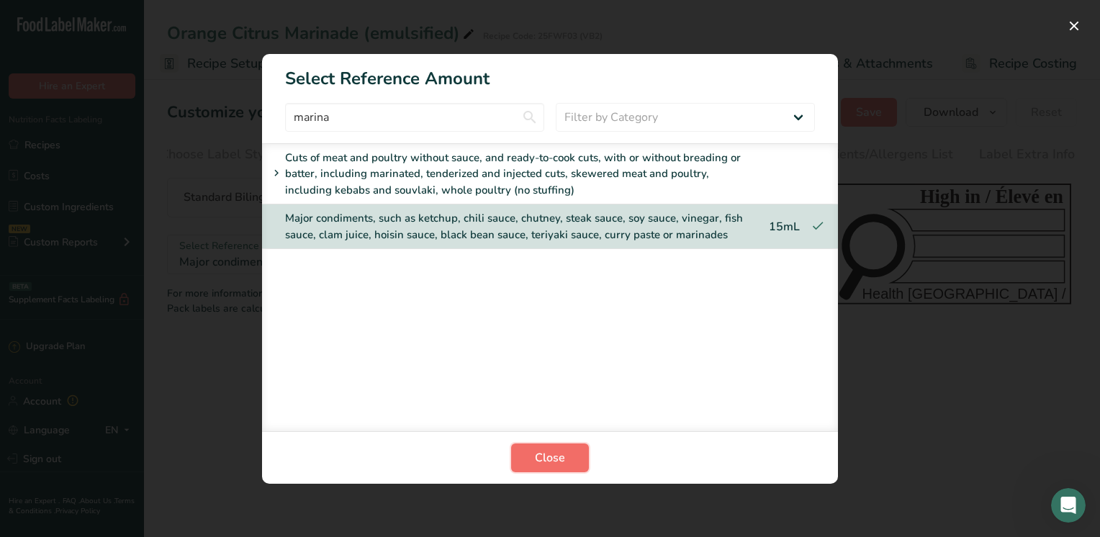
click at [535, 454] on span "Close" at bounding box center [550, 457] width 30 height 17
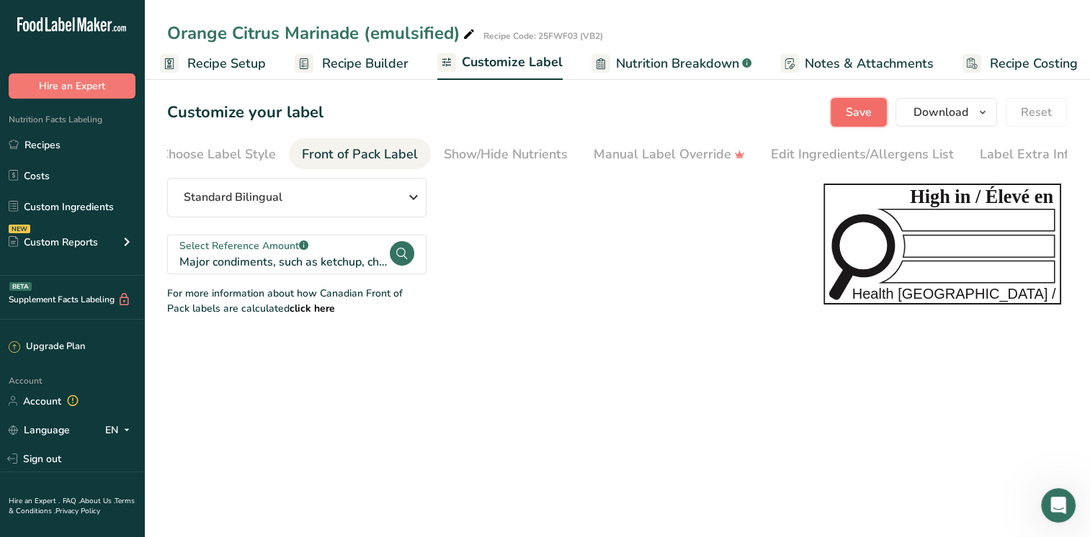
click at [876, 115] on button "Save" at bounding box center [858, 112] width 56 height 29
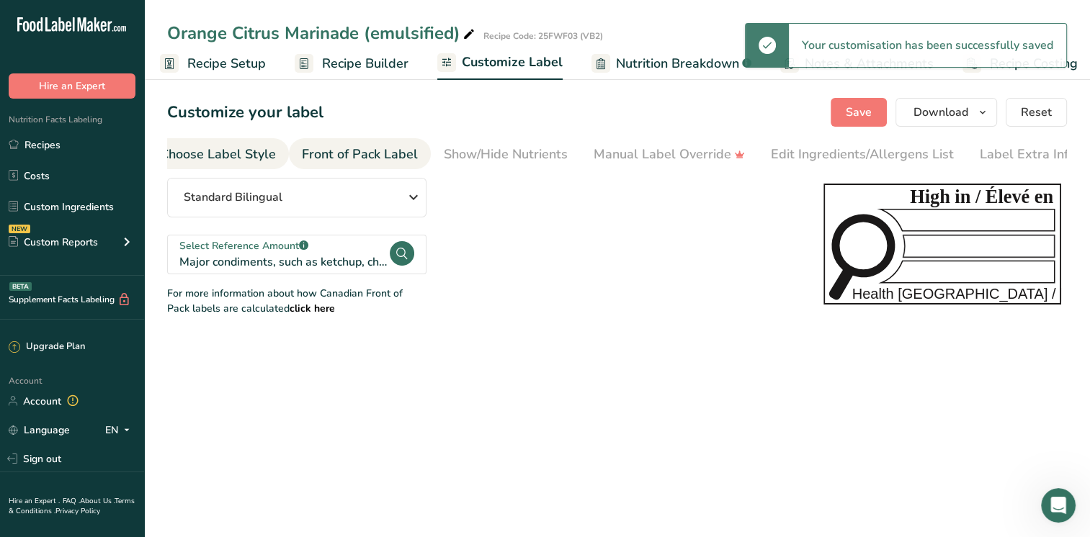
drag, startPoint x: 205, startPoint y: 144, endPoint x: 224, endPoint y: 161, distance: 25.5
click at [205, 145] on div "Choose Label Style" at bounding box center [218, 154] width 116 height 19
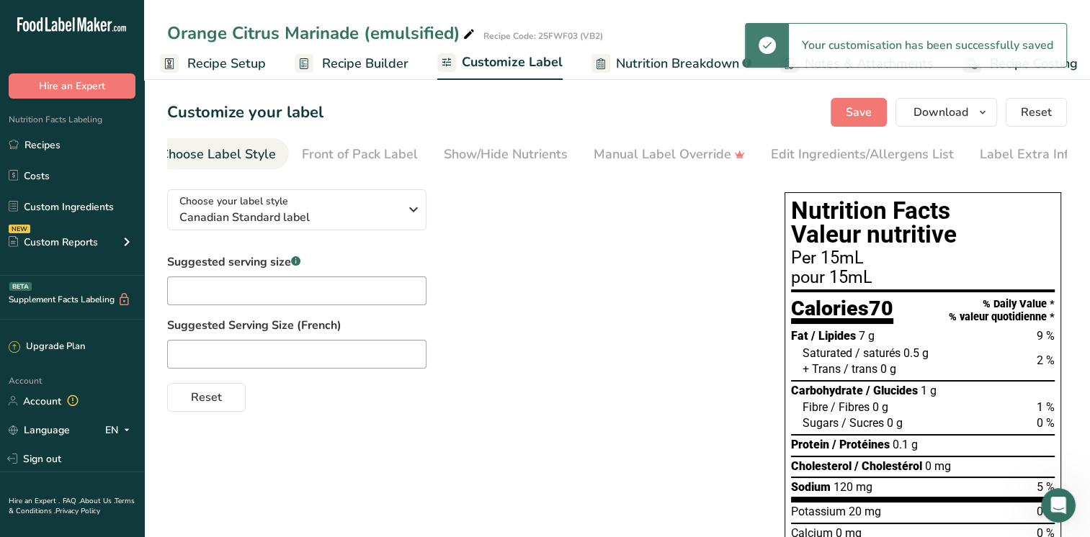
scroll to position [0, 0]
click at [210, 68] on span "Recipe Setup" at bounding box center [226, 63] width 78 height 19
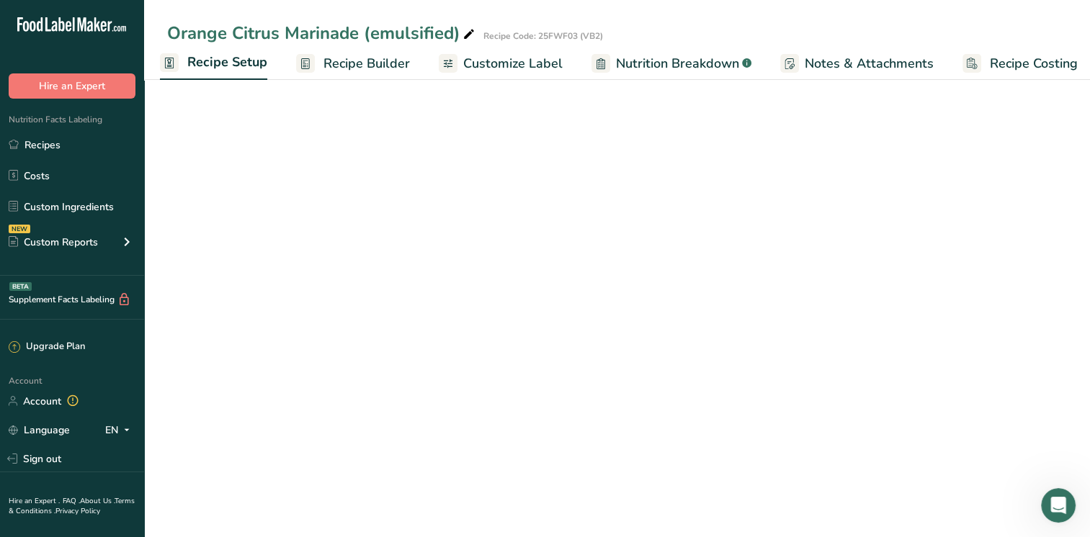
scroll to position [0, 5]
select select "22"
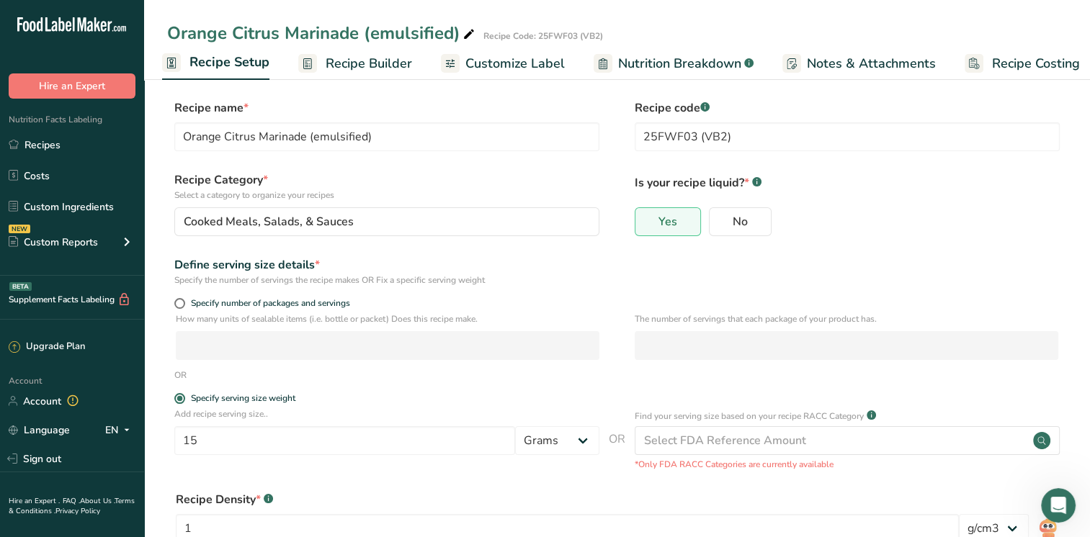
scroll to position [0, 0]
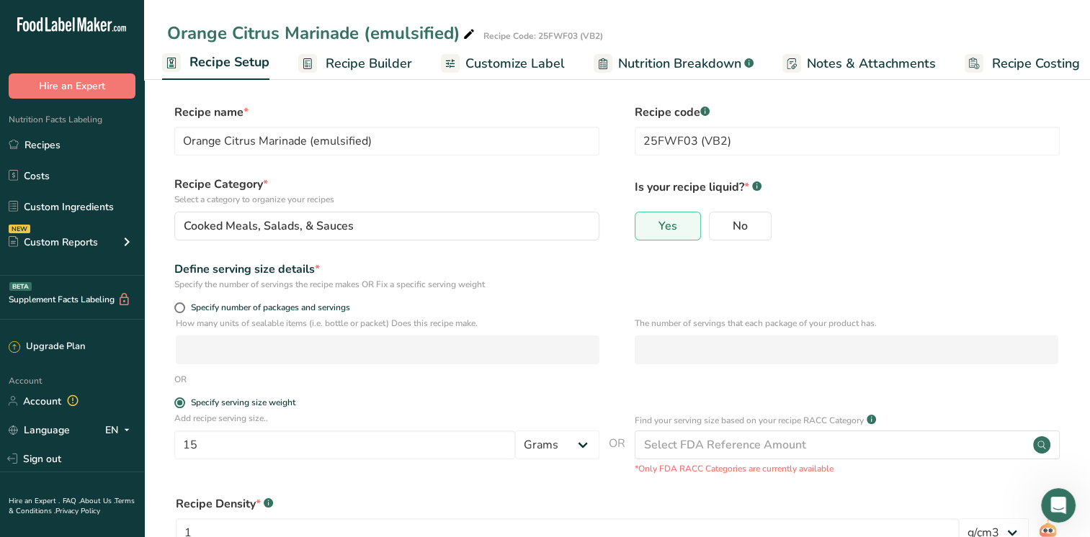
click at [377, 70] on span "Recipe Builder" at bounding box center [368, 63] width 86 height 19
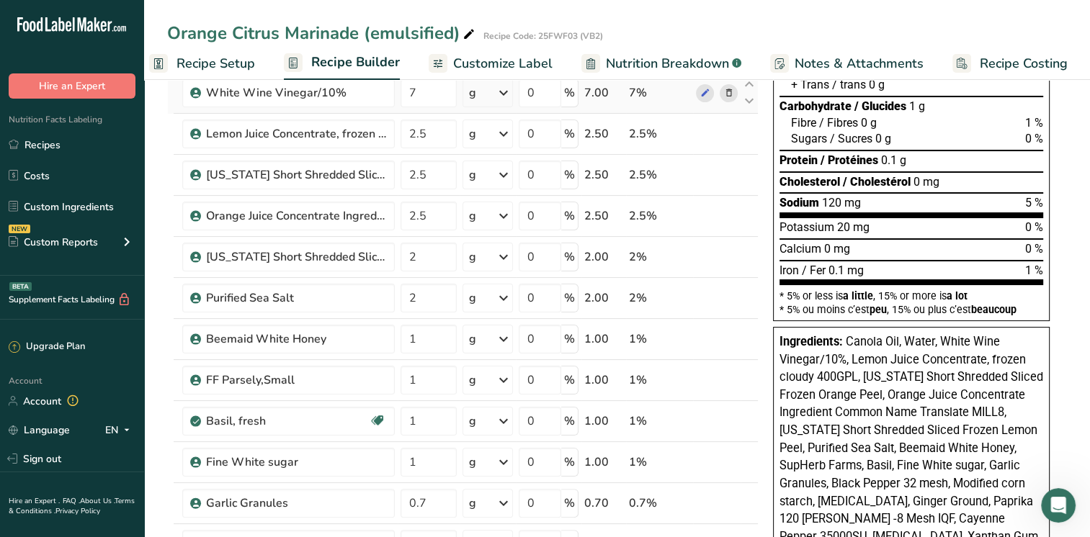
scroll to position [504, 0]
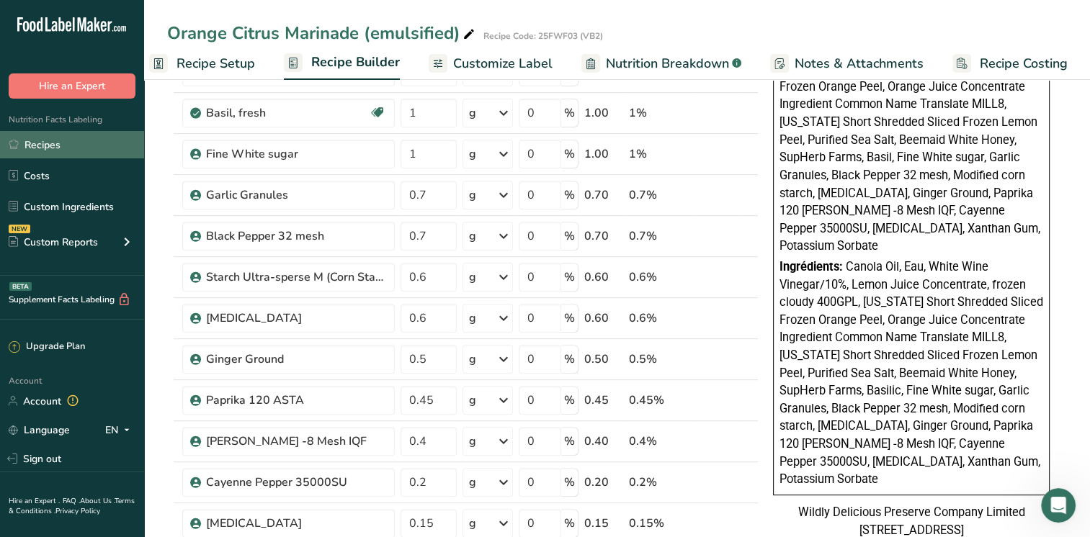
click at [66, 143] on link "Recipes" at bounding box center [72, 144] width 144 height 27
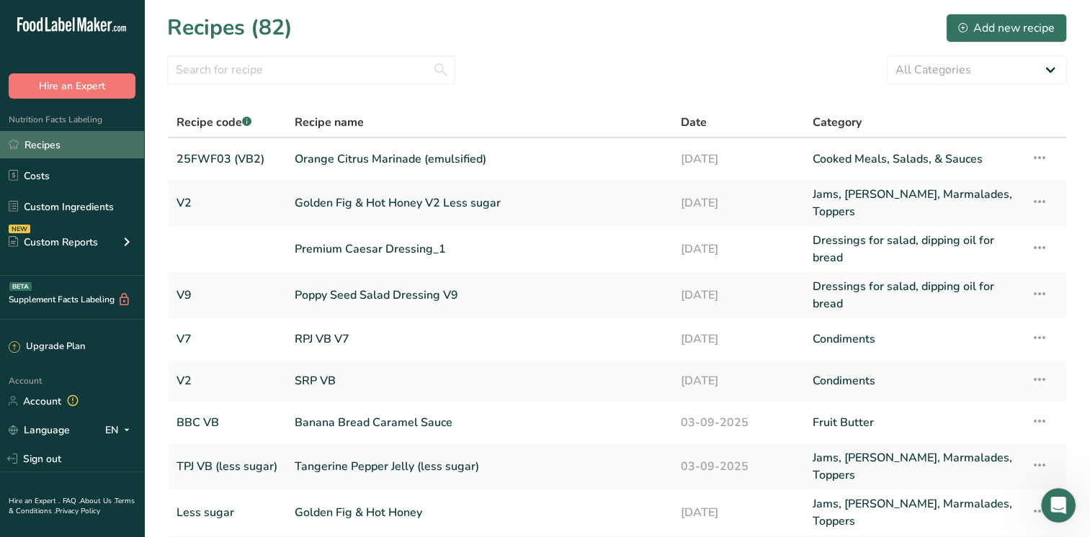
click at [59, 149] on link "Recipes" at bounding box center [72, 144] width 144 height 27
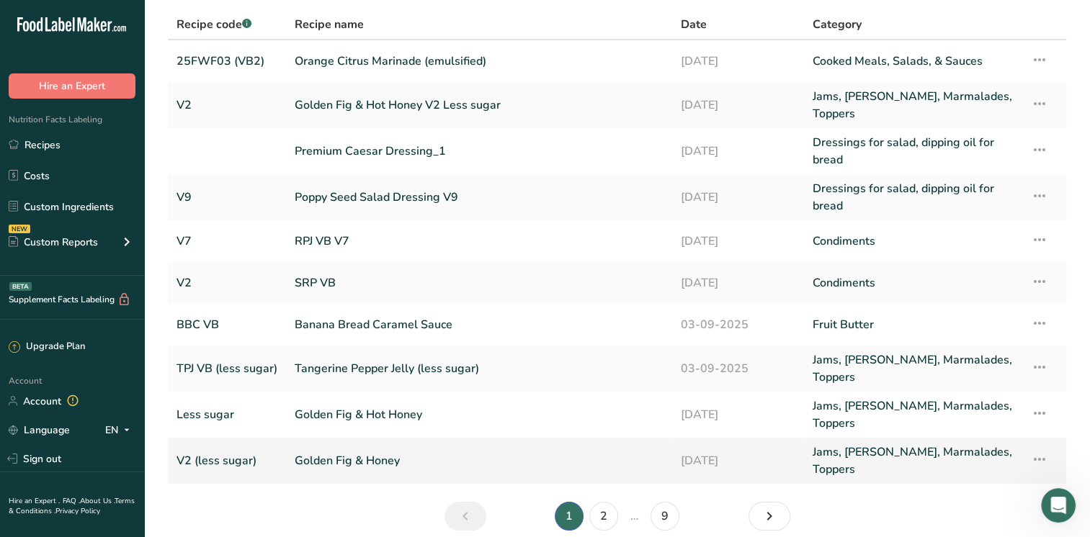
scroll to position [142, 0]
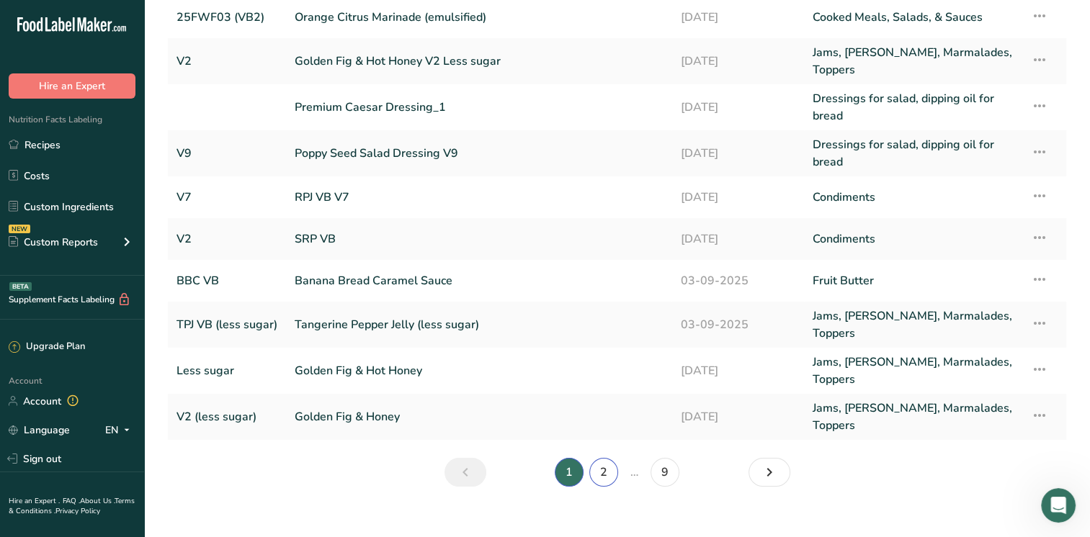
click at [599, 458] on link "2" at bounding box center [603, 472] width 29 height 29
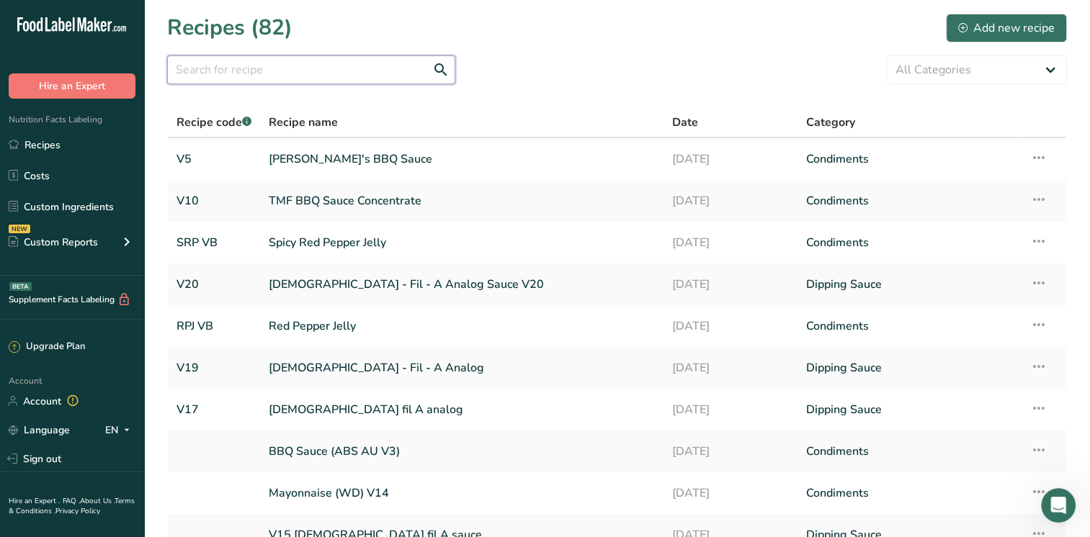
click at [210, 80] on input "text" at bounding box center [311, 69] width 288 height 29
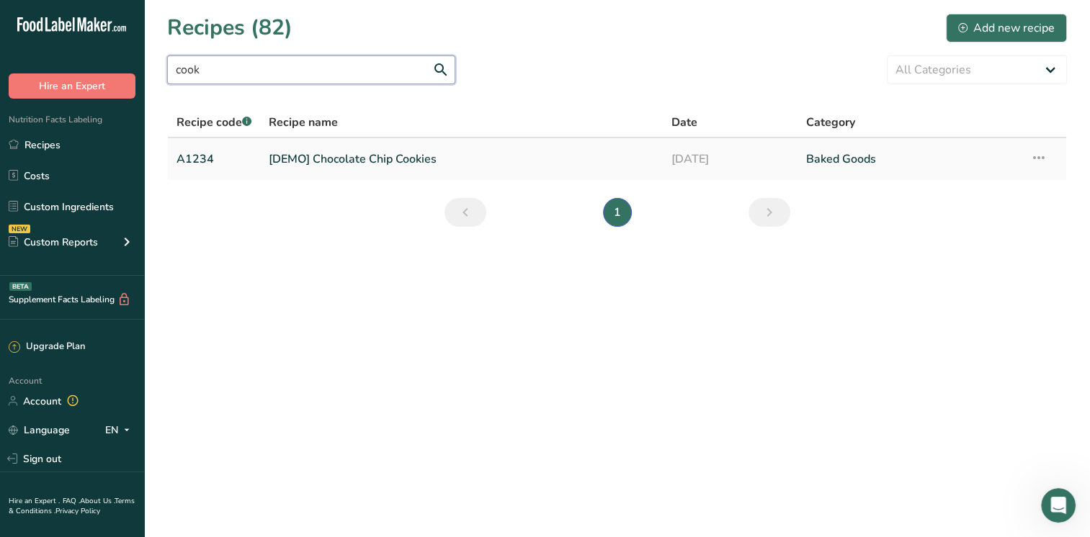
type input "cook"
click at [400, 158] on link "[DEMO] Chocolate Chip Cookies" at bounding box center [461, 159] width 385 height 30
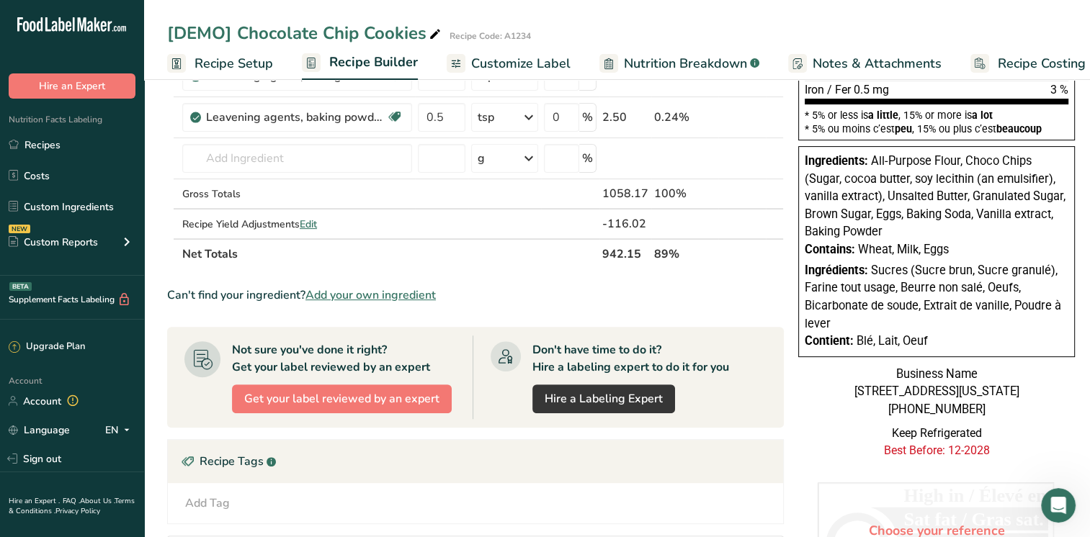
scroll to position [288, 0]
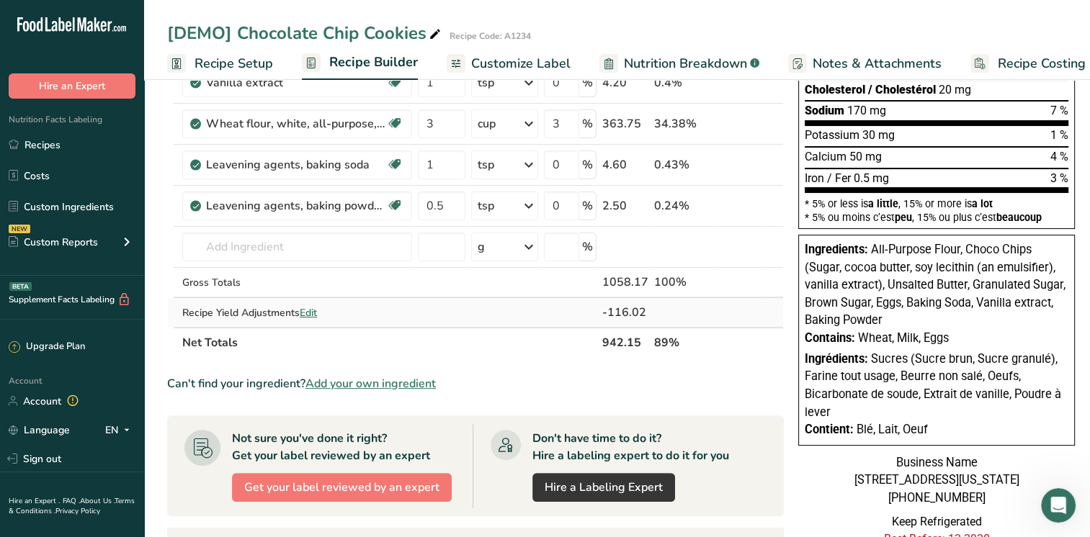
click at [304, 313] on span "Edit" at bounding box center [308, 313] width 17 height 14
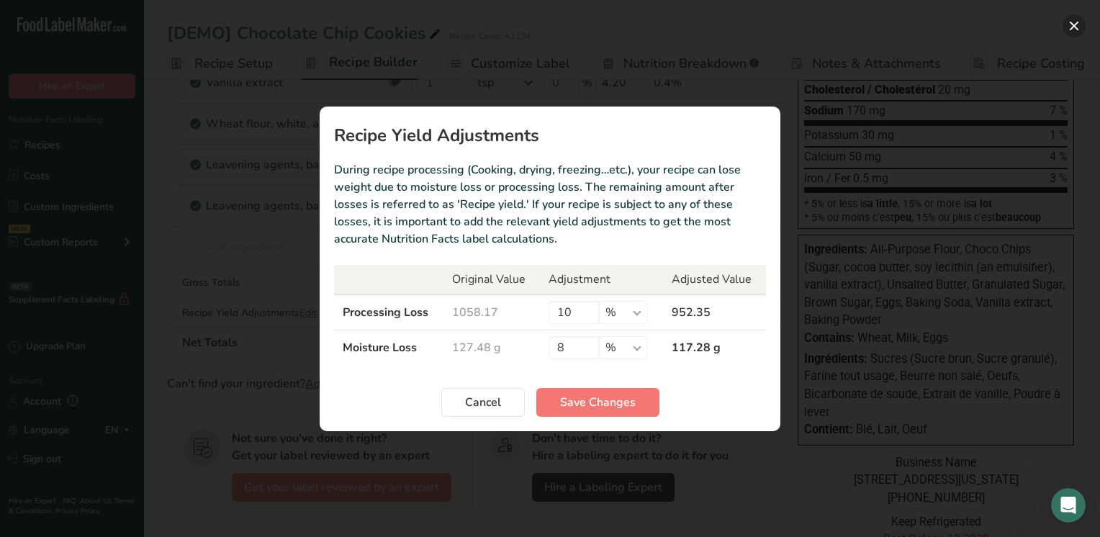
click at [1084, 27] on button "Recipe yield modal" at bounding box center [1074, 25] width 23 height 23
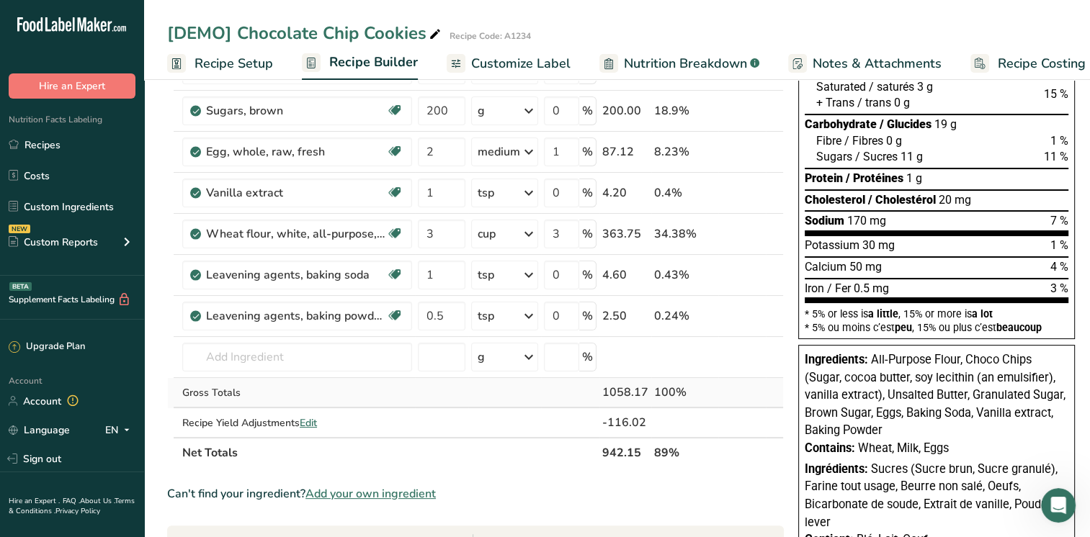
scroll to position [0, 0]
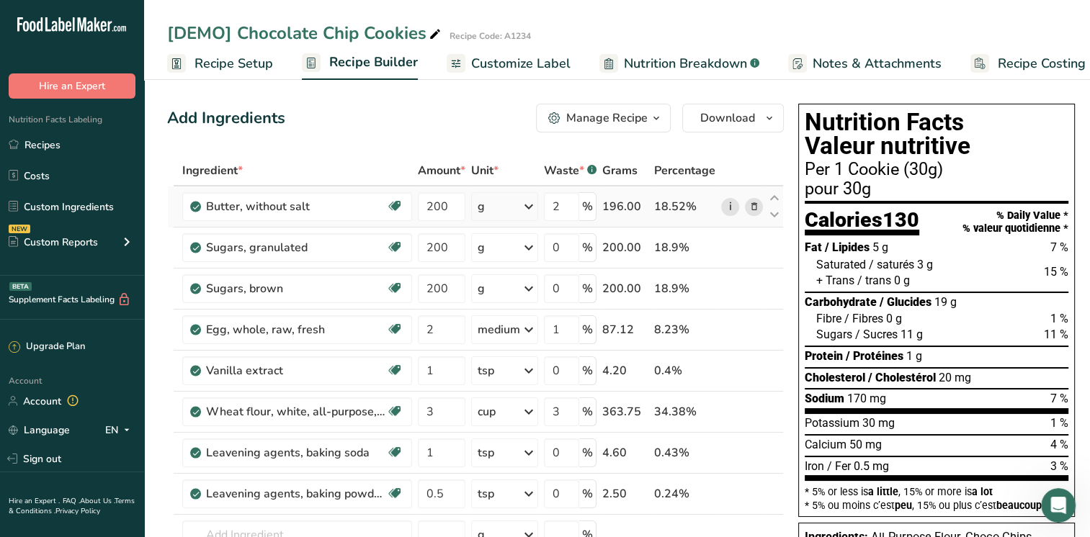
click at [726, 209] on link "i" at bounding box center [730, 207] width 18 height 18
click at [724, 248] on link "i" at bounding box center [730, 248] width 18 height 18
click at [726, 289] on link "i" at bounding box center [730, 289] width 18 height 18
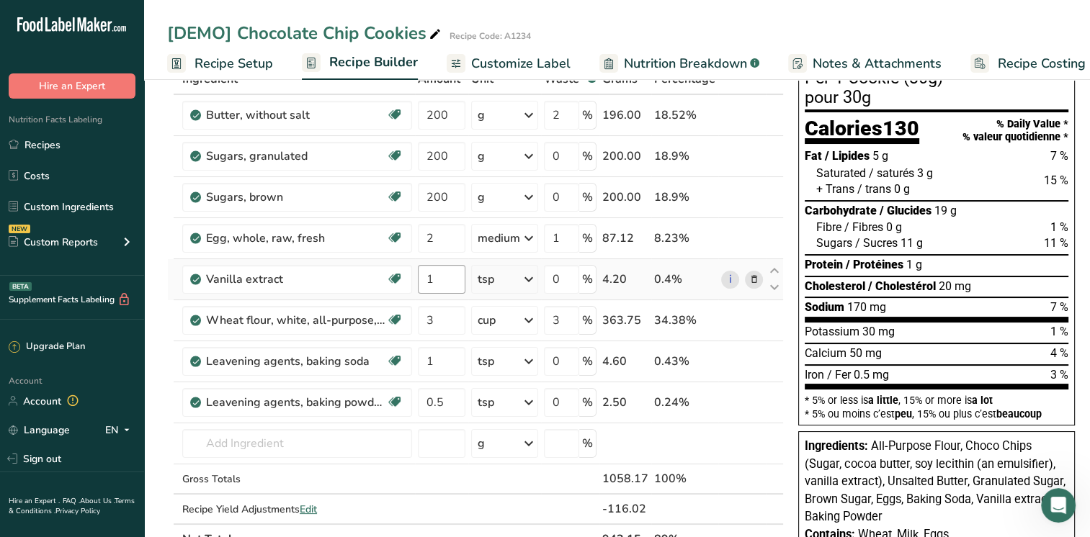
scroll to position [144, 0]
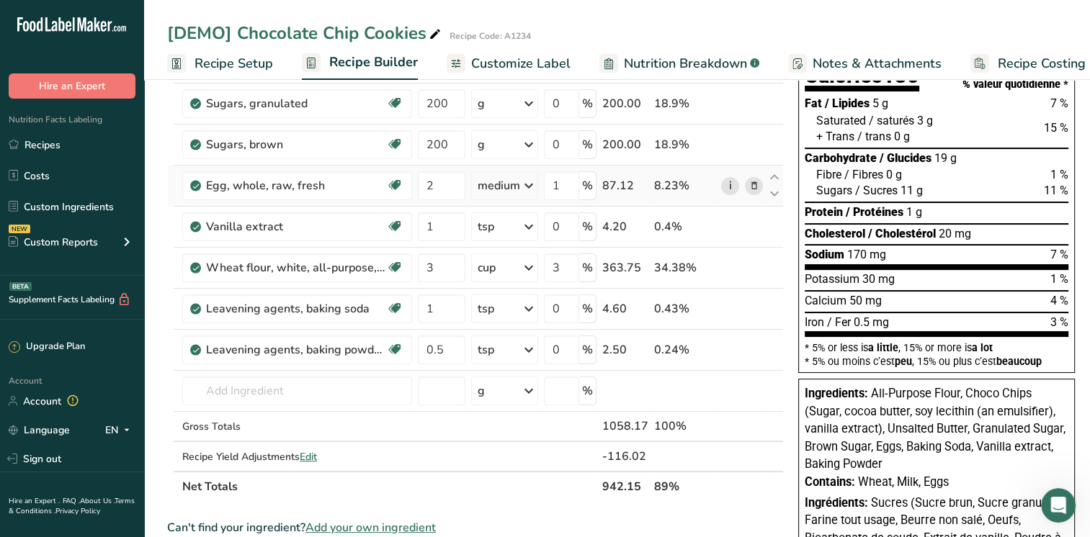
click at [725, 188] on link "i" at bounding box center [730, 186] width 18 height 18
click at [726, 230] on link "i" at bounding box center [730, 227] width 18 height 18
click at [722, 310] on link "i" at bounding box center [730, 309] width 18 height 18
click at [721, 348] on link "i" at bounding box center [730, 350] width 18 height 18
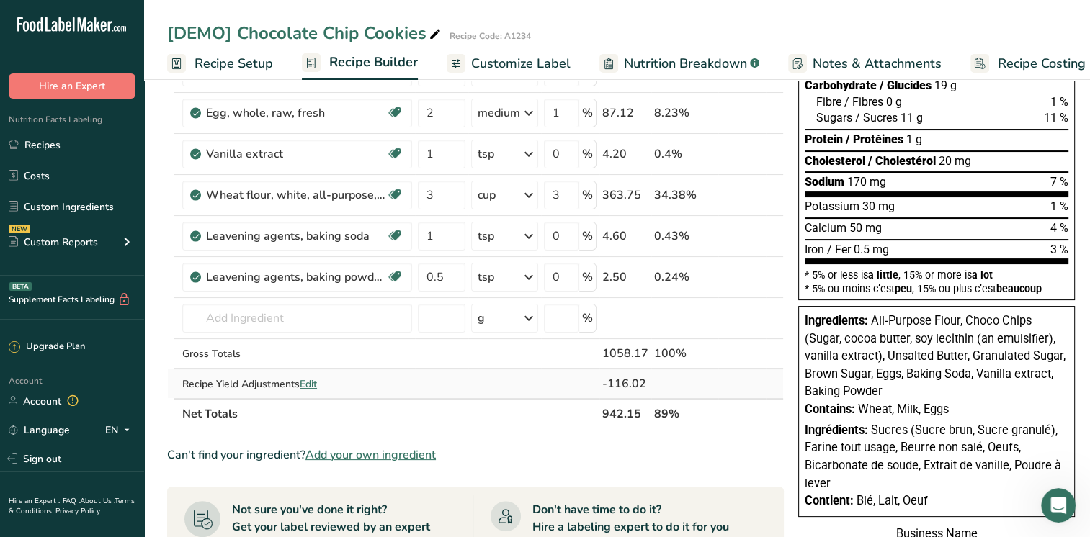
scroll to position [360, 0]
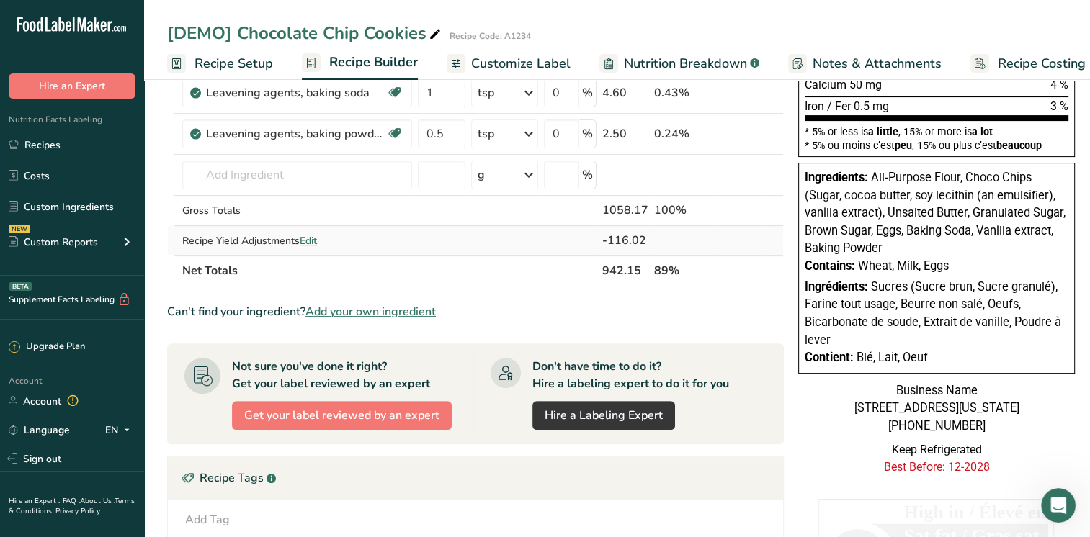
click at [310, 241] on span "Edit" at bounding box center [308, 241] width 17 height 14
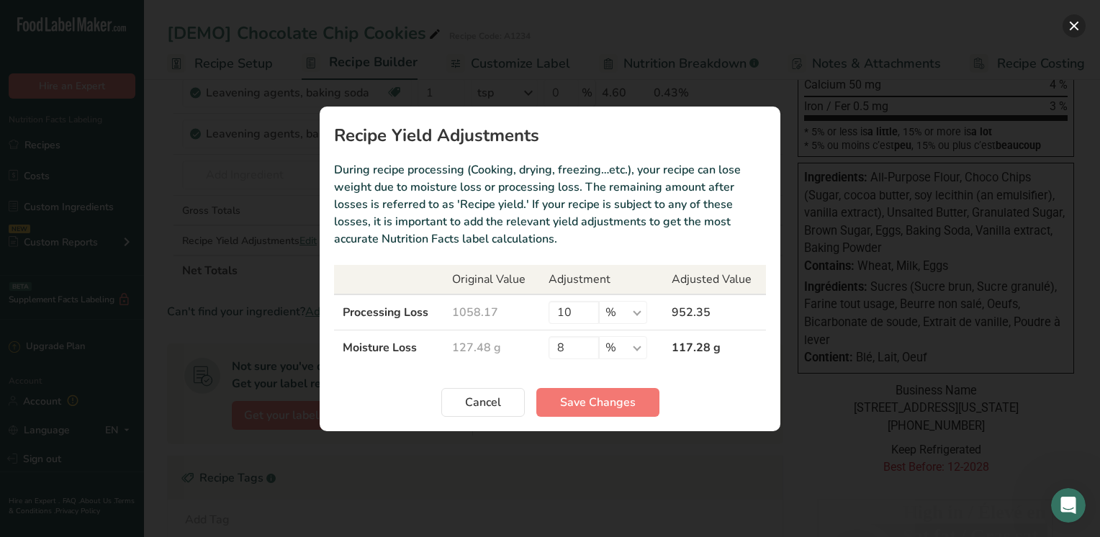
click at [1074, 24] on button "Recipe yield modal" at bounding box center [1074, 25] width 23 height 23
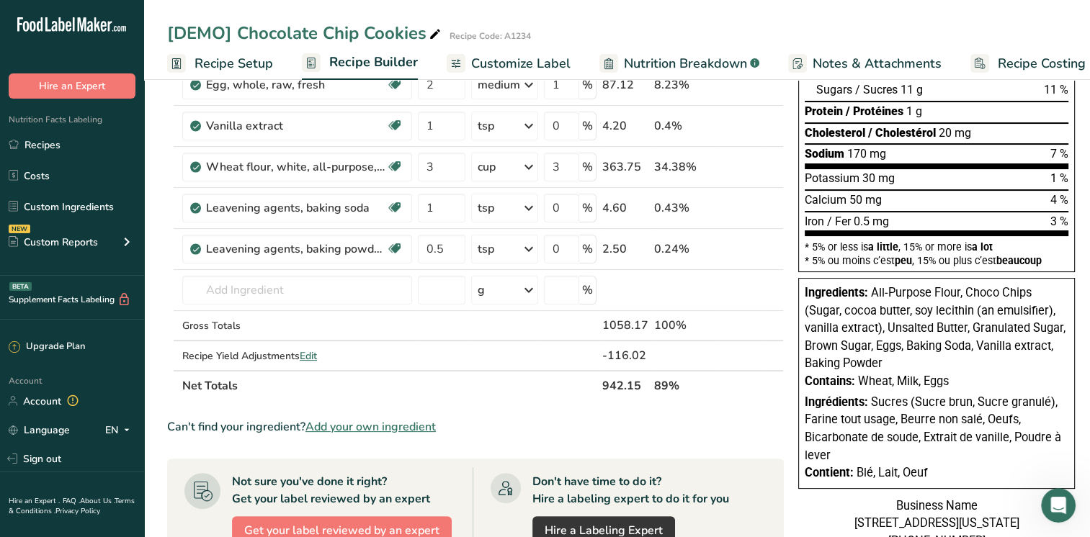
scroll to position [0, 0]
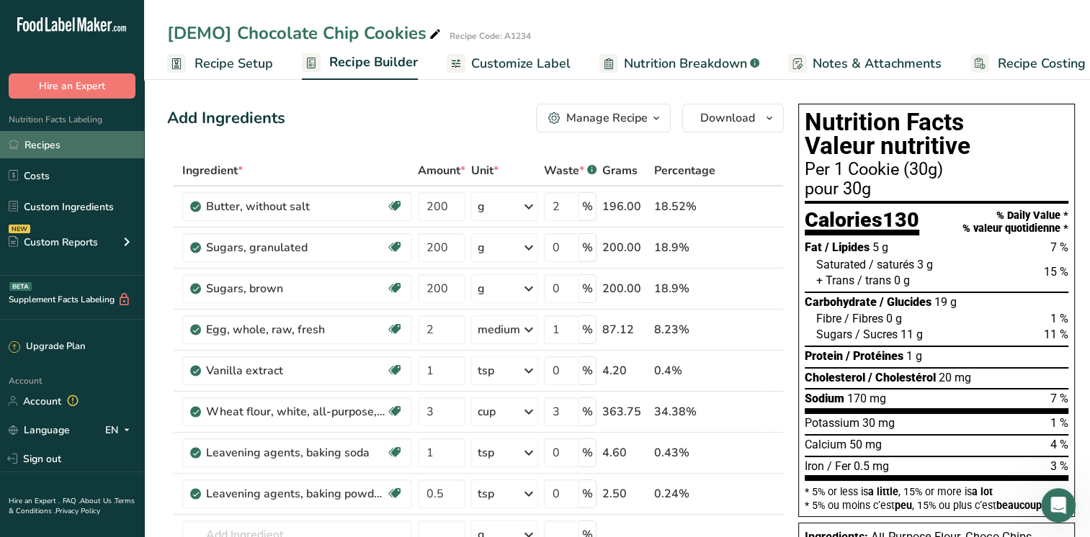
click at [60, 152] on link "Recipes" at bounding box center [72, 144] width 144 height 27
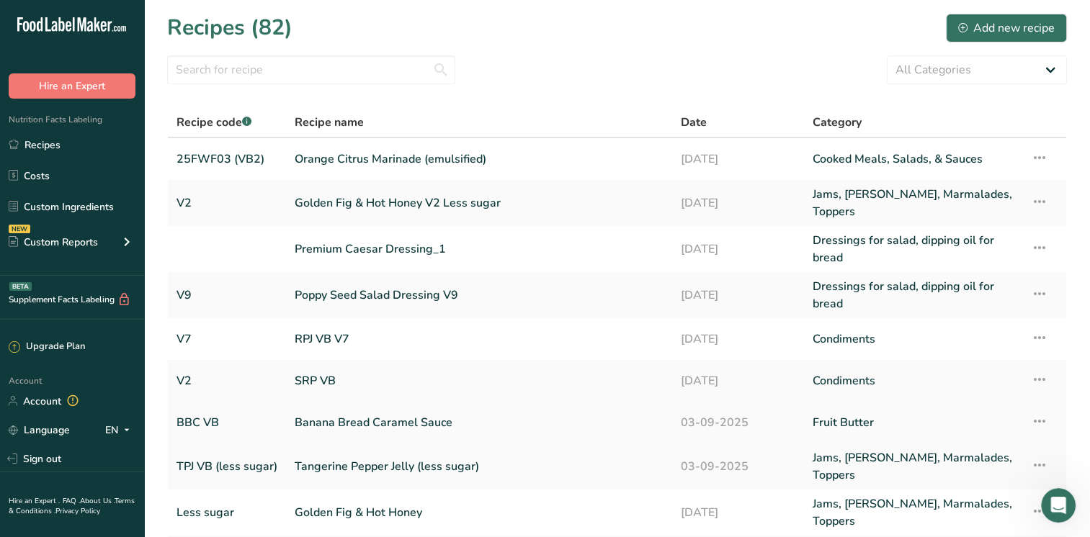
scroll to position [142, 0]
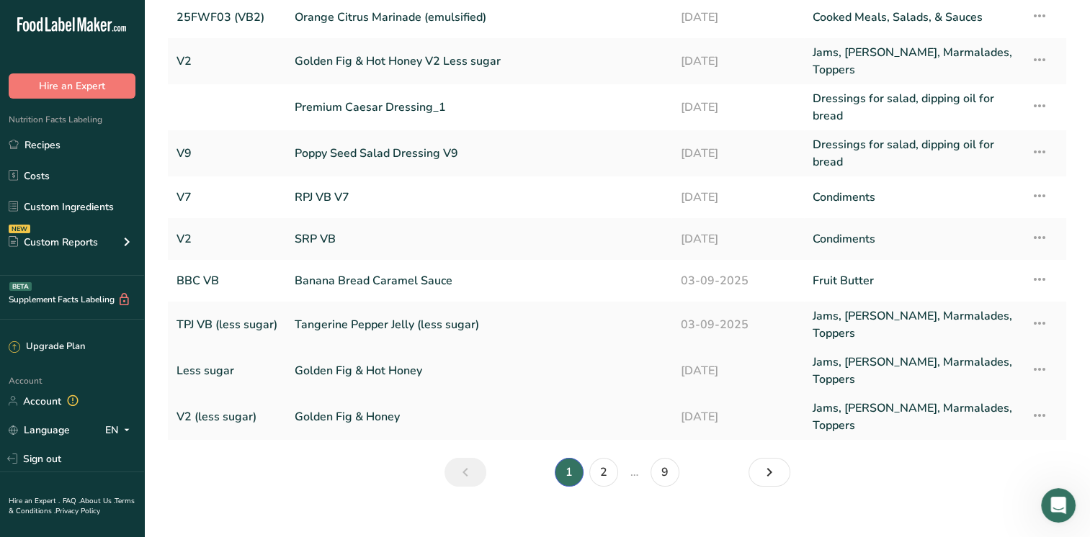
click at [300, 359] on link "Golden Fig & Hot Honey" at bounding box center [479, 371] width 368 height 35
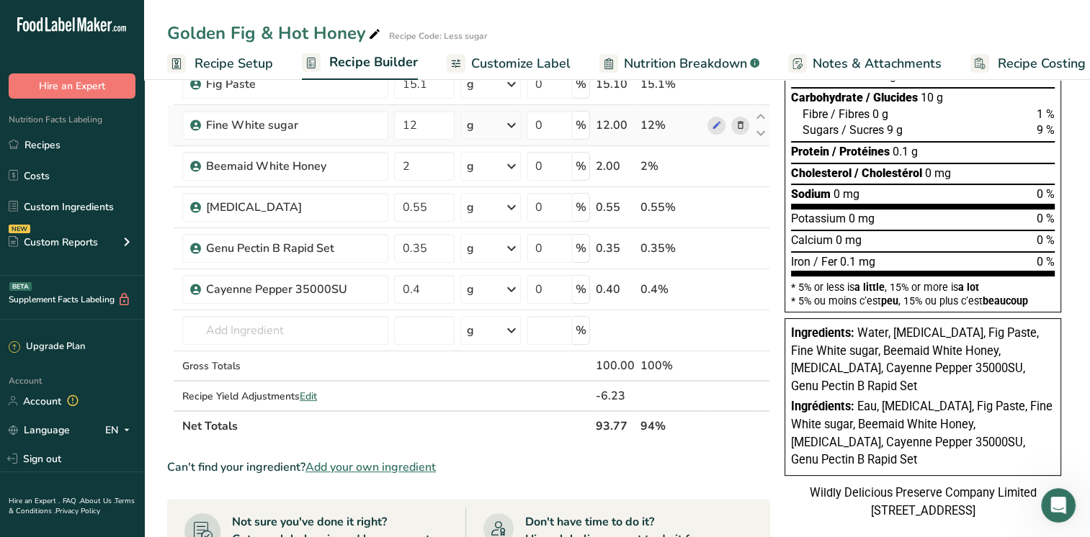
scroll to position [216, 0]
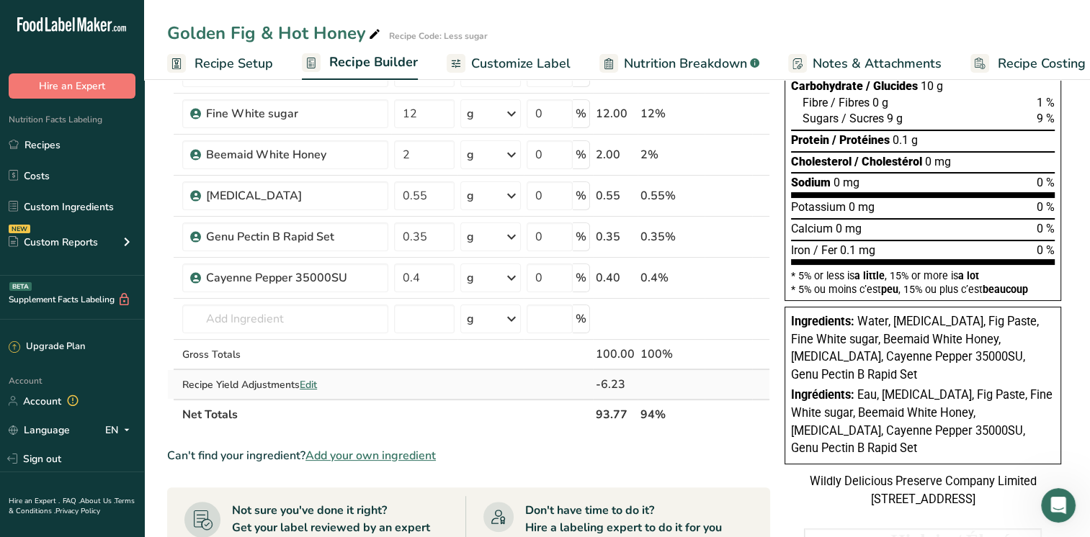
click at [317, 382] on span "Edit" at bounding box center [308, 385] width 17 height 14
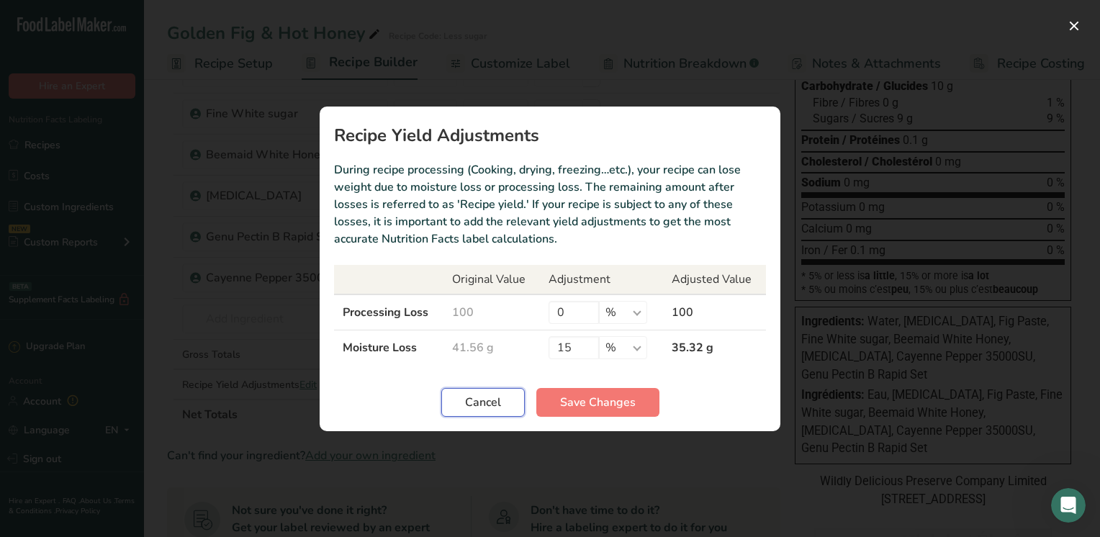
click at [475, 412] on button "Cancel" at bounding box center [483, 402] width 84 height 29
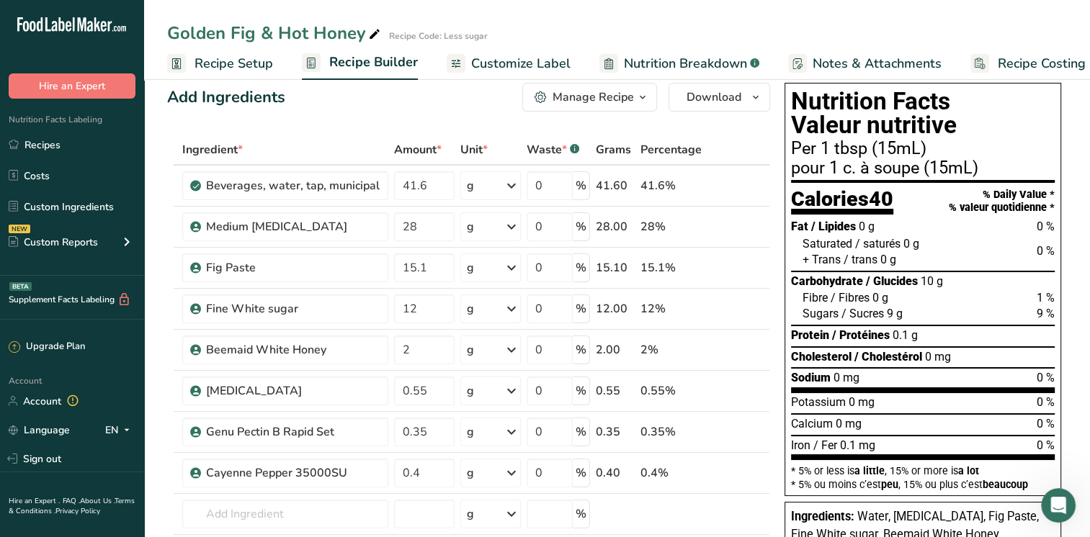
scroll to position [0, 0]
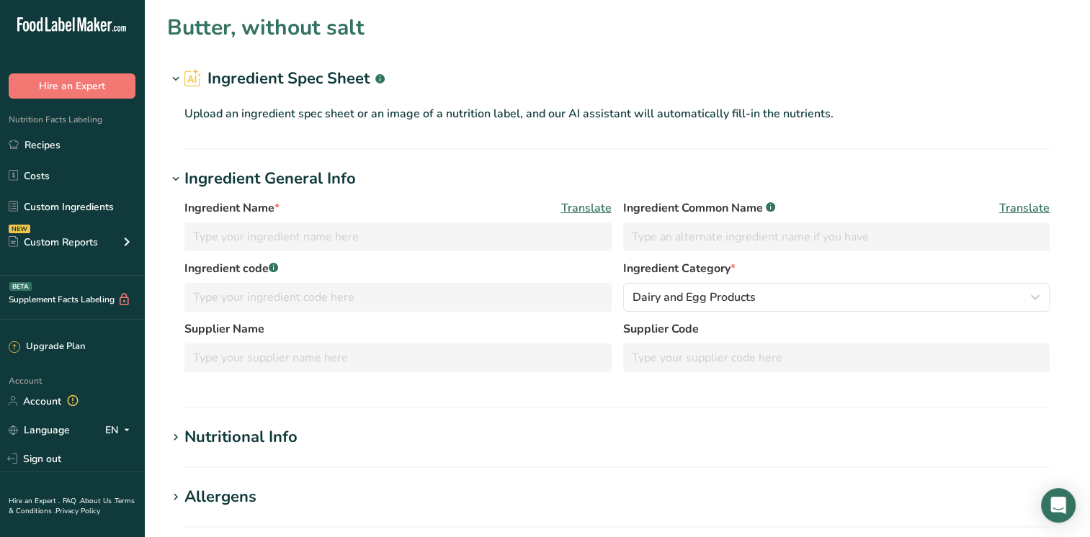
type input "Butter, without salt"
type input "Unsalted Butter"
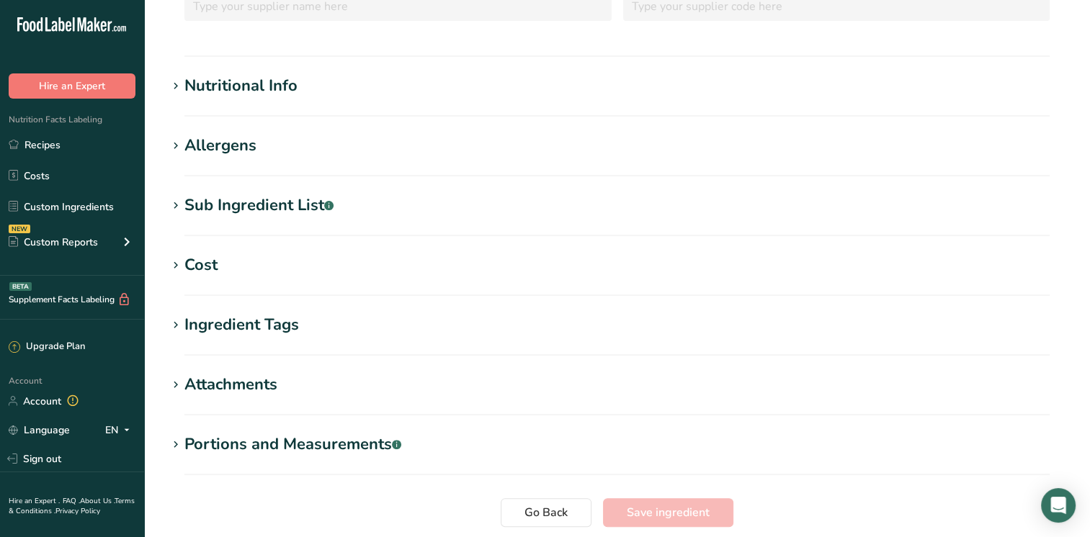
scroll to position [360, 0]
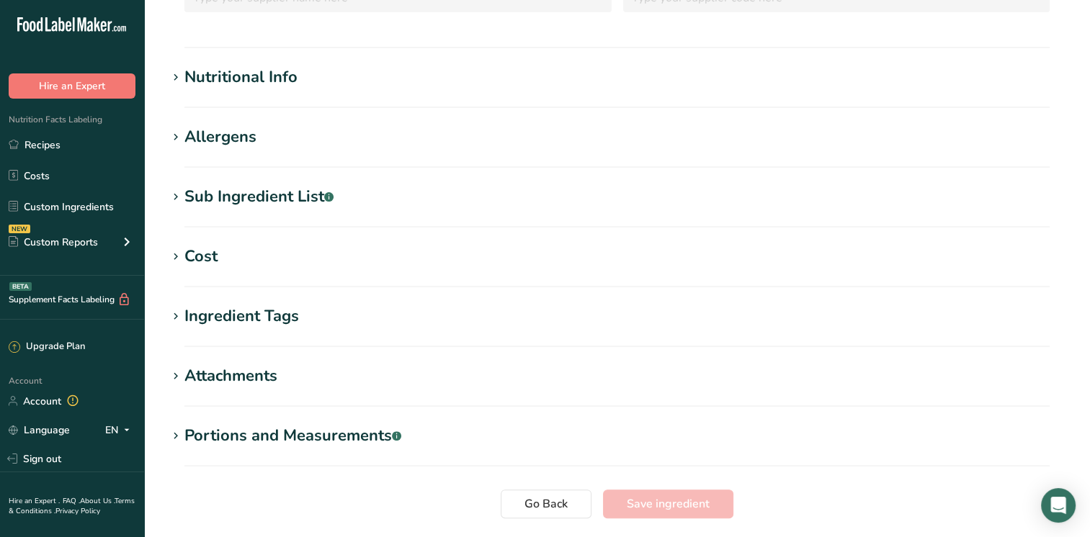
click at [239, 88] on div "Nutritional Info" at bounding box center [240, 78] width 113 height 24
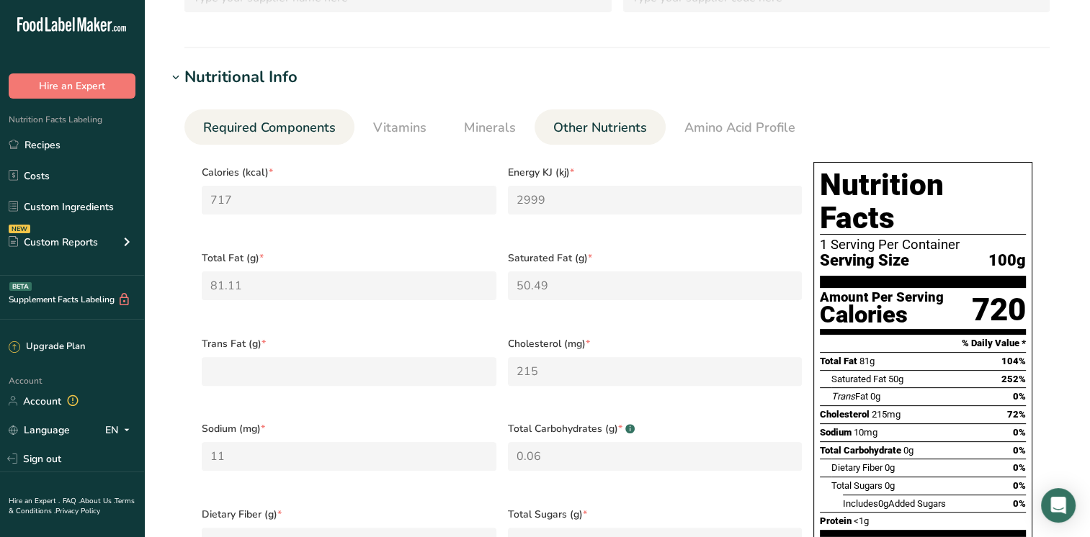
click at [579, 135] on span "Other Nutrients" at bounding box center [600, 127] width 94 height 19
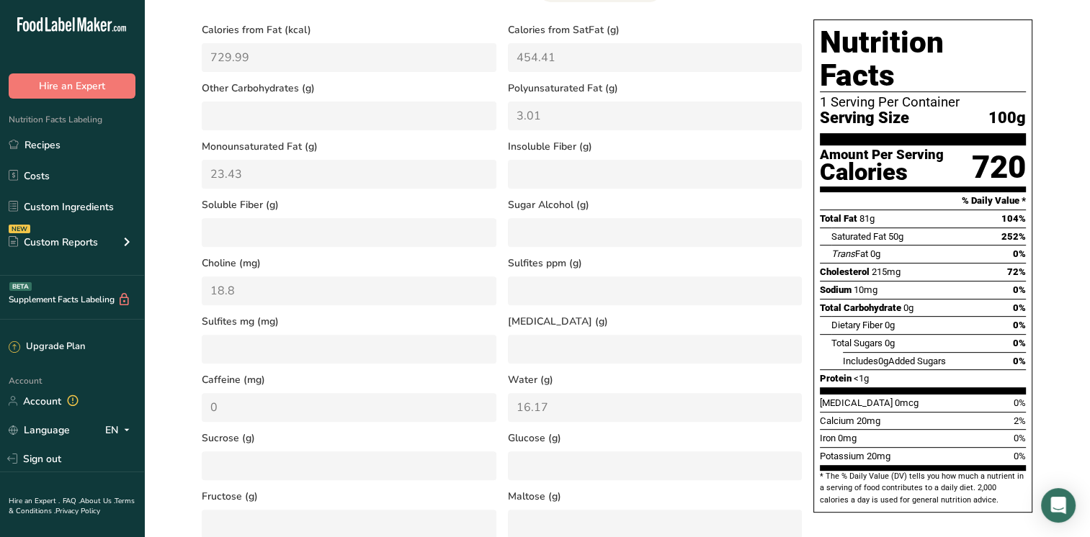
scroll to position [504, 0]
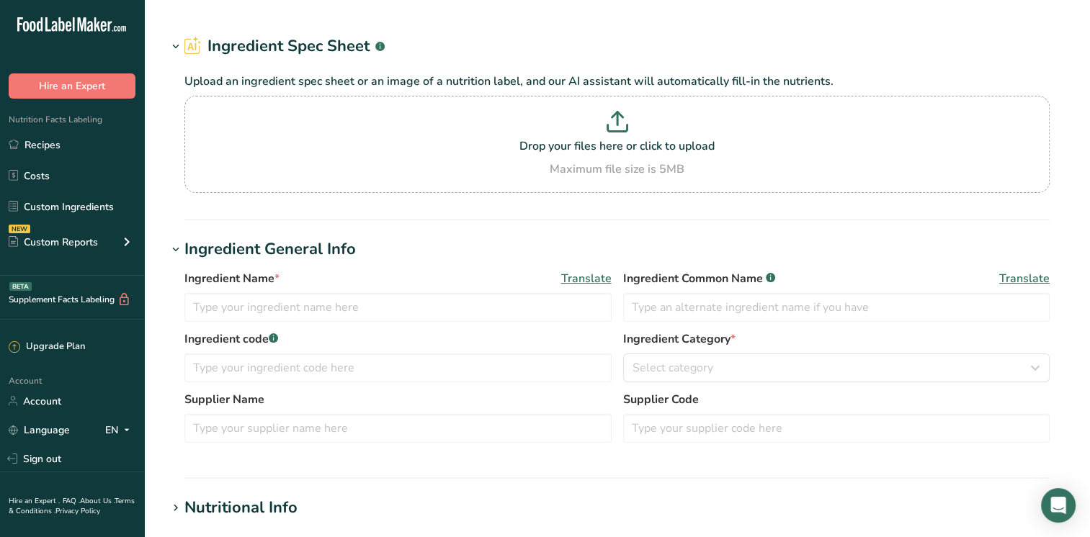
type input "Sugars, granulated"
type input "Granulated Sugar"
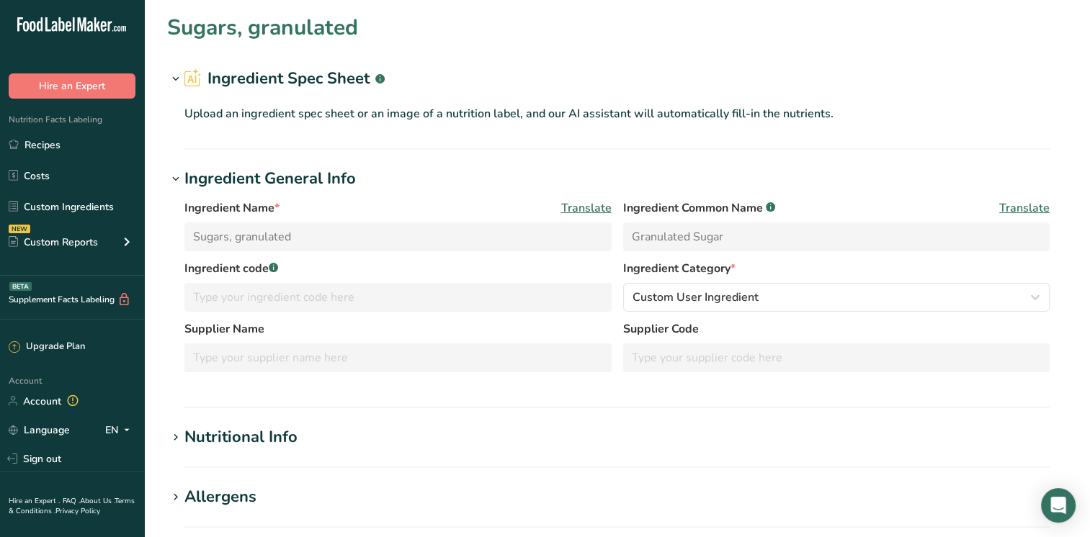
click at [191, 439] on div "Nutritional Info" at bounding box center [240, 438] width 113 height 24
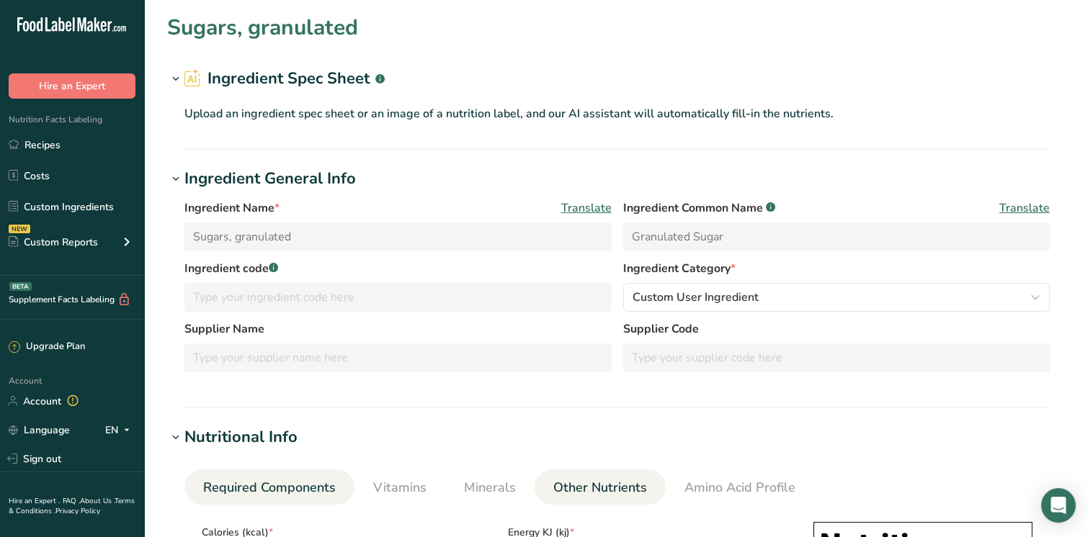
click at [610, 485] on span "Other Nutrients" at bounding box center [600, 487] width 94 height 19
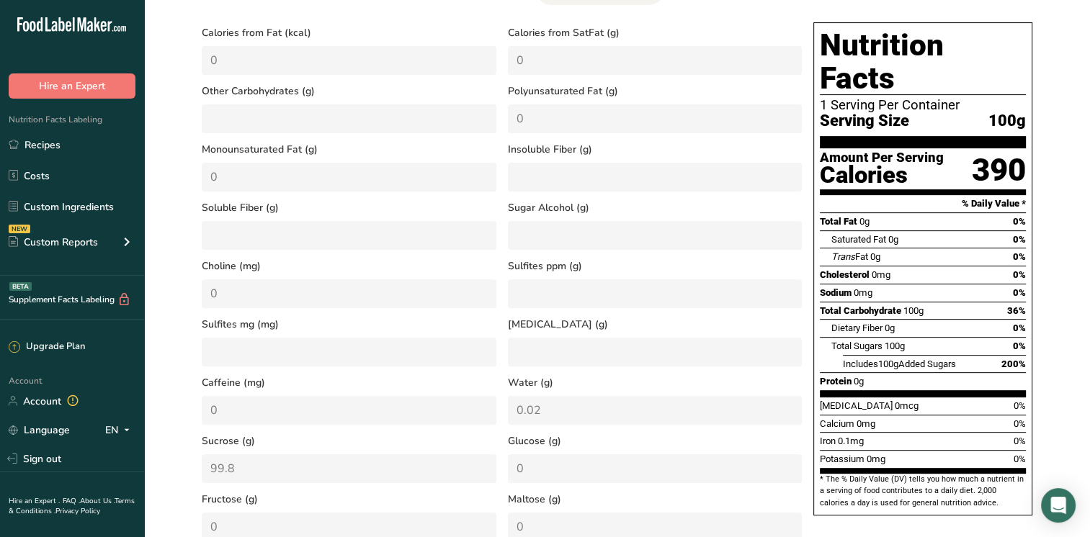
scroll to position [504, 0]
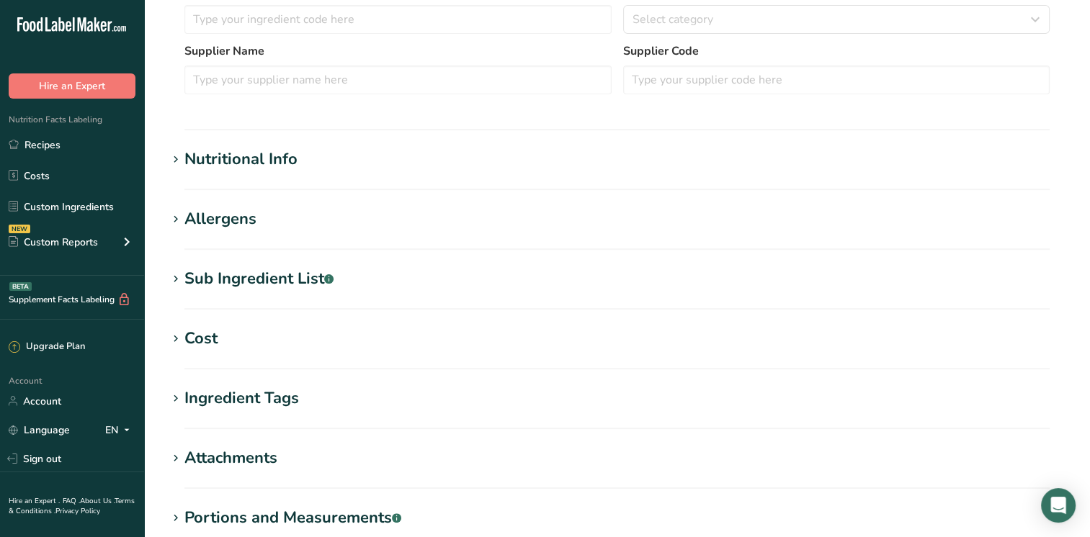
scroll to position [360, 0]
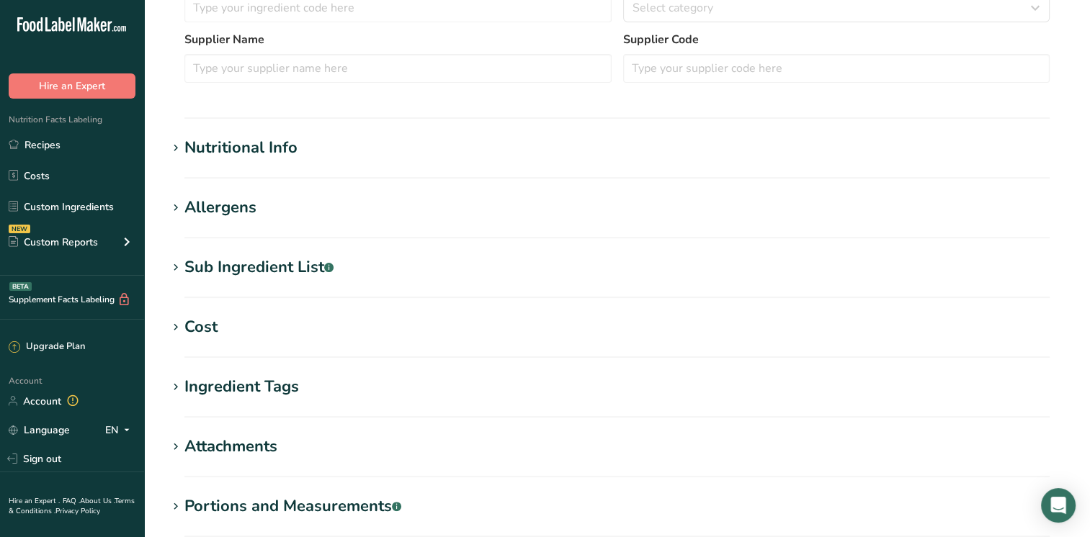
type input "Sugars, brown"
type input "Brown Sugar"
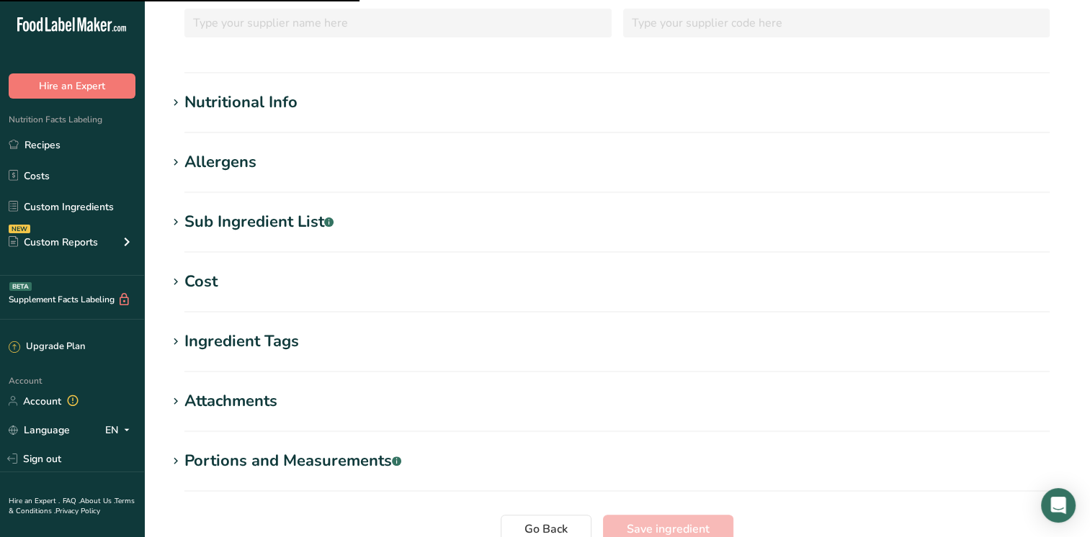
scroll to position [216, 0]
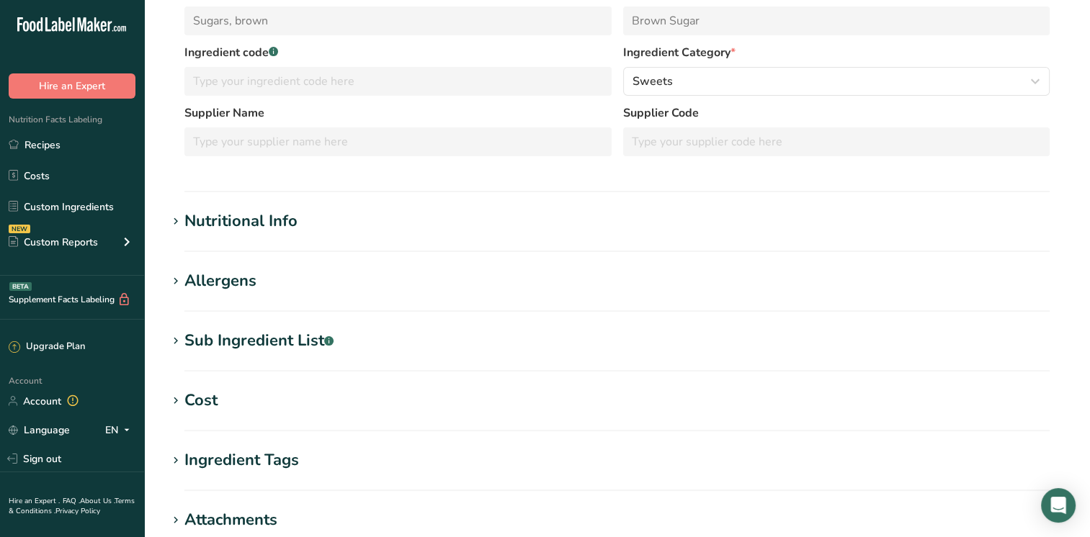
click at [205, 223] on div "Nutritional Info" at bounding box center [240, 222] width 113 height 24
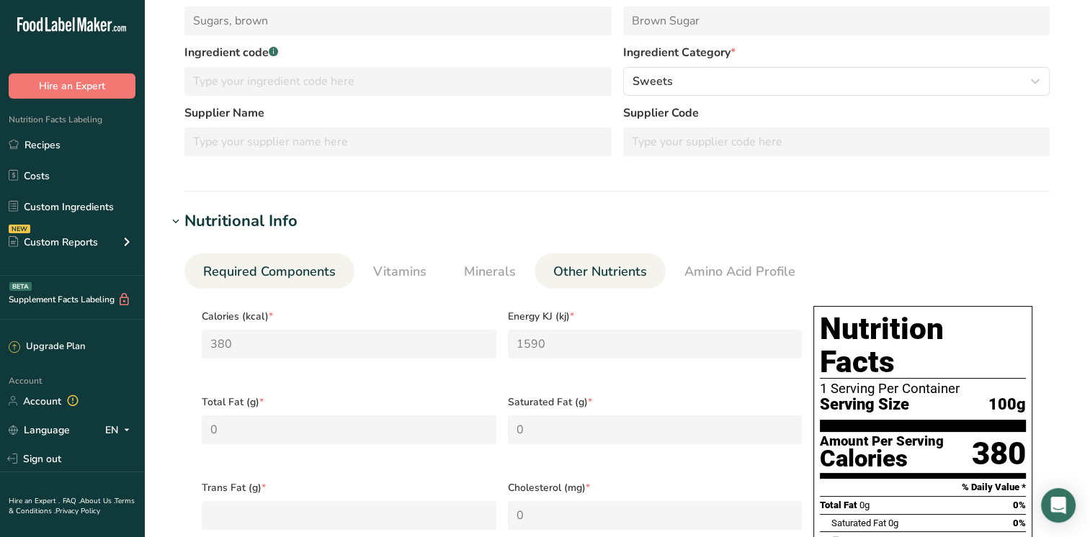
click at [587, 277] on span "Other Nutrients" at bounding box center [600, 271] width 94 height 19
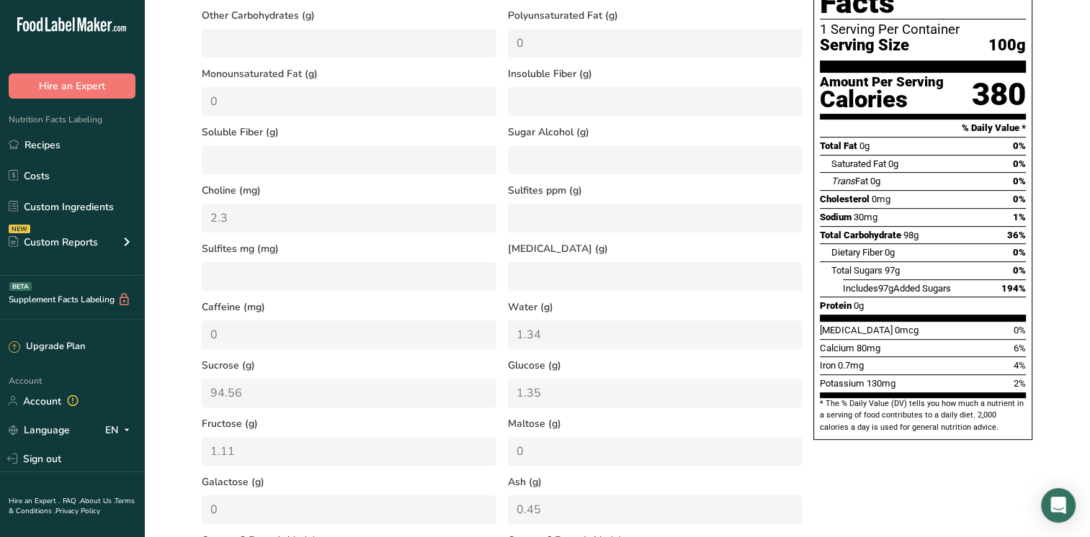
scroll to position [576, 0]
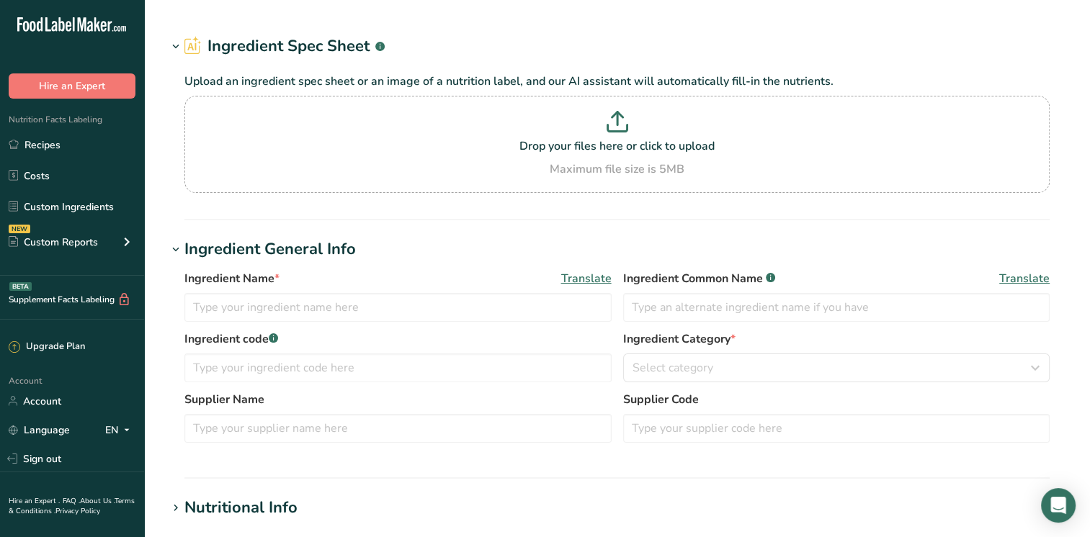
type input "Egg, whole, raw, fresh"
type input "Eggs"
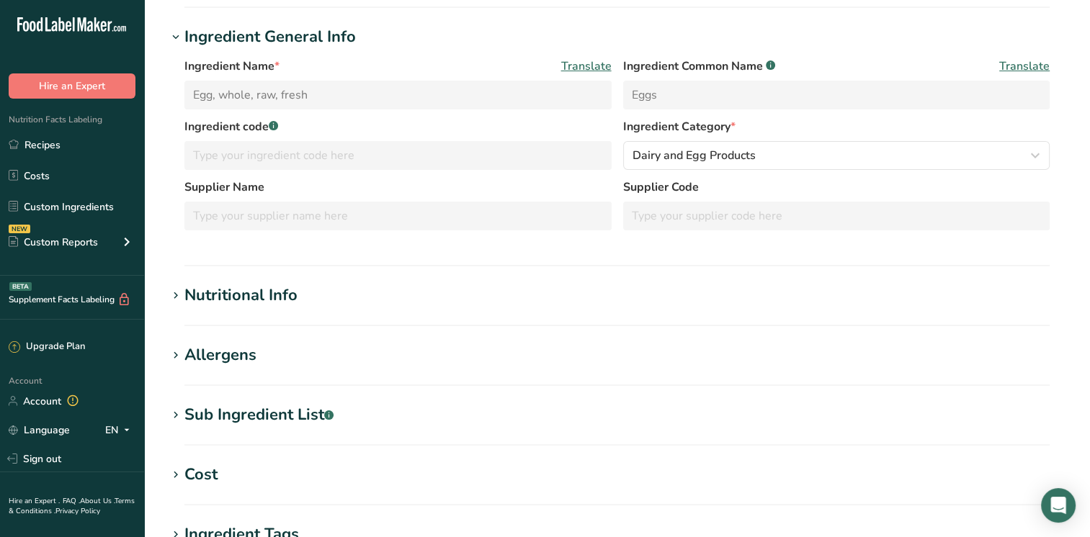
scroll to position [144, 0]
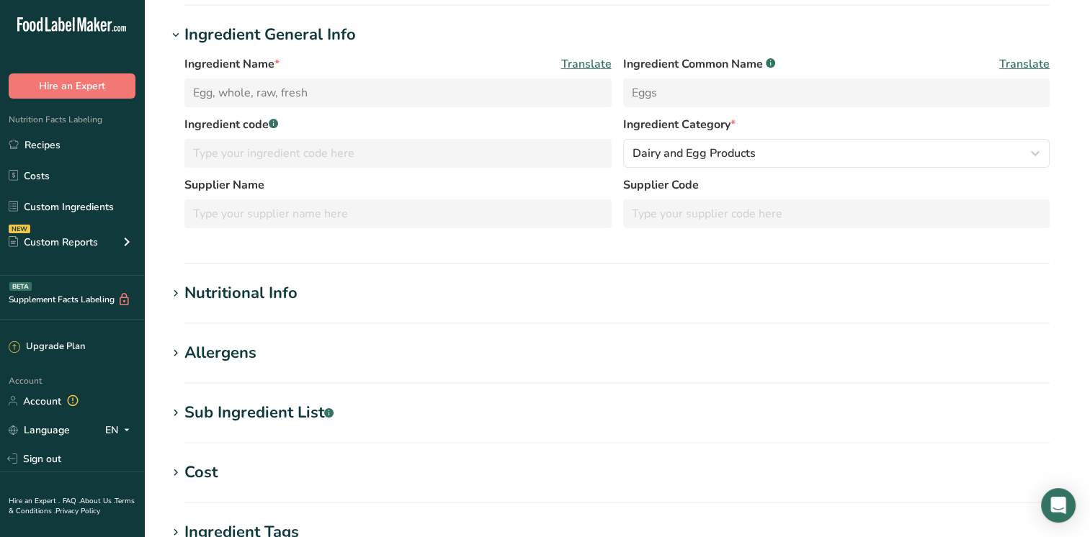
click at [231, 307] on section "Nutritional Info Required Components Vitamins Minerals Other Nutrients Amino Ac…" at bounding box center [616, 303] width 899 height 42
click at [197, 294] on div "Nutritional Info" at bounding box center [240, 294] width 113 height 24
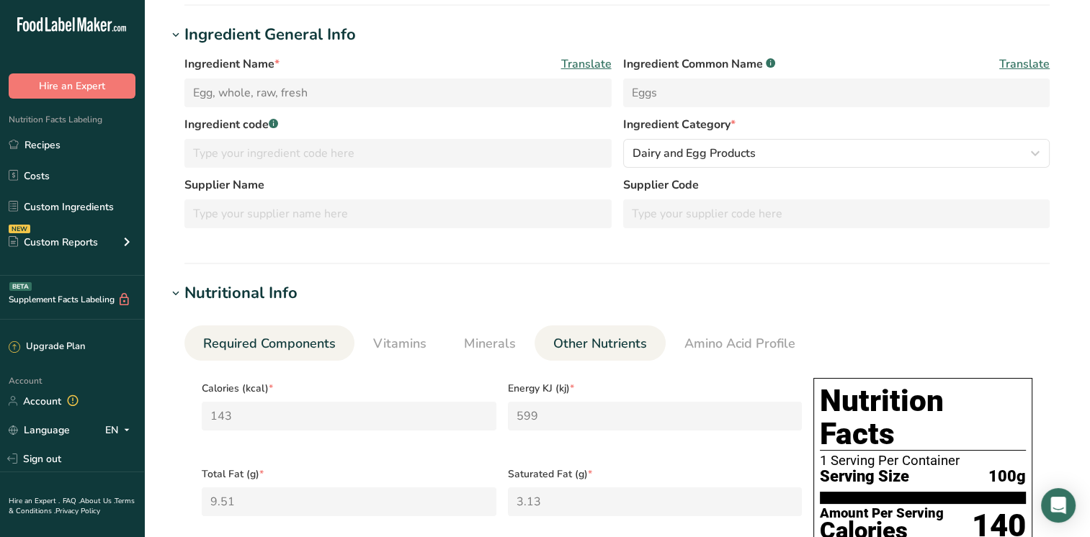
click at [603, 347] on span "Other Nutrients" at bounding box center [600, 343] width 94 height 19
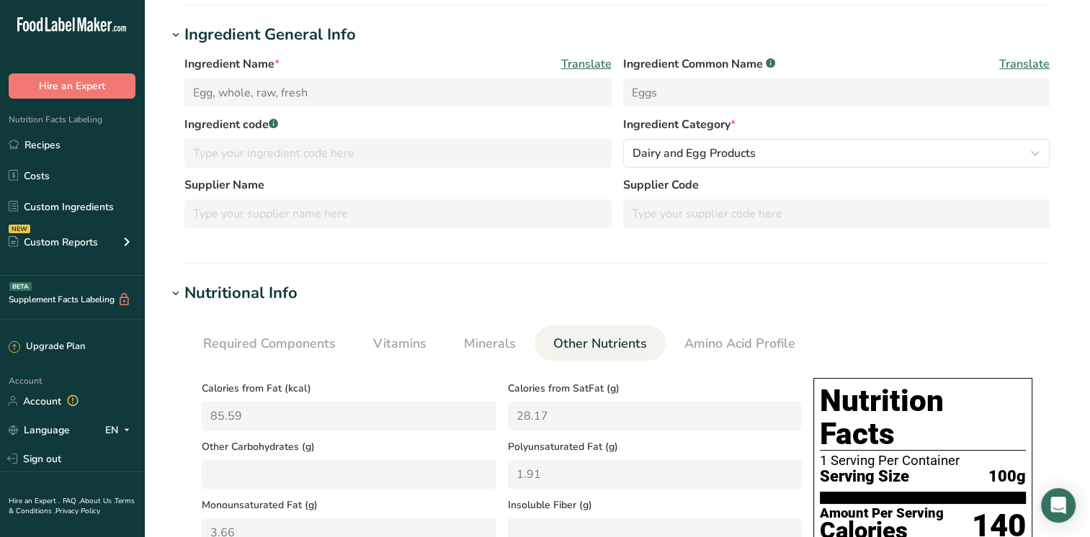
scroll to position [504, 0]
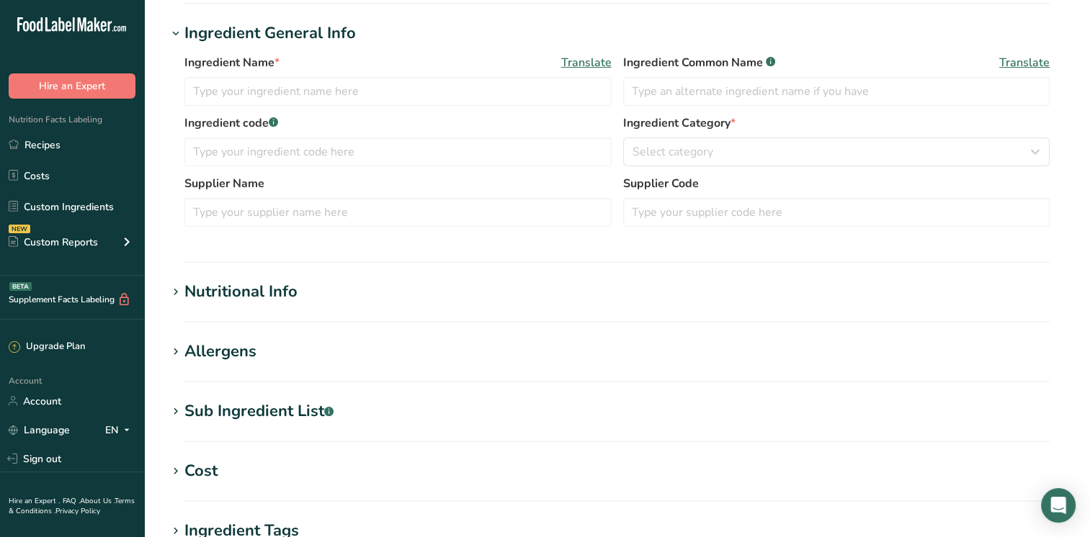
click at [259, 287] on div "Nutritional Info" at bounding box center [240, 292] width 113 height 24
type input "Vanilla extract"
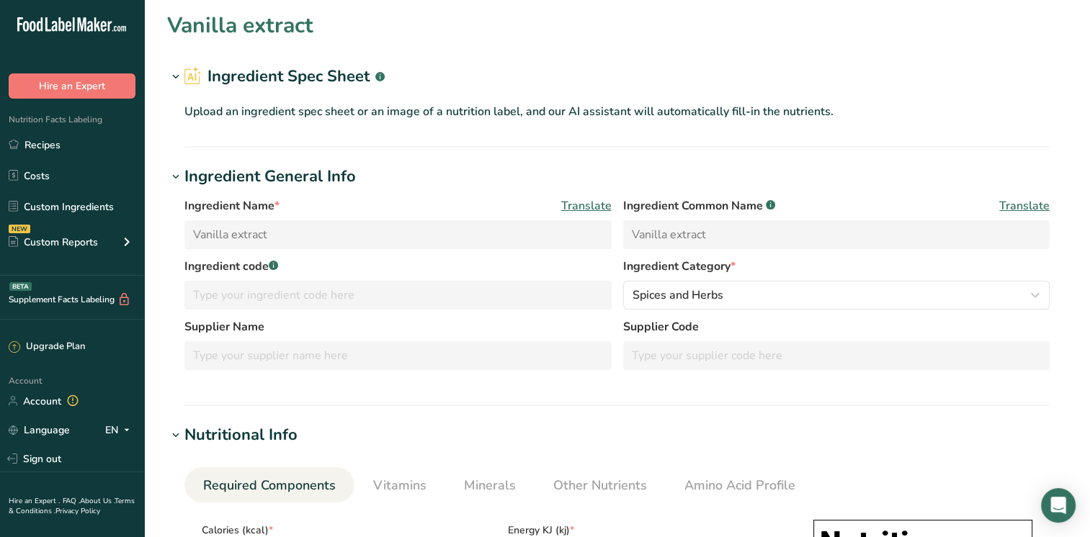
scroll to position [1, 0]
click at [579, 485] on span "Other Nutrients" at bounding box center [600, 486] width 94 height 19
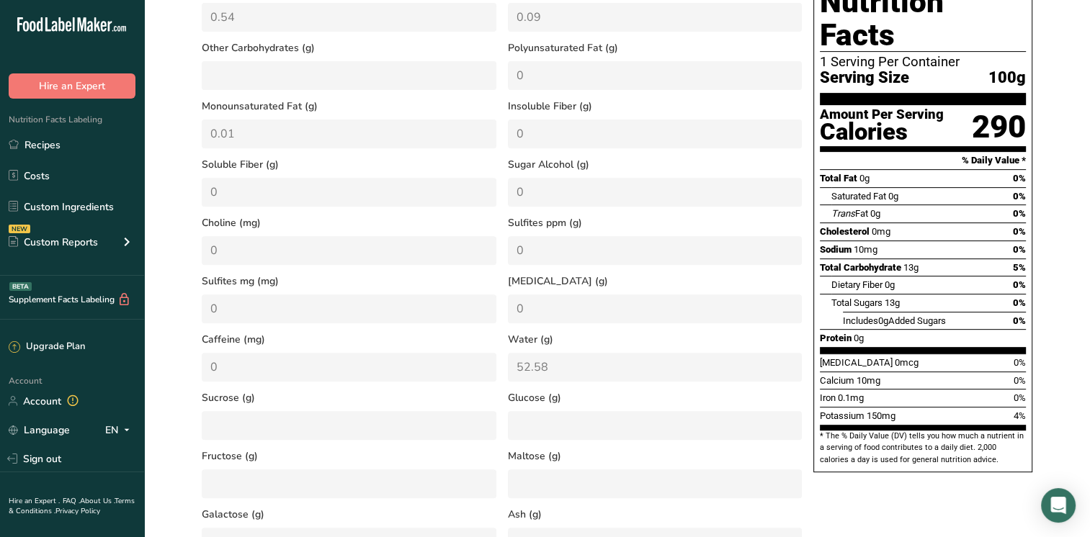
scroll to position [578, 0]
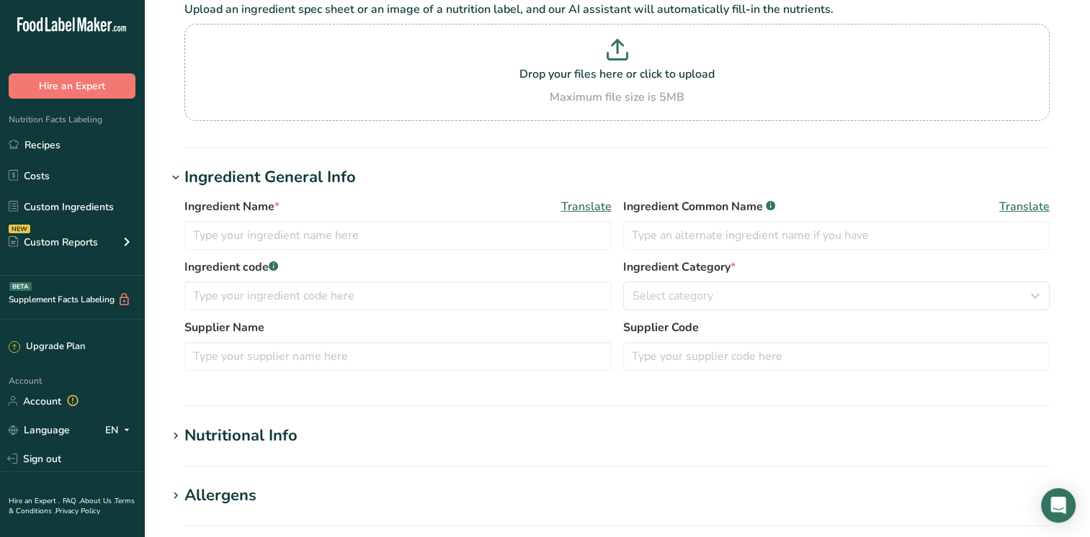
type input "Leavening agents, baking soda"
type input "Baking Soda"
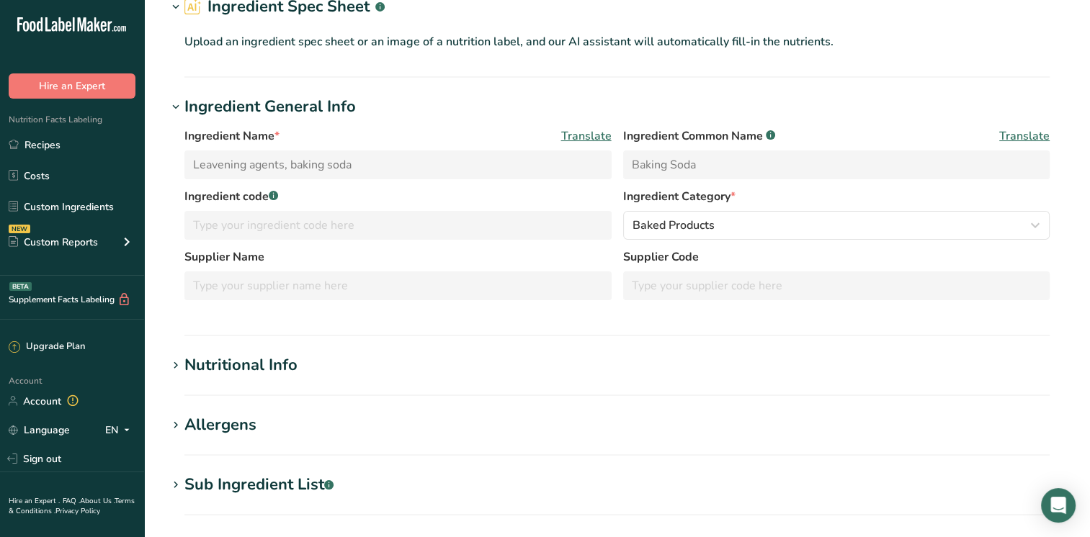
scroll to position [104, 0]
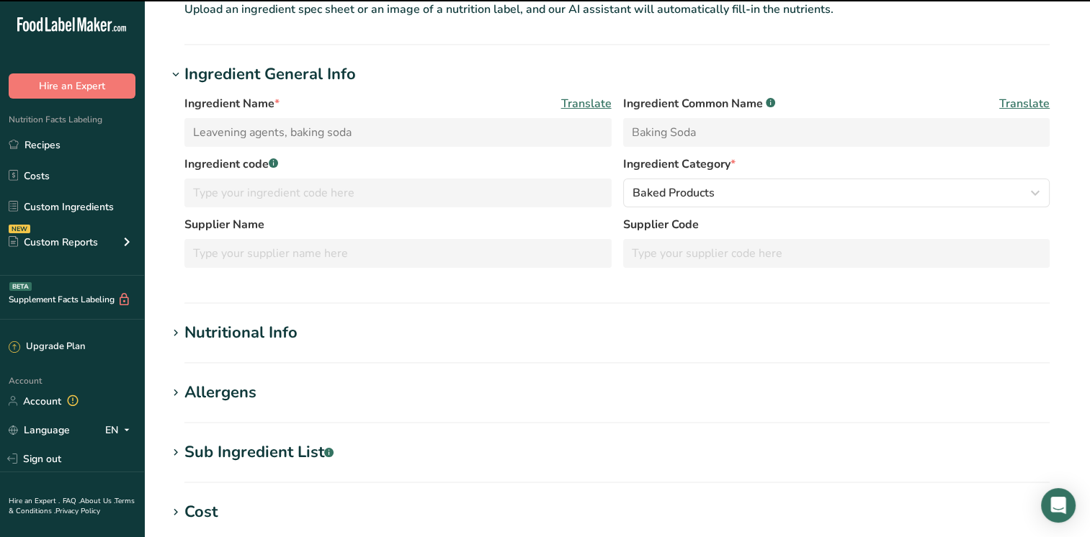
click at [251, 338] on div "Nutritional Info" at bounding box center [240, 333] width 113 height 24
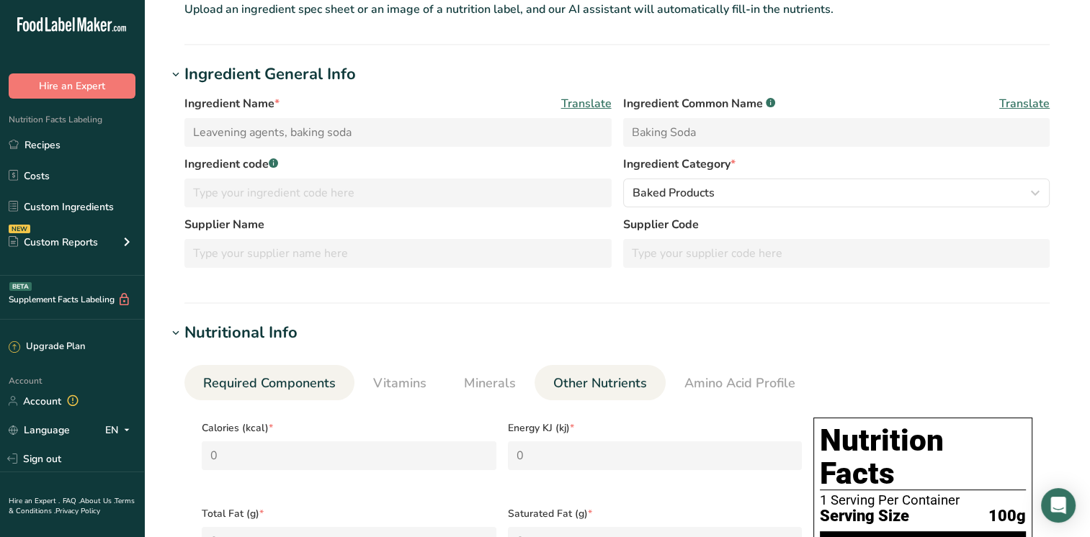
click at [605, 376] on span "Other Nutrients" at bounding box center [600, 383] width 94 height 19
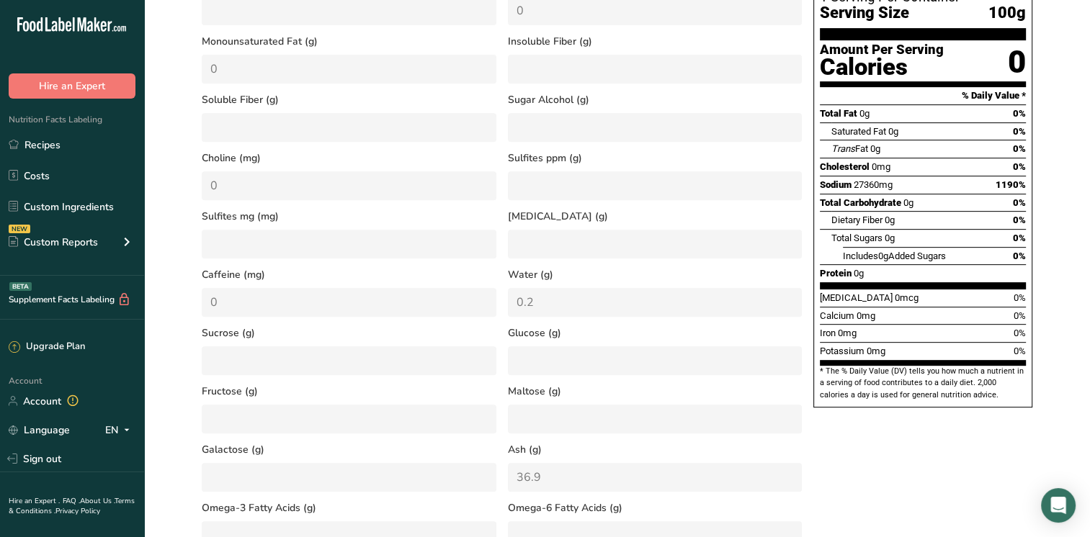
scroll to position [608, 0]
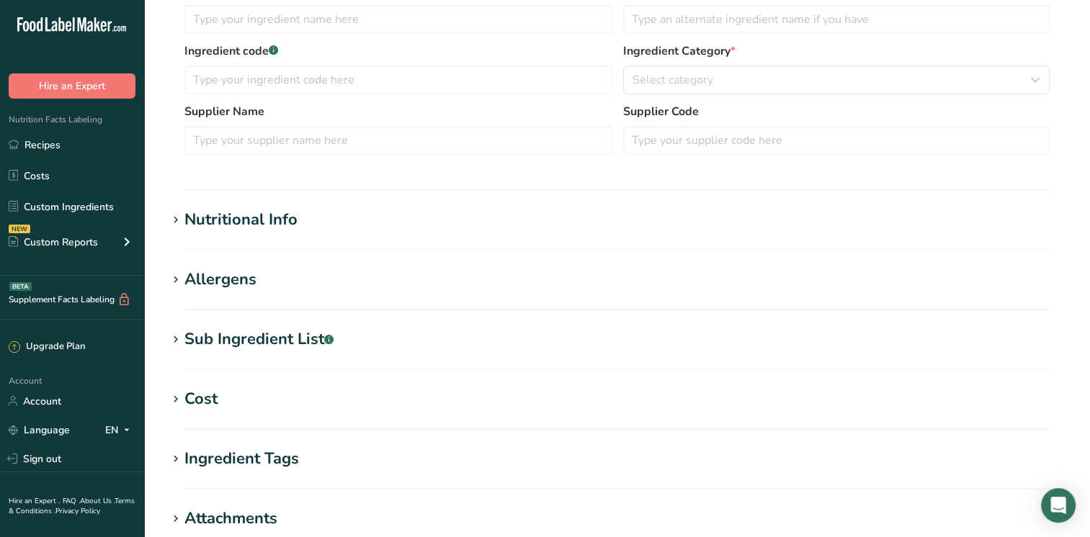
type input "Leavening agents, baking powder, low-sodium"
type input "Baking Powder"
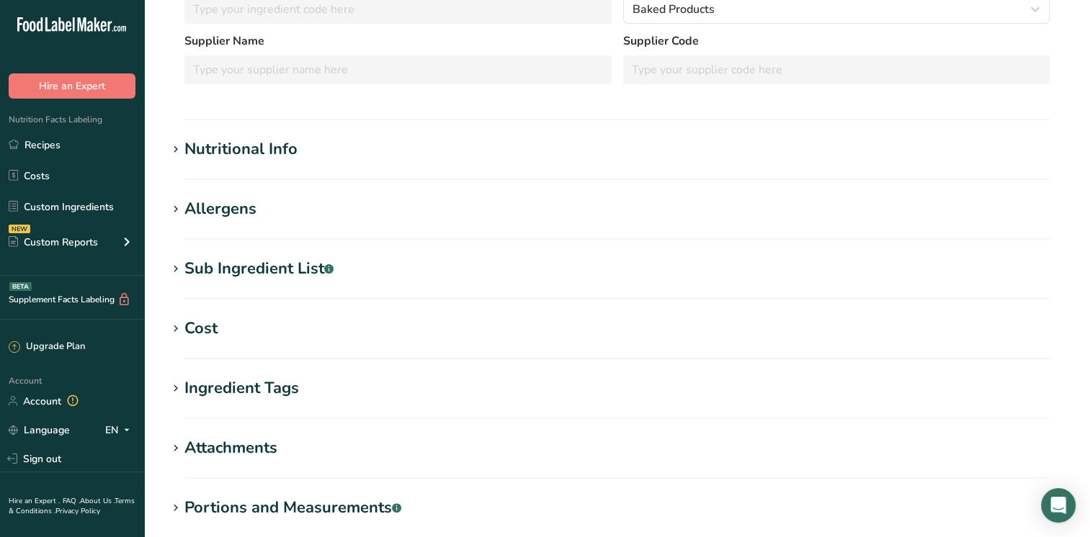
scroll to position [217, 0]
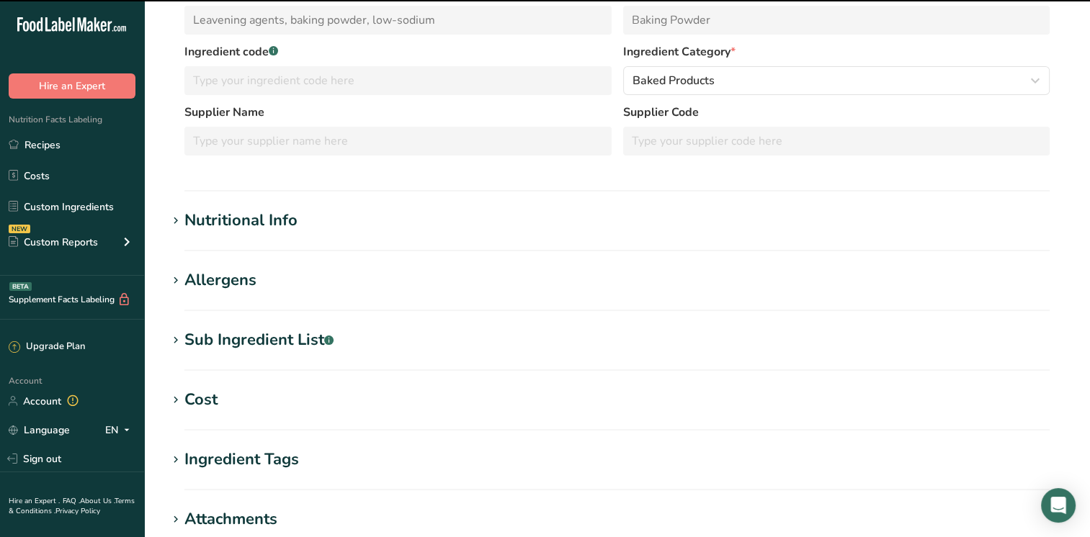
click at [239, 217] on div "Nutritional Info" at bounding box center [240, 221] width 113 height 24
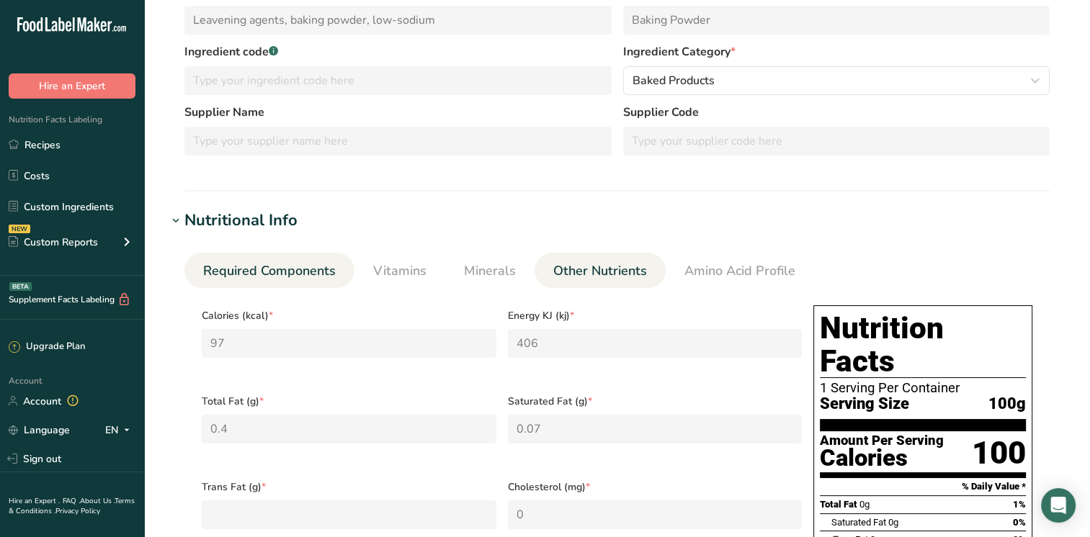
click at [629, 265] on span "Other Nutrients" at bounding box center [600, 270] width 94 height 19
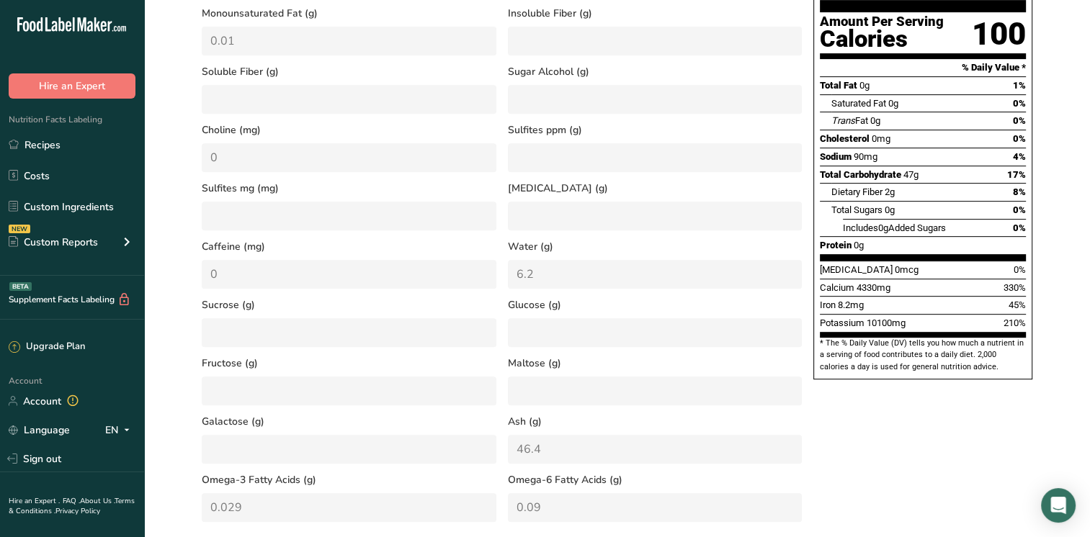
scroll to position [649, 0]
